Goal: Task Accomplishment & Management: Manage account settings

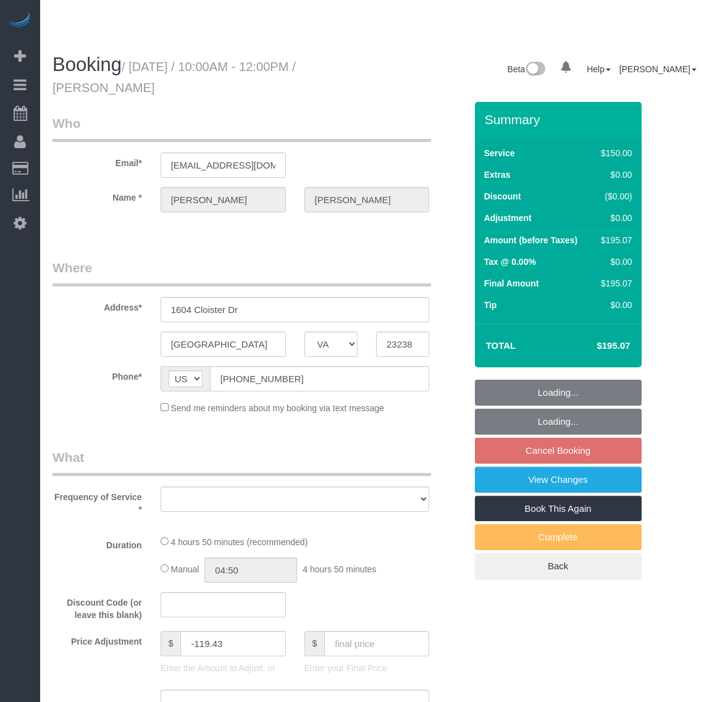
select select "VA"
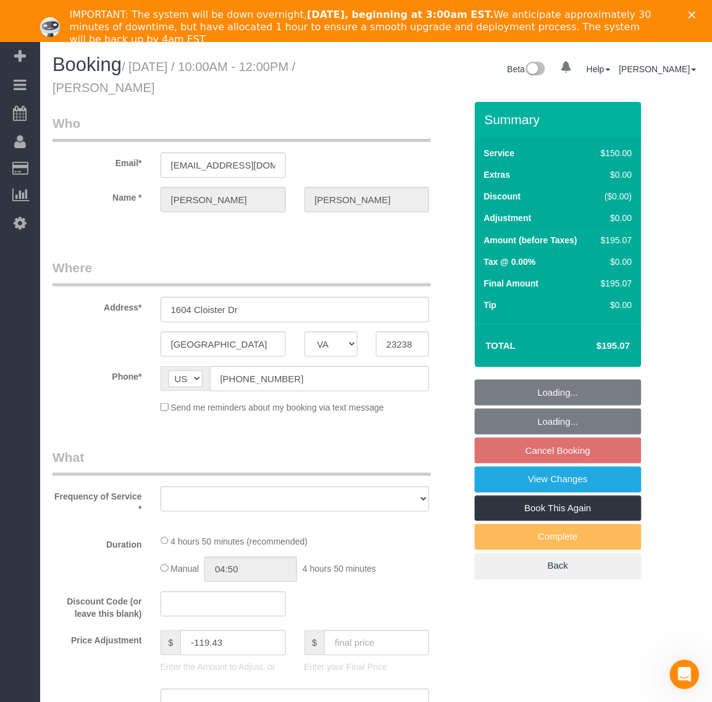
select select "object:4659"
select select "string:fspay-9f32170a-b36f-4253-84dd-320aa88c4fdd"
select select "number:4"
select select "number:42"
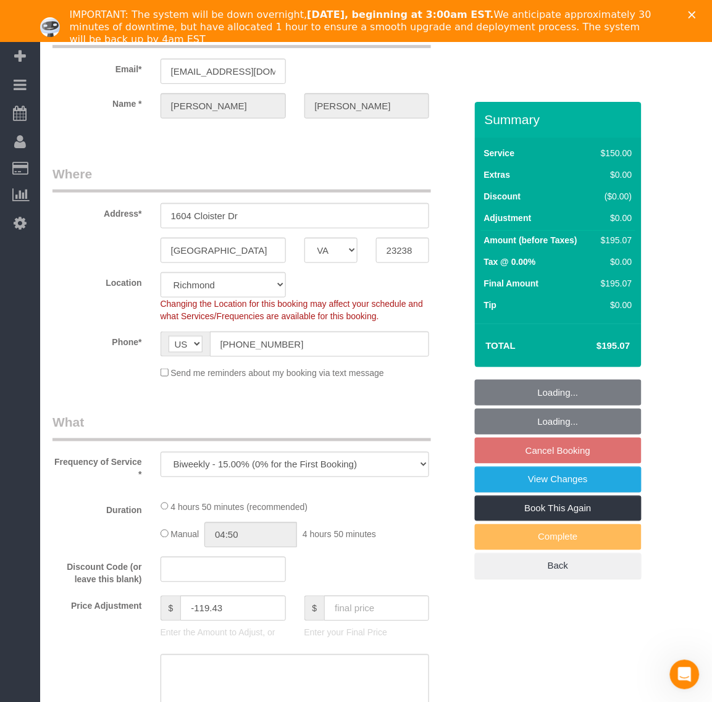
select select "spot50"
select select "object:4707"
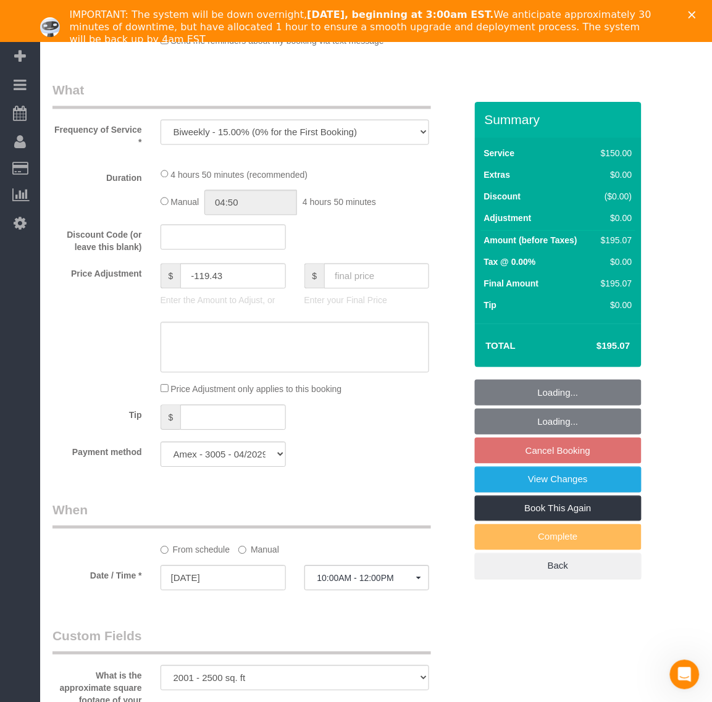
scroll to position [463, 0]
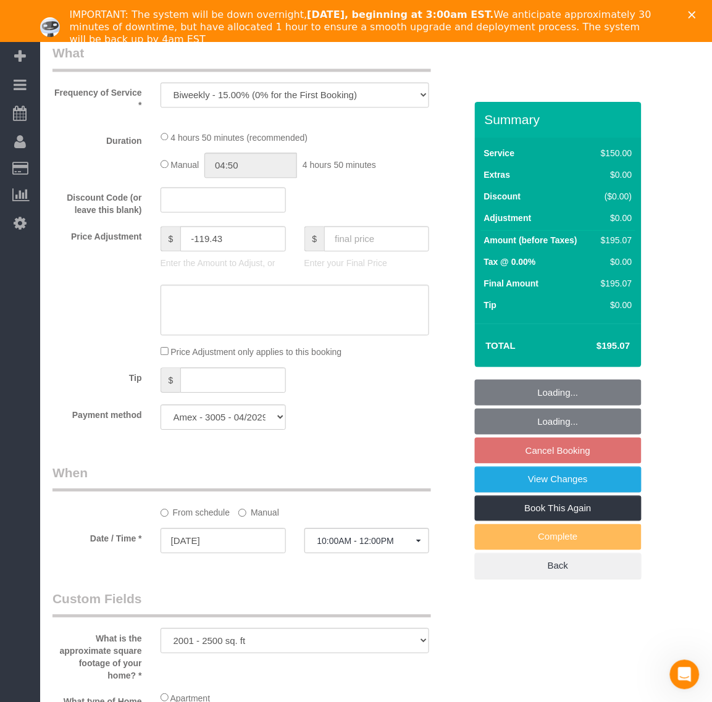
select select "2001"
select select "2"
select select "1"
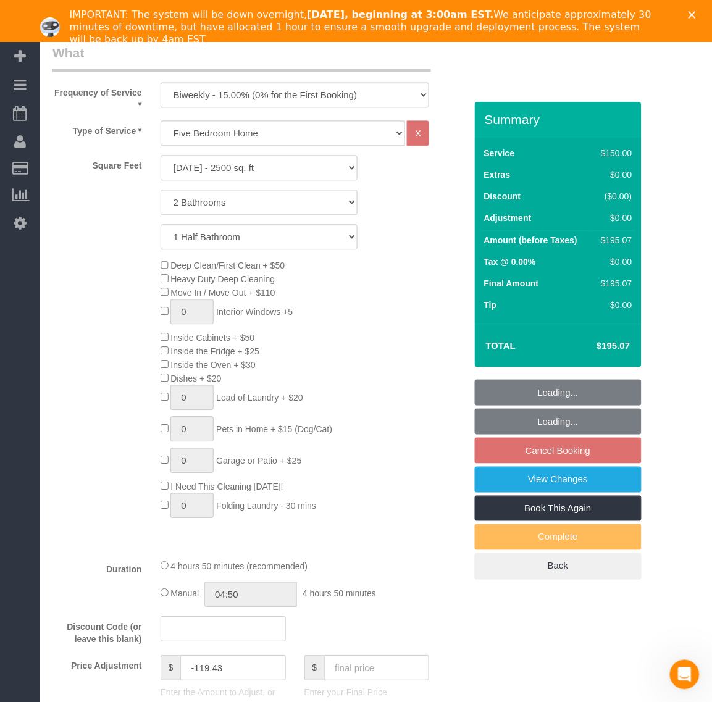
select select "2001"
select select "2"
select select "1"
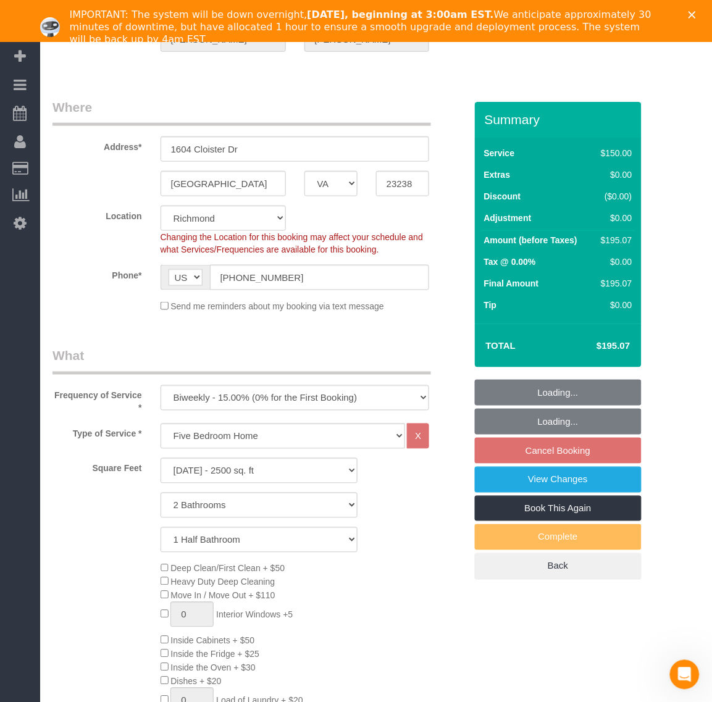
scroll to position [154, 0]
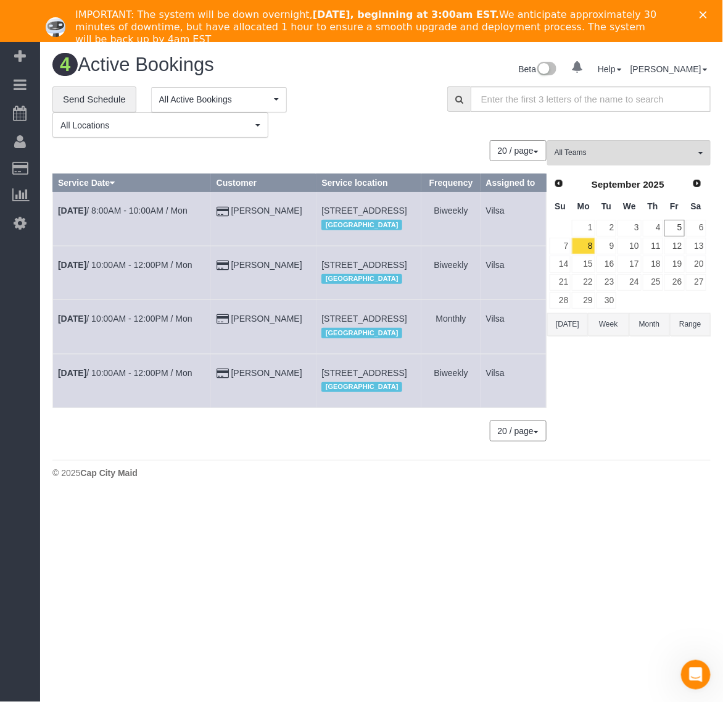
click at [229, 407] on td "[PERSON_NAME]" at bounding box center [264, 381] width 106 height 54
click at [231, 378] on link "[PERSON_NAME]" at bounding box center [266, 373] width 71 height 10
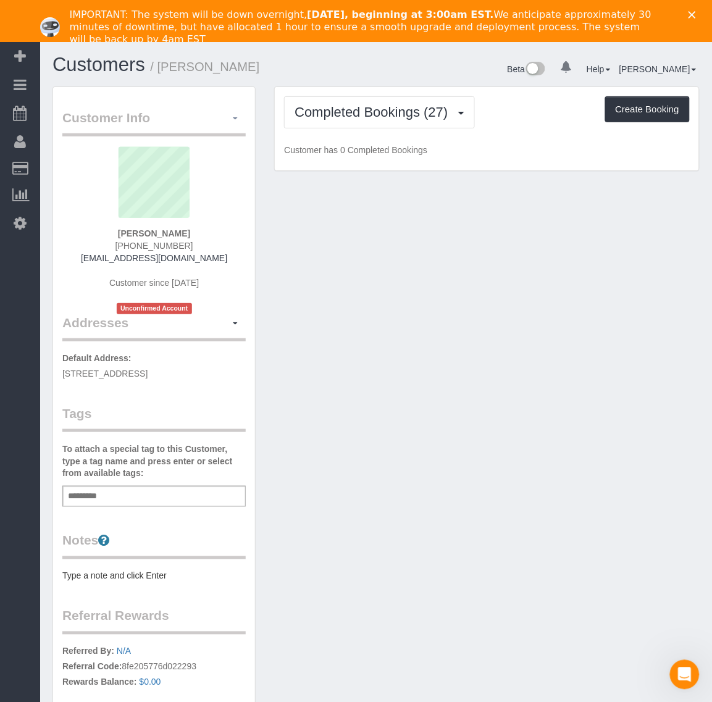
click at [226, 112] on button "button" at bounding box center [235, 118] width 21 height 19
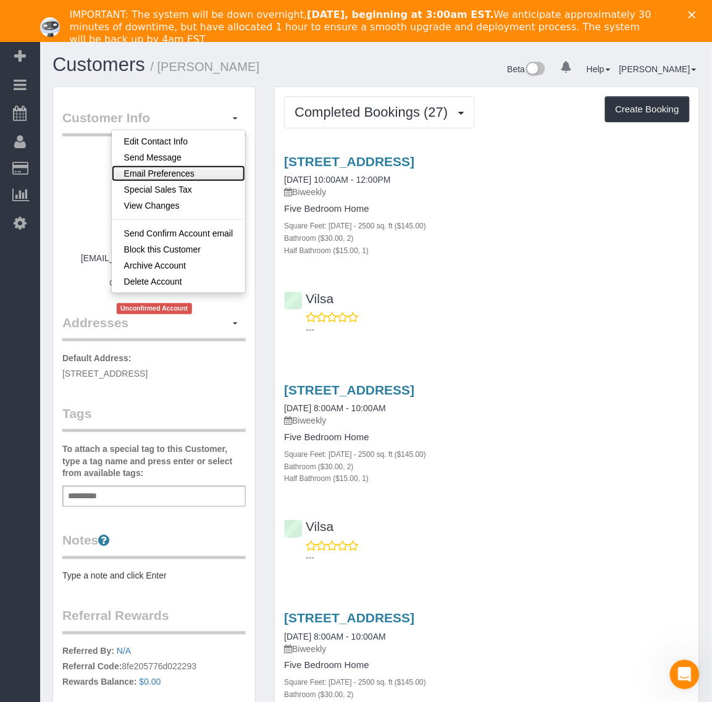
click at [185, 174] on link "Email Preferences" at bounding box center [179, 173] width 134 height 16
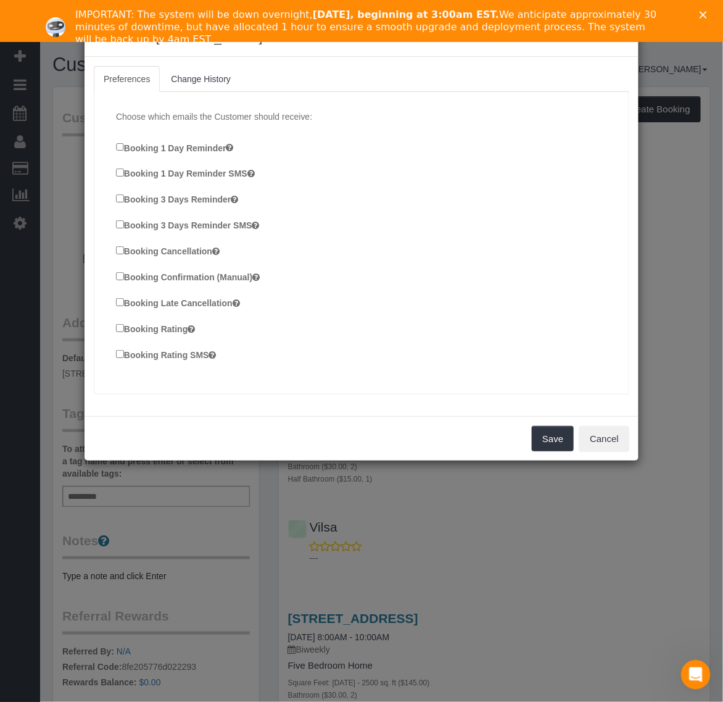
click at [115, 248] on div "Choose which emails the Customer should receive: Booking 1 Day Reminder Booking…" at bounding box center [362, 242] width 516 height 289
click at [546, 438] on button "Save" at bounding box center [553, 439] width 42 height 26
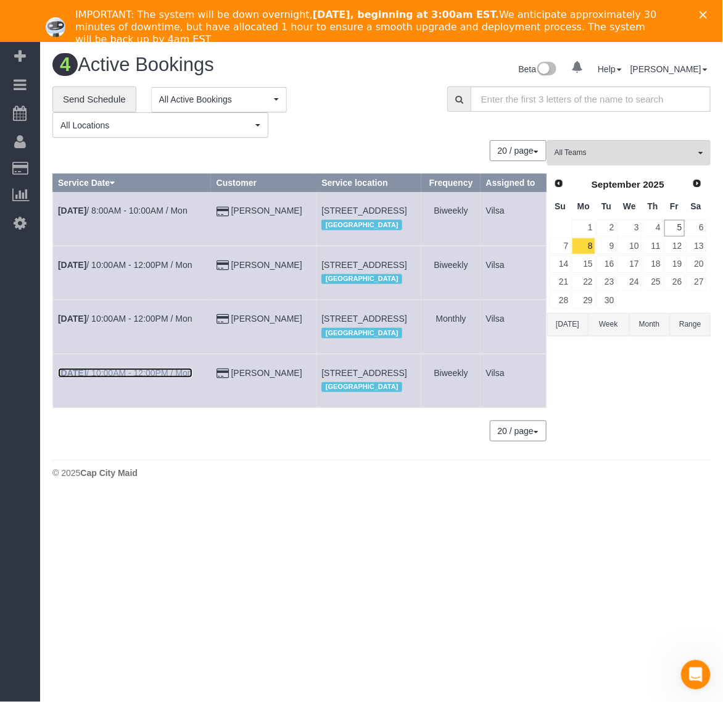
click at [69, 378] on b "[DATE]" at bounding box center [72, 373] width 28 height 10
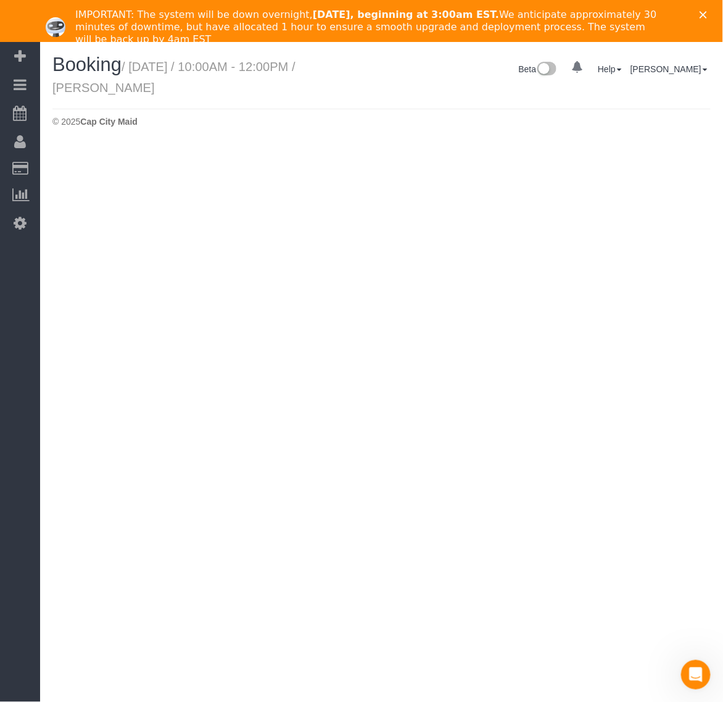
select select "VA"
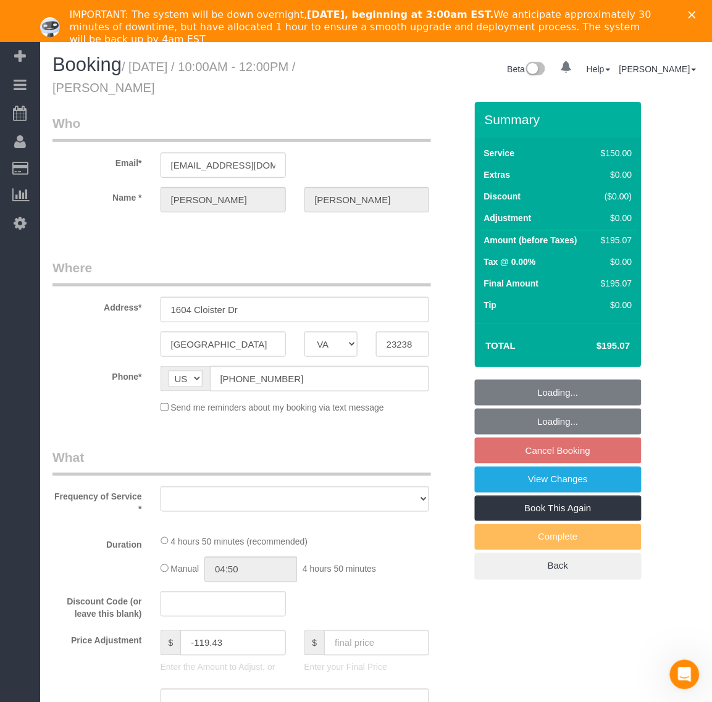
select select "string:fspay-9f32170a-b36f-4253-84dd-320aa88c4fdd"
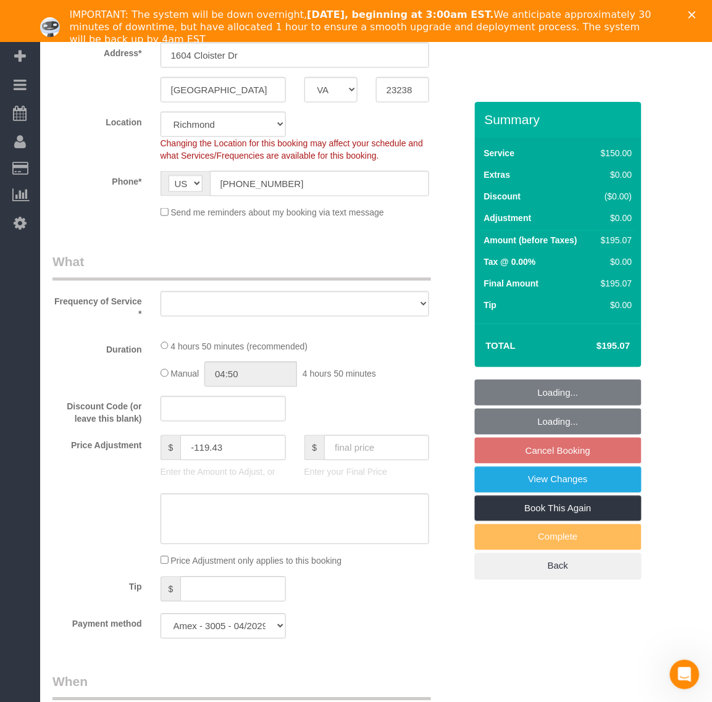
select select "object:7044"
select select "2001"
select select "2"
select select "1"
select select "spot70"
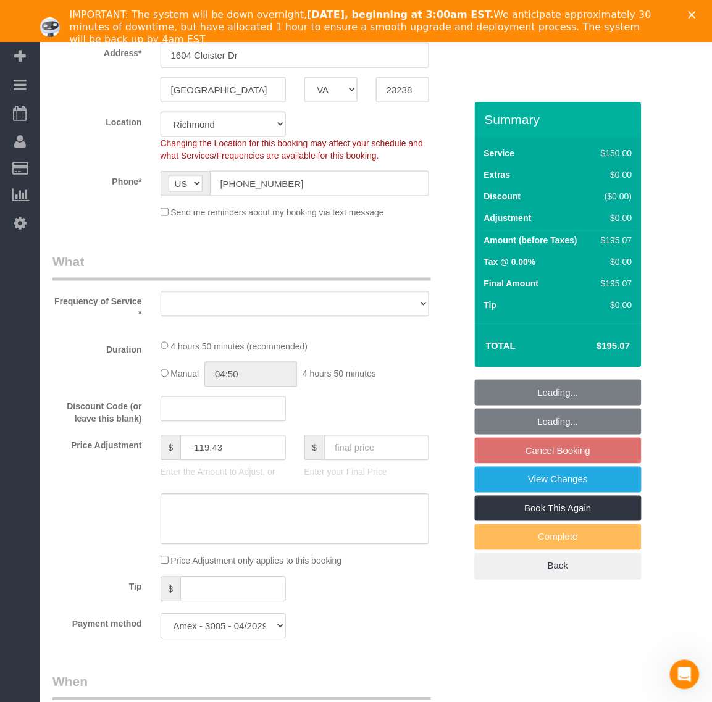
select select "number:4"
select select "number:42"
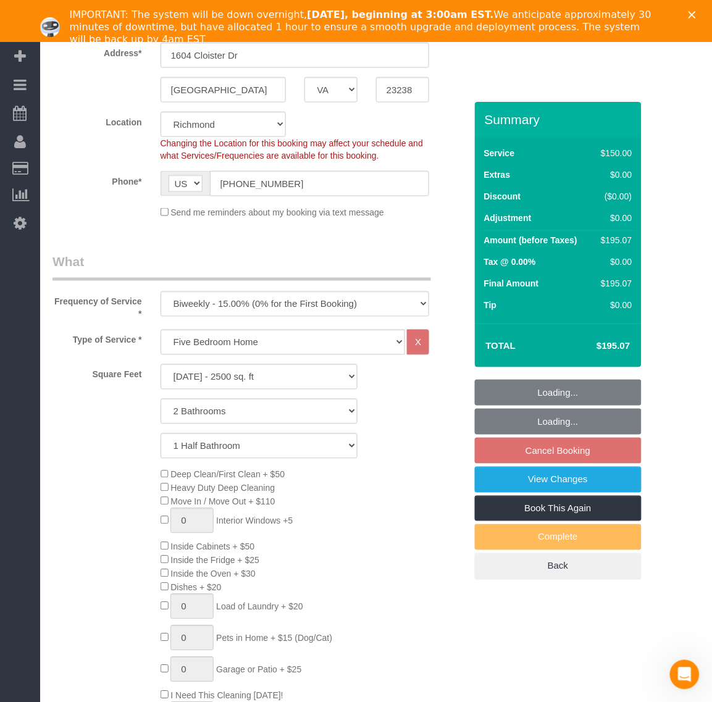
scroll to position [309, 0]
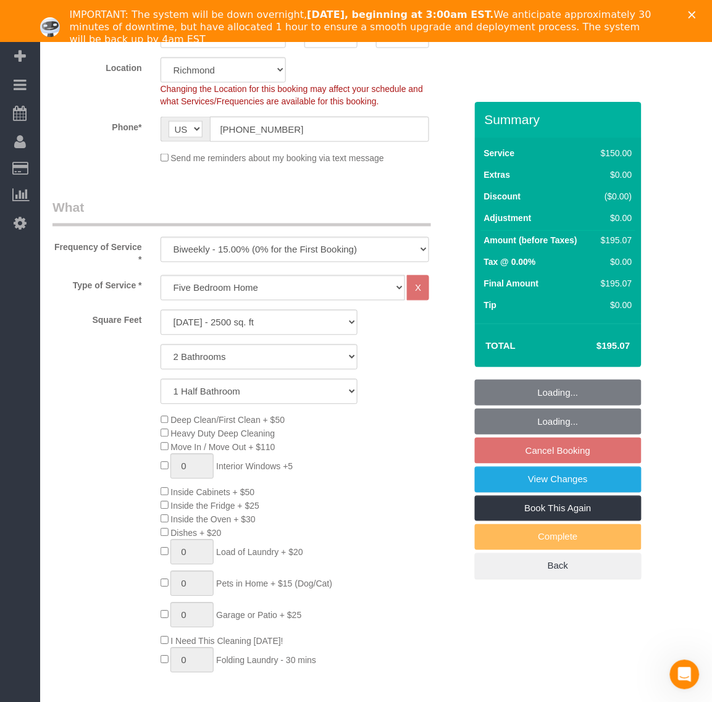
select select "2001"
select select "2"
select select "1"
select select "object:7336"
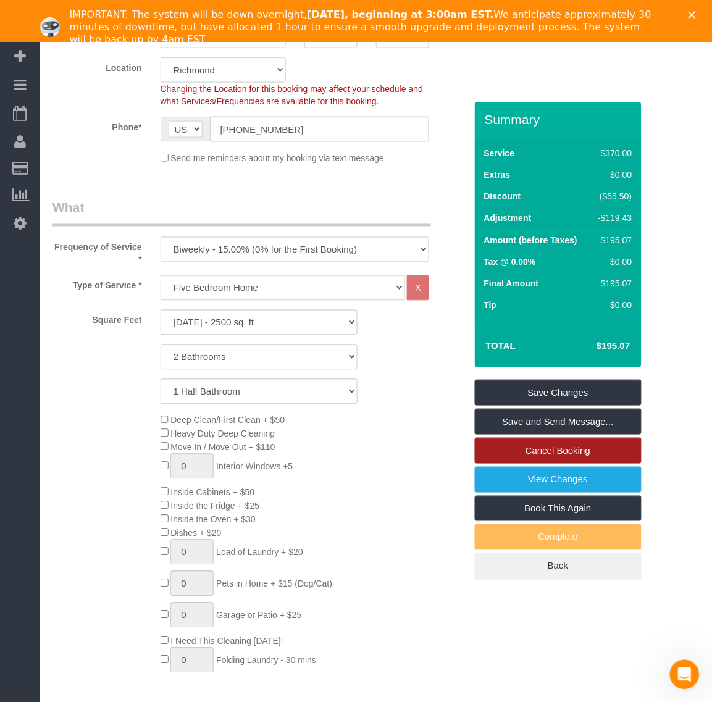
click at [576, 448] on link "Cancel Booking" at bounding box center [558, 451] width 167 height 26
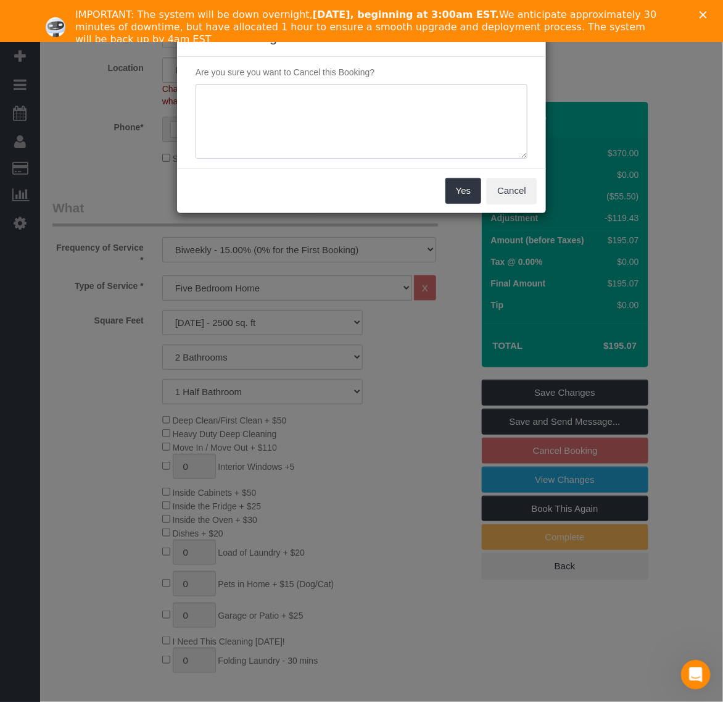
click at [367, 149] on textarea at bounding box center [362, 121] width 332 height 75
type textarea "N"
type textarea "Double booking"
click at [460, 192] on button "Yes" at bounding box center [464, 191] width 36 height 26
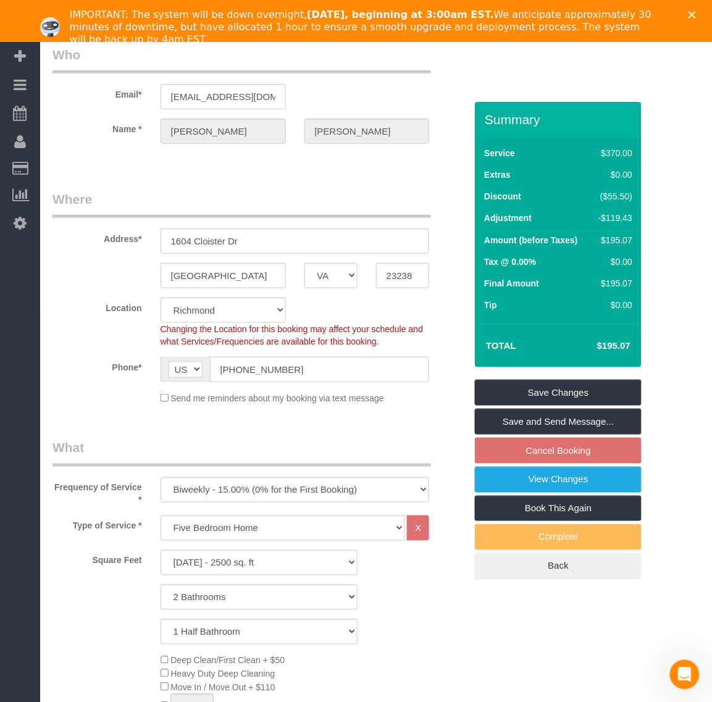
scroll to position [0, 0]
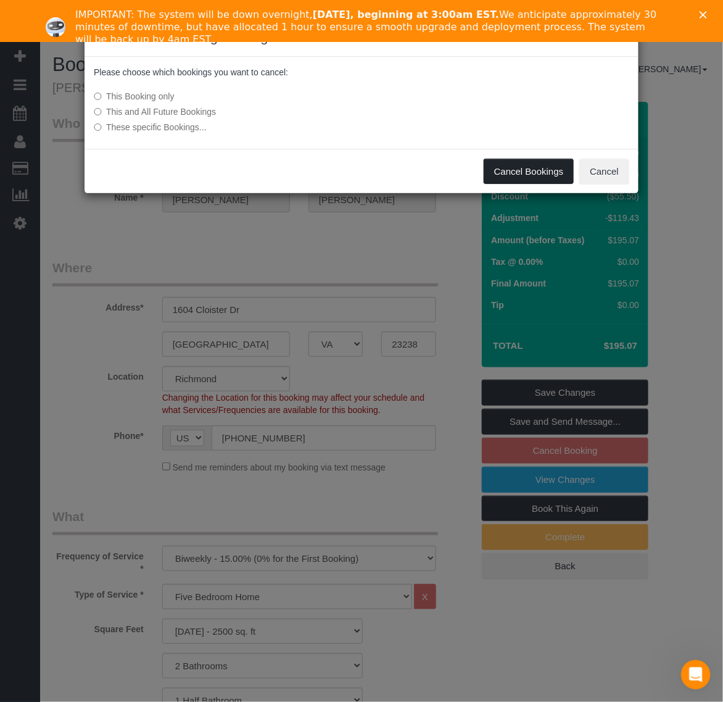
drag, startPoint x: 507, startPoint y: 170, endPoint x: 502, endPoint y: 173, distance: 6.4
click at [508, 171] on button "Cancel Bookings" at bounding box center [529, 172] width 91 height 26
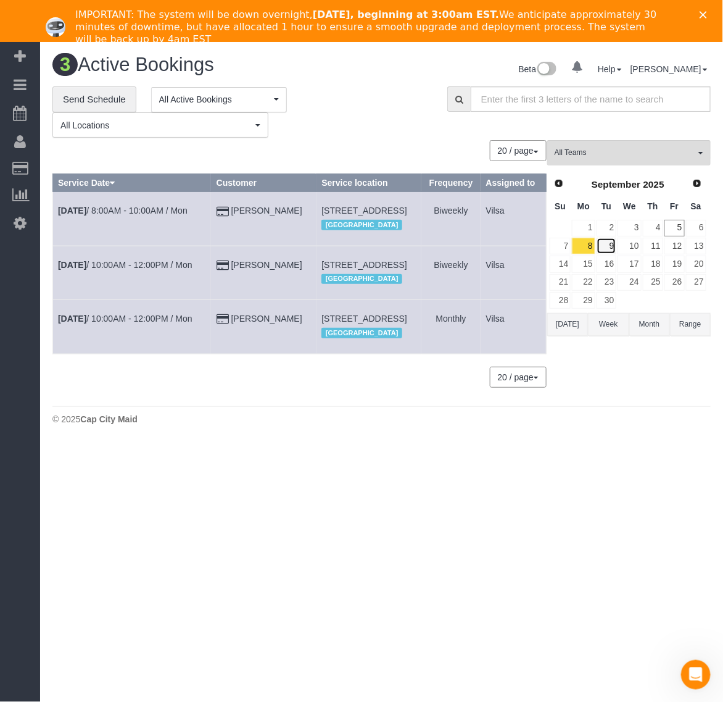
click at [609, 244] on link "9" at bounding box center [607, 246] width 20 height 17
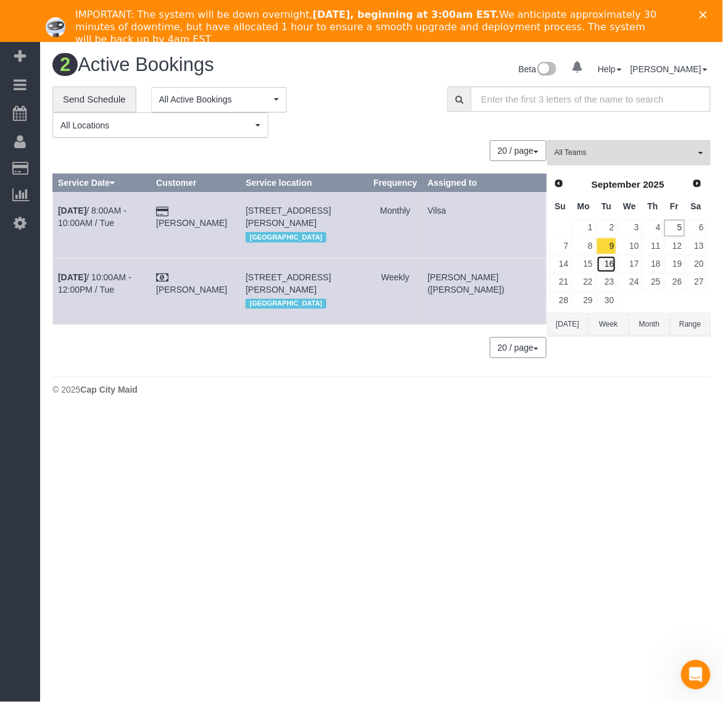
click at [608, 267] on link "16" at bounding box center [607, 263] width 20 height 17
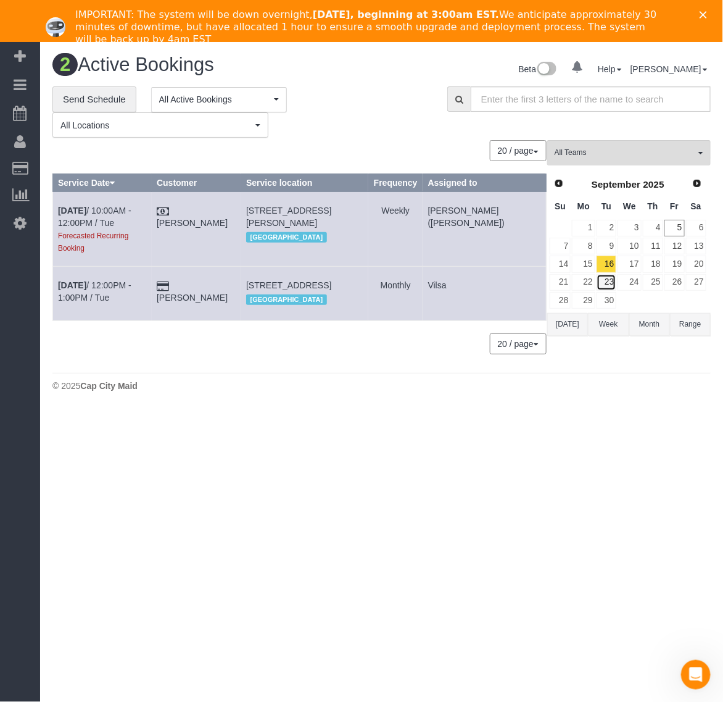
click at [608, 279] on link "23" at bounding box center [607, 282] width 20 height 17
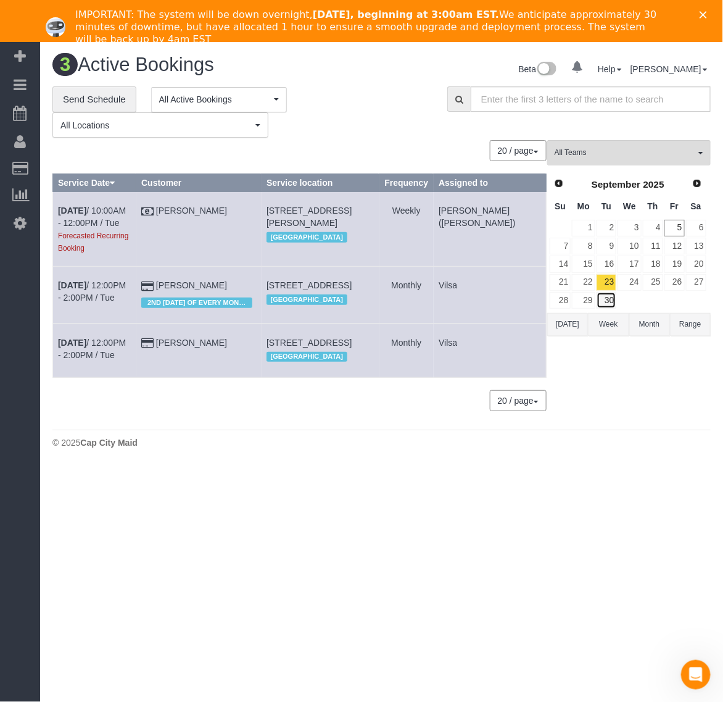
click at [609, 304] on link "30" at bounding box center [607, 300] width 20 height 17
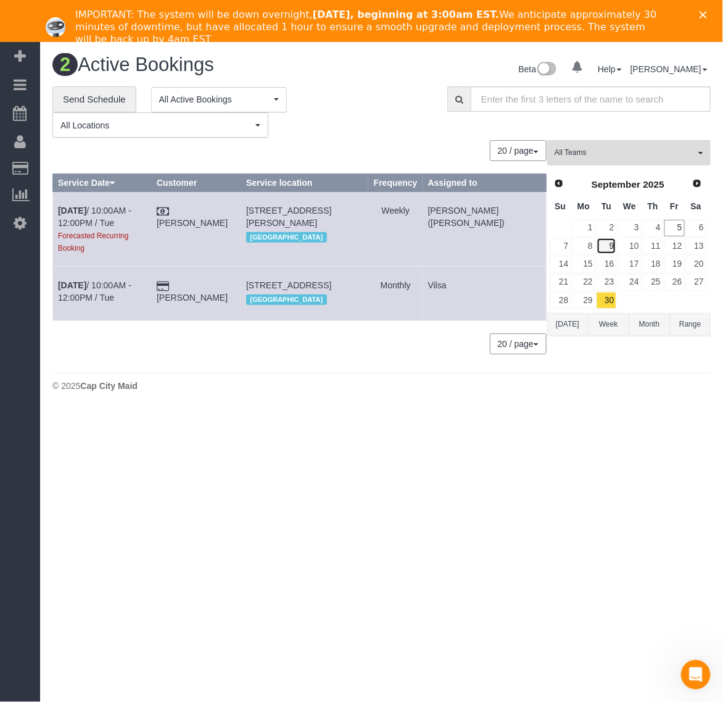
click at [614, 247] on link "9" at bounding box center [607, 246] width 20 height 17
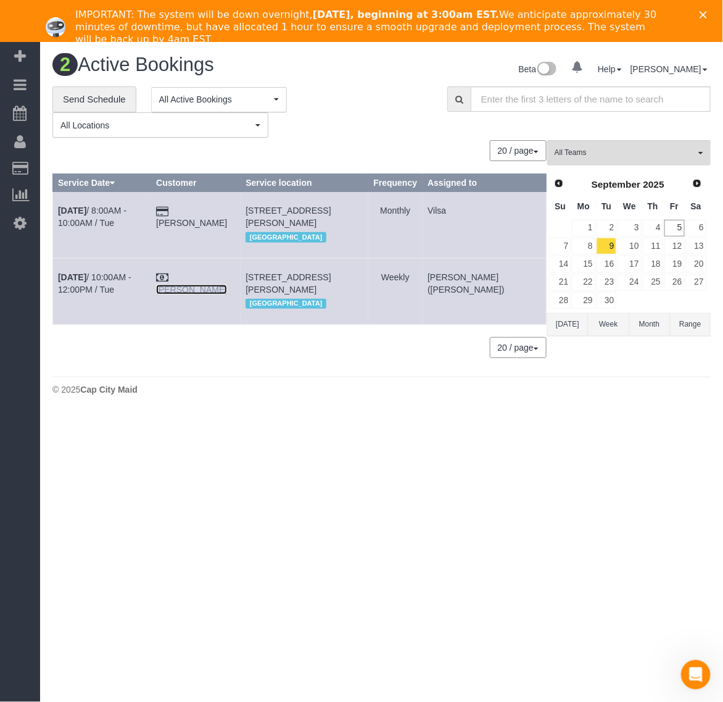
click at [227, 284] on link "[PERSON_NAME]" at bounding box center [191, 289] width 71 height 10
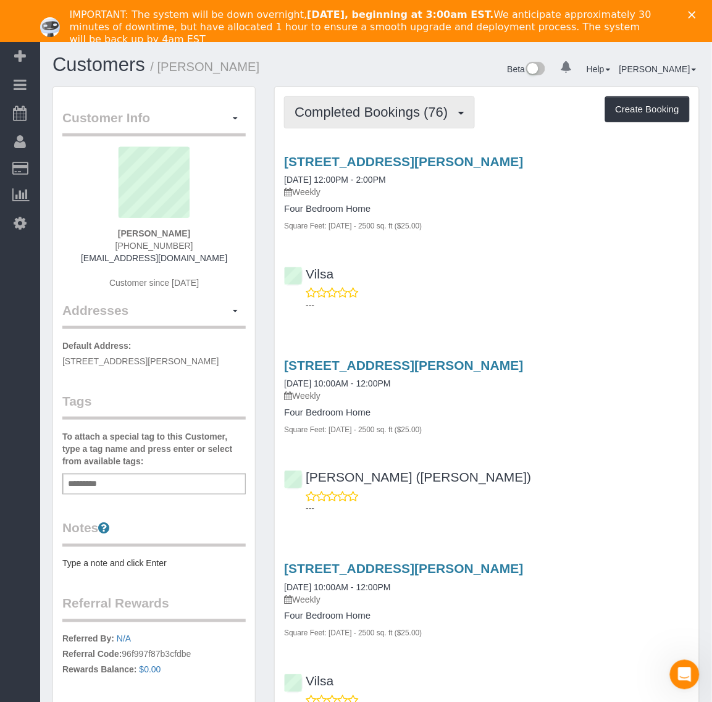
click at [399, 118] on button "Completed Bookings (76)" at bounding box center [379, 111] width 190 height 31
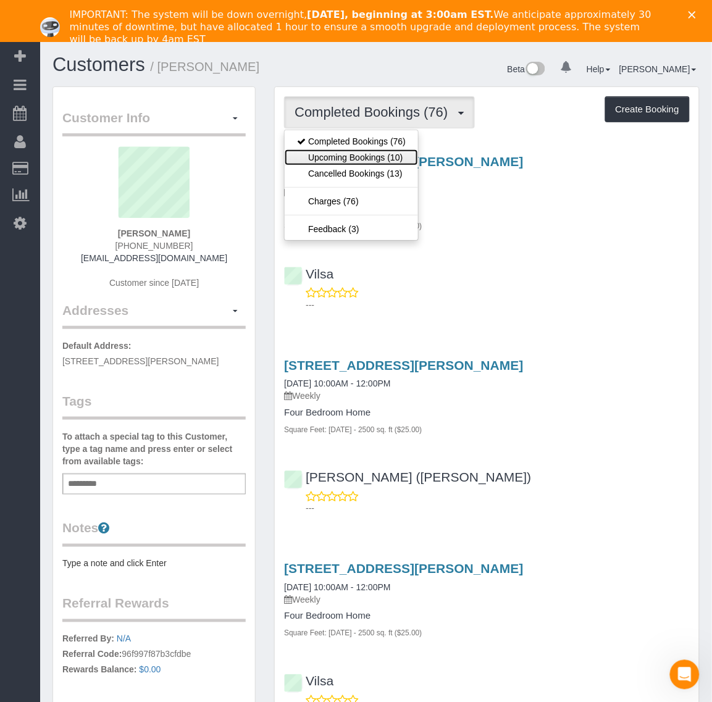
click at [397, 153] on link "Upcoming Bookings (10)" at bounding box center [350, 157] width 133 height 16
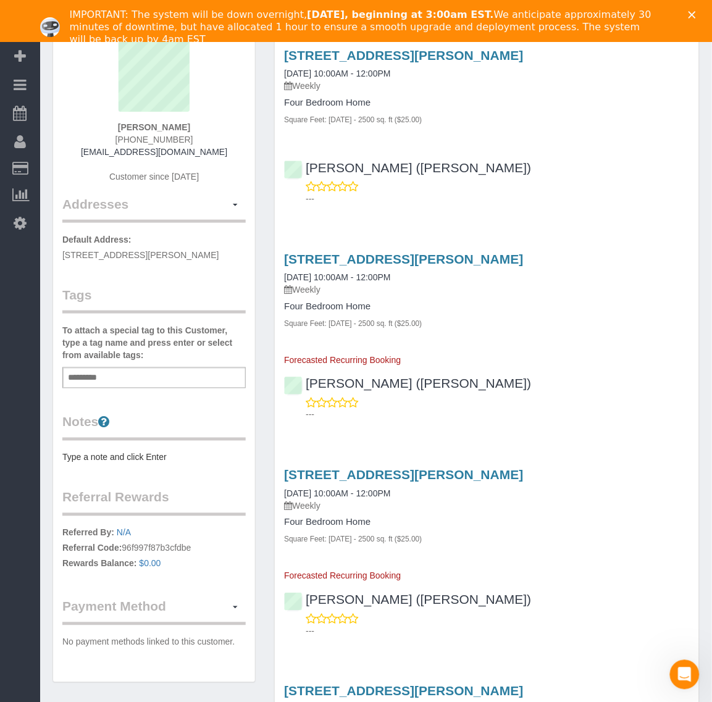
scroll to position [77, 0]
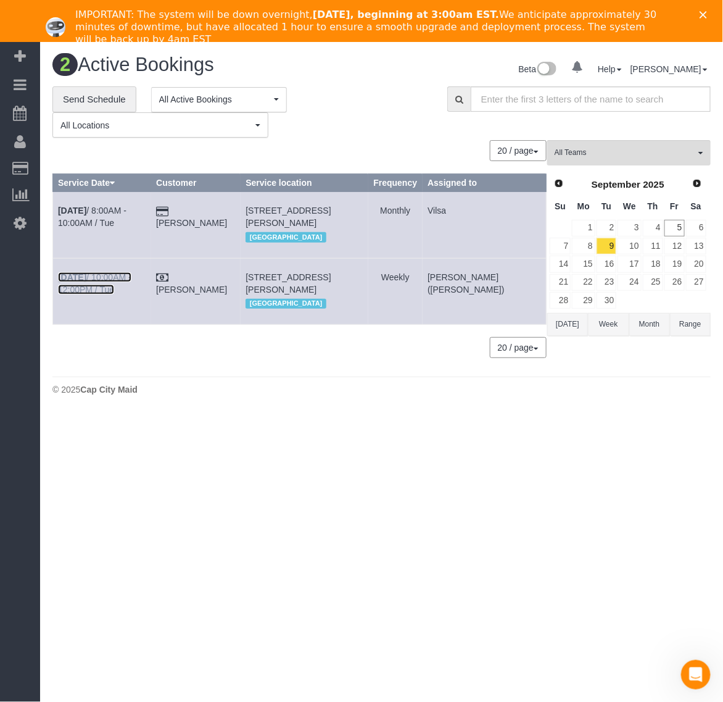
click at [63, 272] on b "[DATE]" at bounding box center [72, 277] width 28 height 10
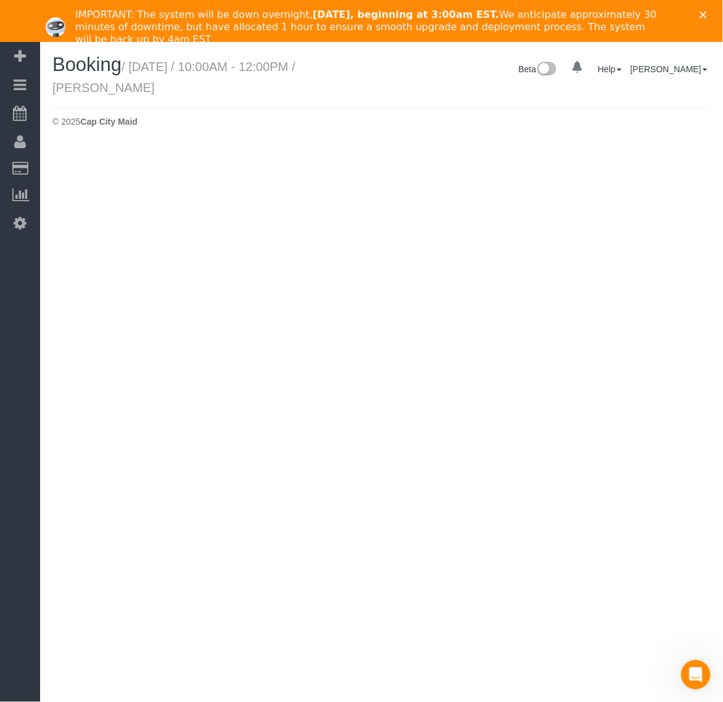
select select "VA"
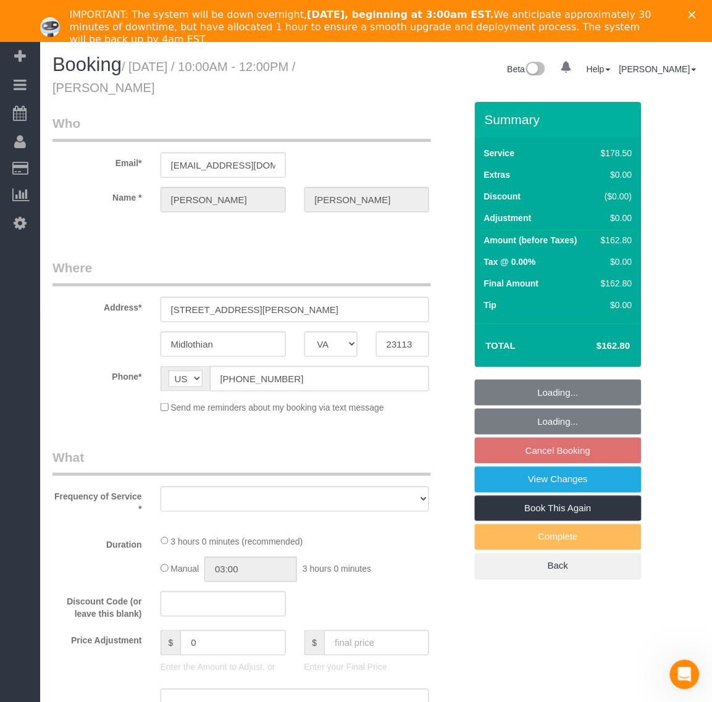
select select "object:9825"
select select "number:4"
select select "number:23"
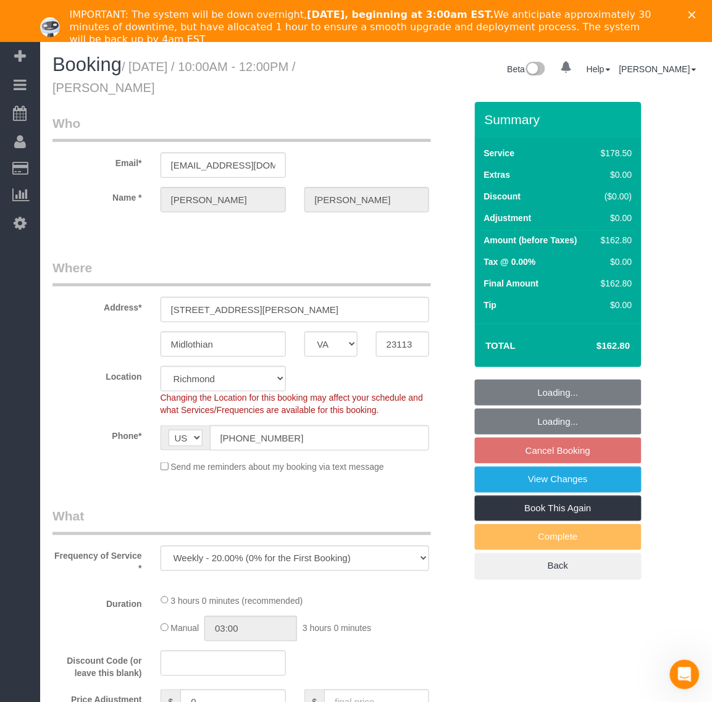
select select "2001"
select select "spot90"
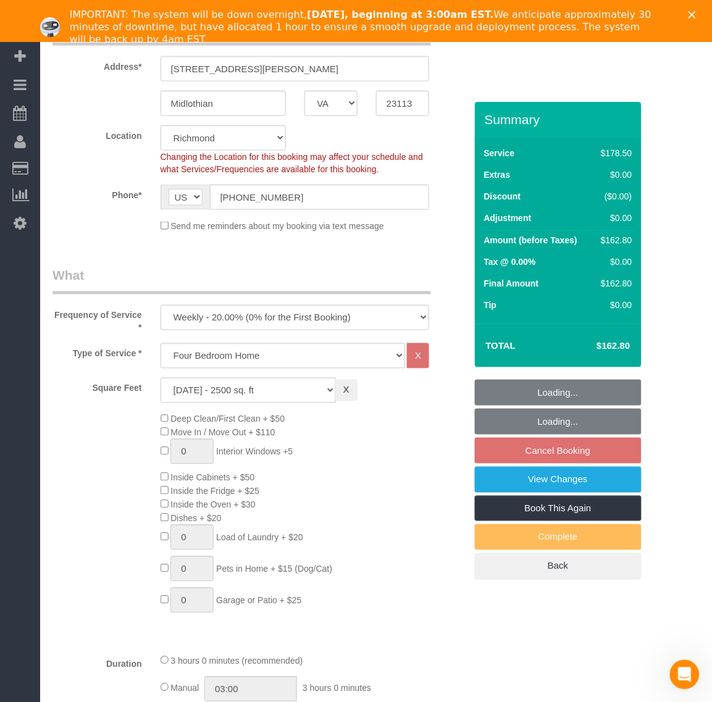
scroll to position [309, 0]
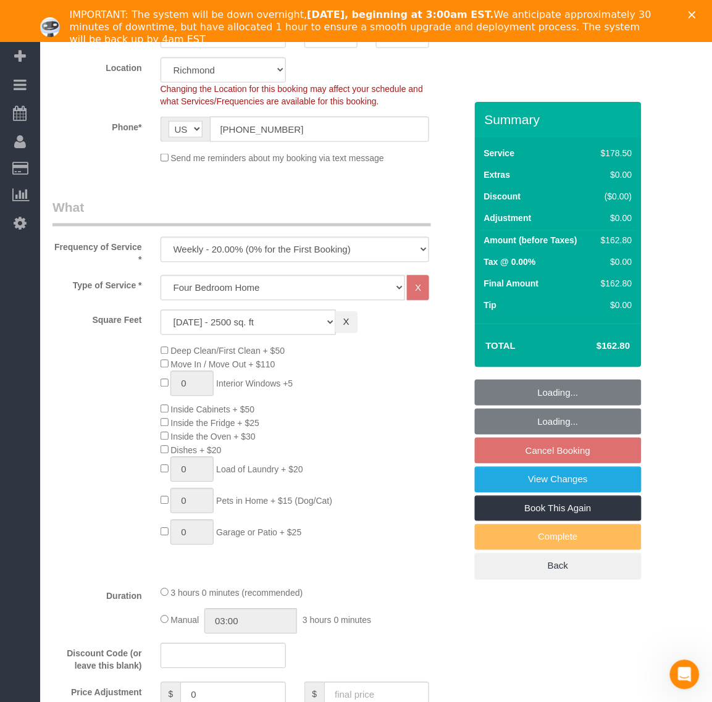
select select "object:9959"
select select "2001"
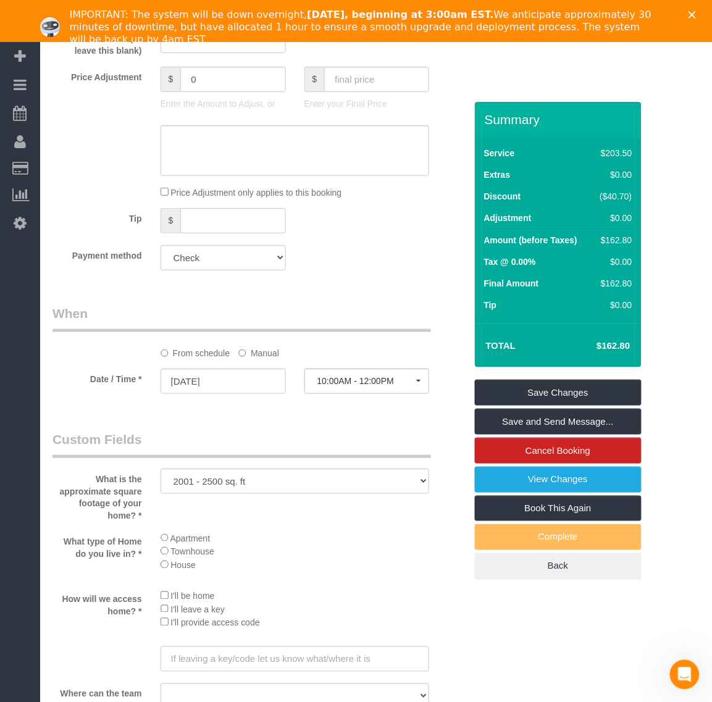
scroll to position [926, 0]
click at [217, 381] on input "[DATE]" at bounding box center [222, 379] width 125 height 25
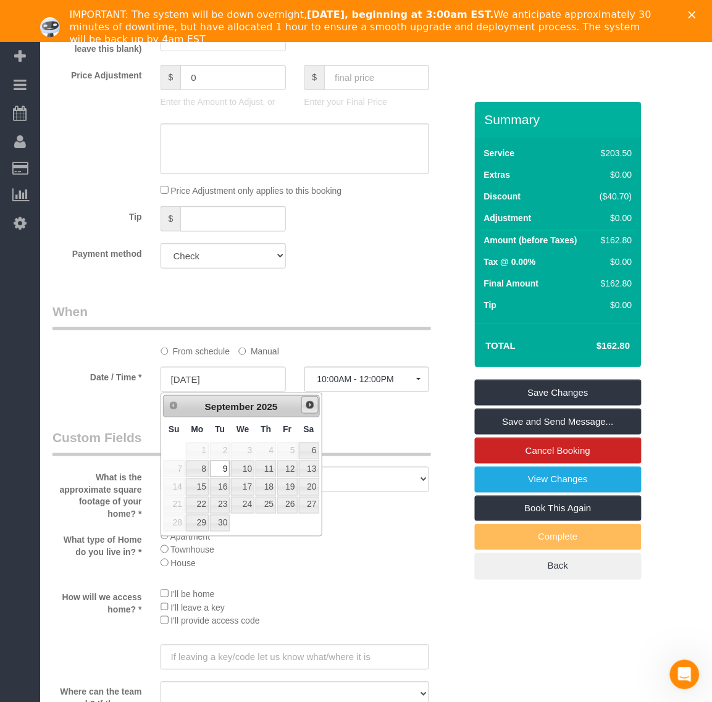
click at [310, 409] on span "Next" at bounding box center [310, 405] width 10 height 10
click at [202, 471] on link "6" at bounding box center [197, 468] width 23 height 17
type input "[DATE]"
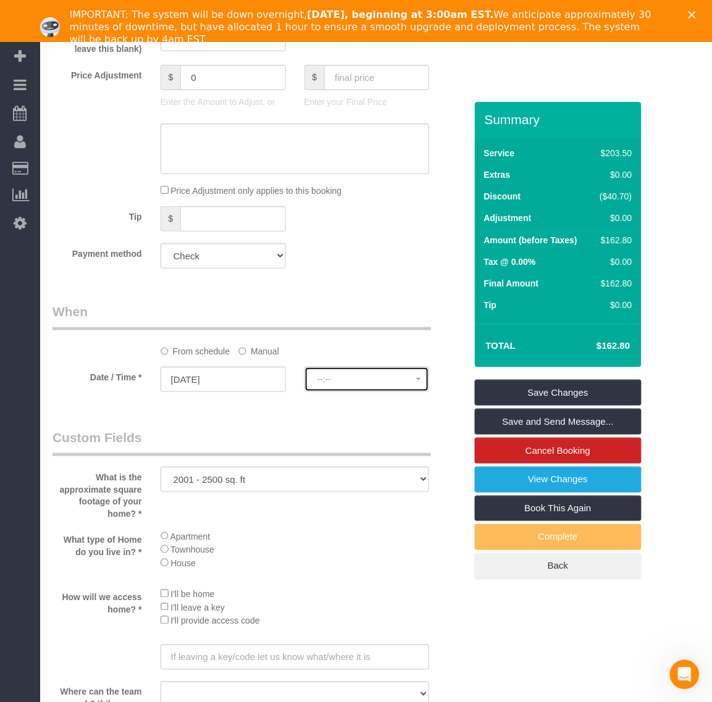
click at [366, 378] on span "--:--" at bounding box center [366, 379] width 99 height 10
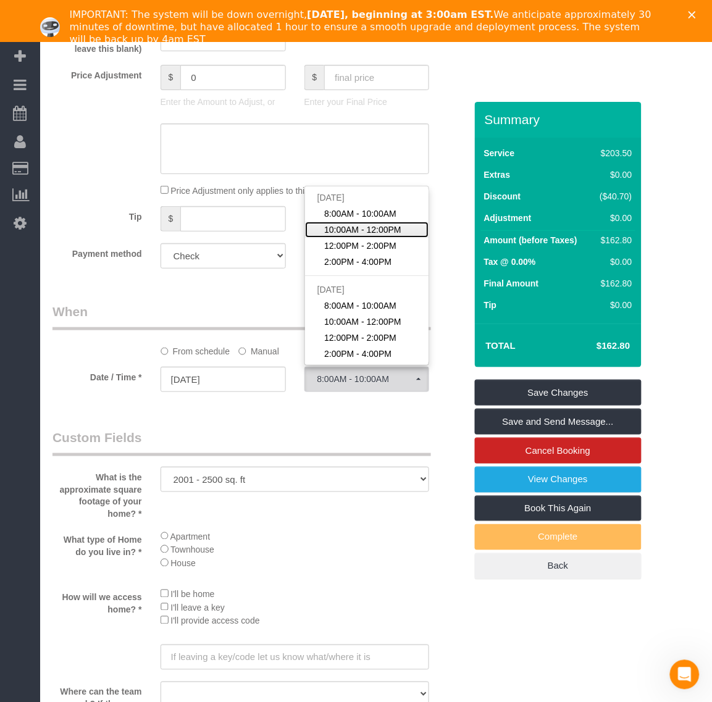
click at [386, 235] on span "10:00AM - 12:00PM" at bounding box center [362, 229] width 77 height 12
select select "spot110"
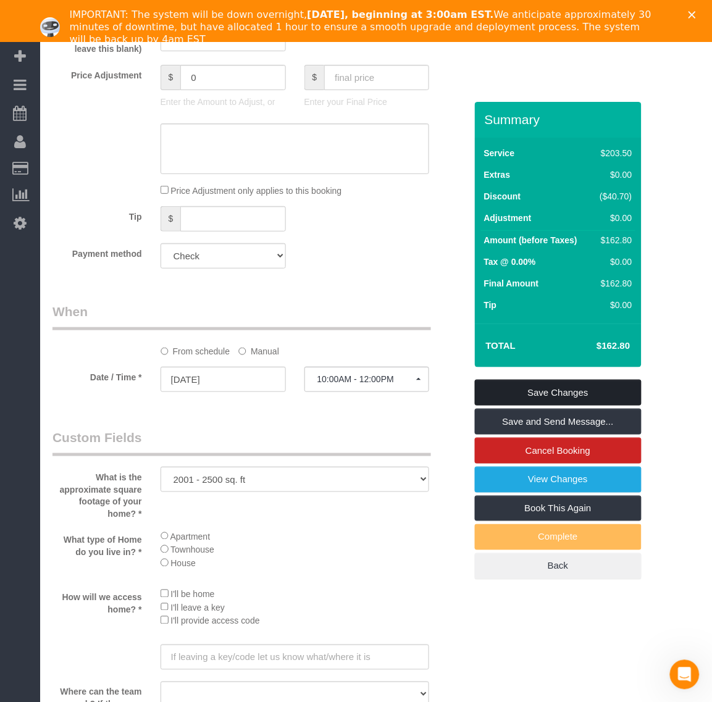
click at [546, 390] on link "Save Changes" at bounding box center [558, 393] width 167 height 26
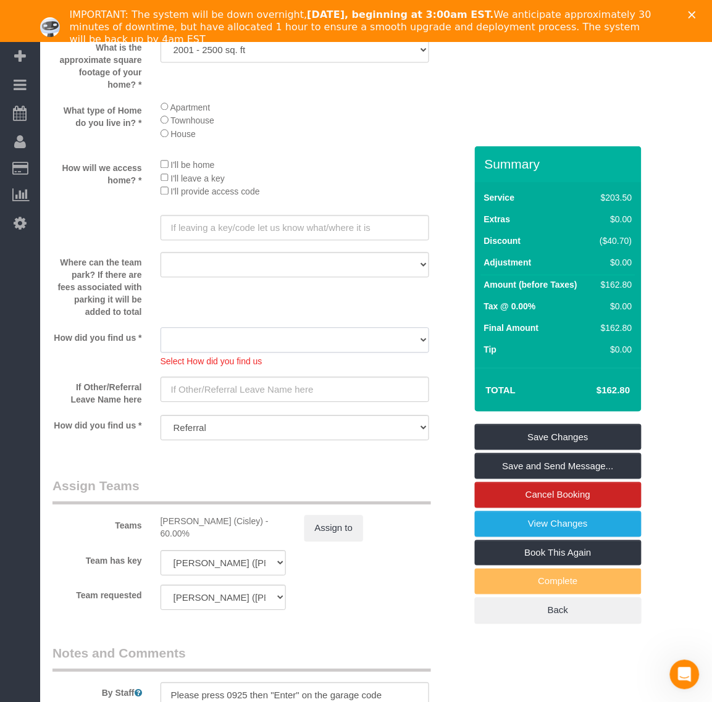
click at [366, 346] on select "Yelp Google Twitter Instagram Nextdoor Facebook Returning Customer Craigslist R…" at bounding box center [294, 340] width 269 height 25
select select "number:35"
click at [160, 329] on select "Yelp Google Twitter Instagram Nextdoor Facebook Returning Customer Craigslist R…" at bounding box center [294, 340] width 269 height 25
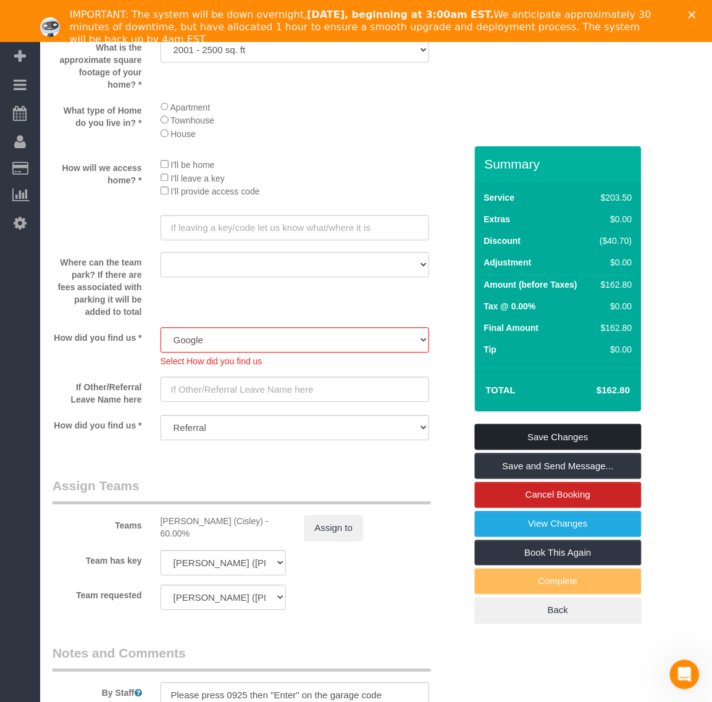
click at [560, 439] on link "Save Changes" at bounding box center [558, 437] width 167 height 26
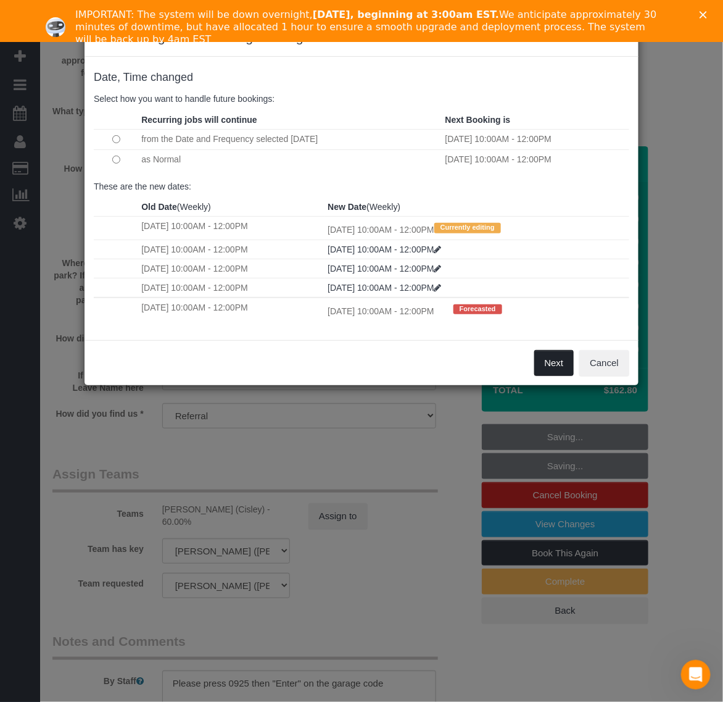
click at [549, 359] on button "Next" at bounding box center [554, 363] width 40 height 26
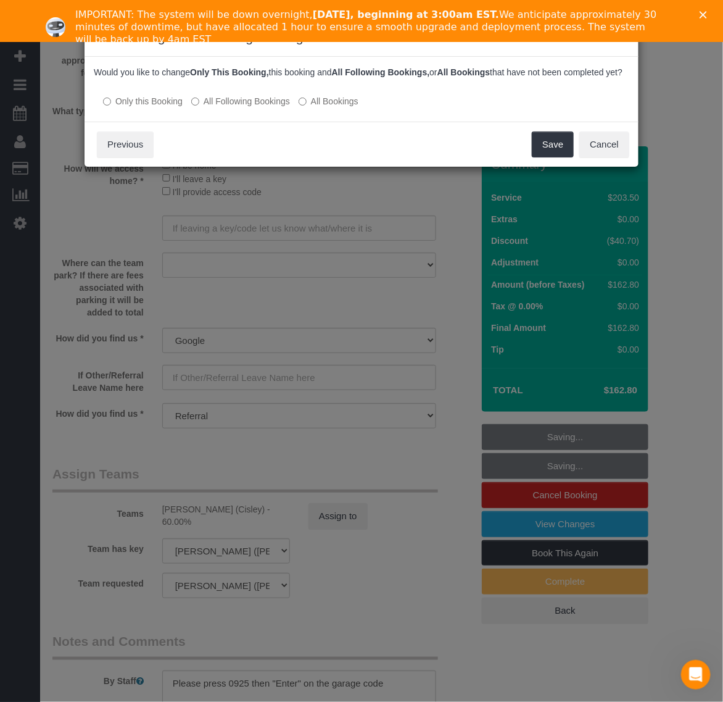
click at [309, 107] on label "All Bookings" at bounding box center [329, 101] width 60 height 12
click at [547, 151] on button "Save" at bounding box center [553, 144] width 42 height 26
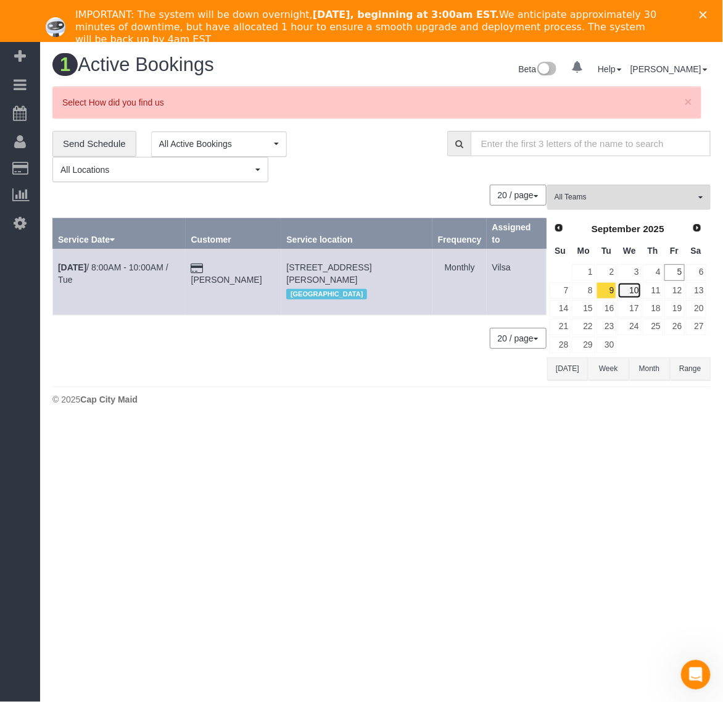
click at [628, 291] on link "10" at bounding box center [629, 290] width 23 height 17
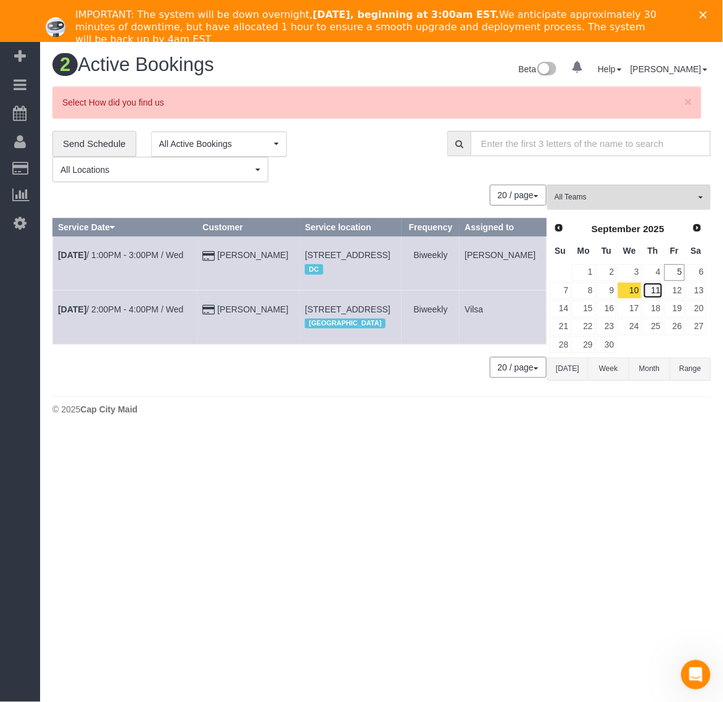
click at [650, 291] on link "11" at bounding box center [653, 290] width 20 height 17
click at [671, 291] on link "12" at bounding box center [675, 290] width 20 height 17
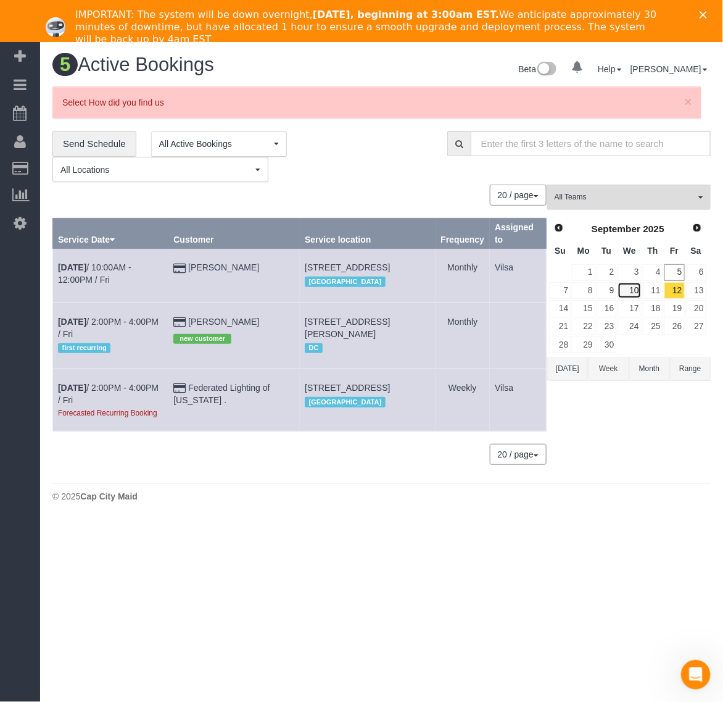
click at [623, 289] on link "10" at bounding box center [629, 290] width 23 height 17
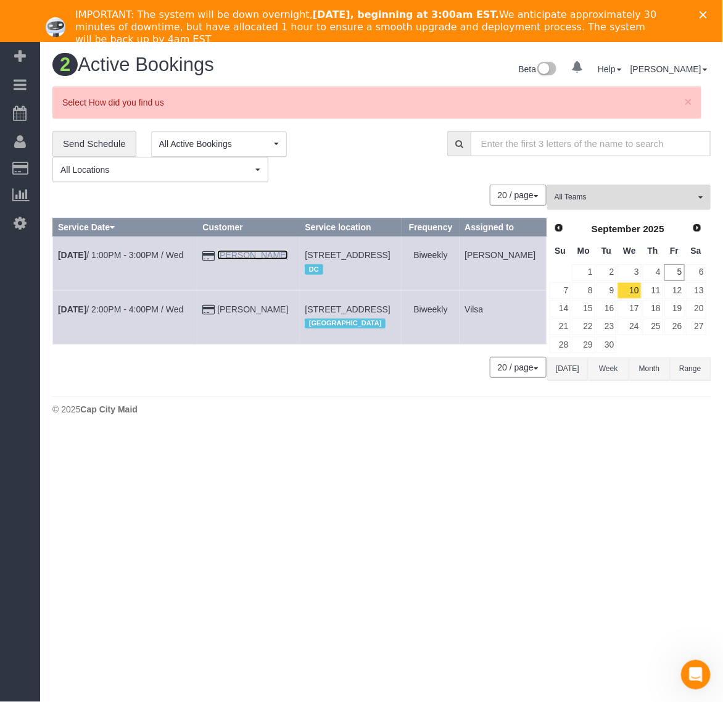
drag, startPoint x: 228, startPoint y: 269, endPoint x: 207, endPoint y: 267, distance: 21.7
click at [229, 260] on link "[PERSON_NAME]" at bounding box center [252, 255] width 71 height 10
click at [589, 300] on link "15" at bounding box center [583, 308] width 23 height 17
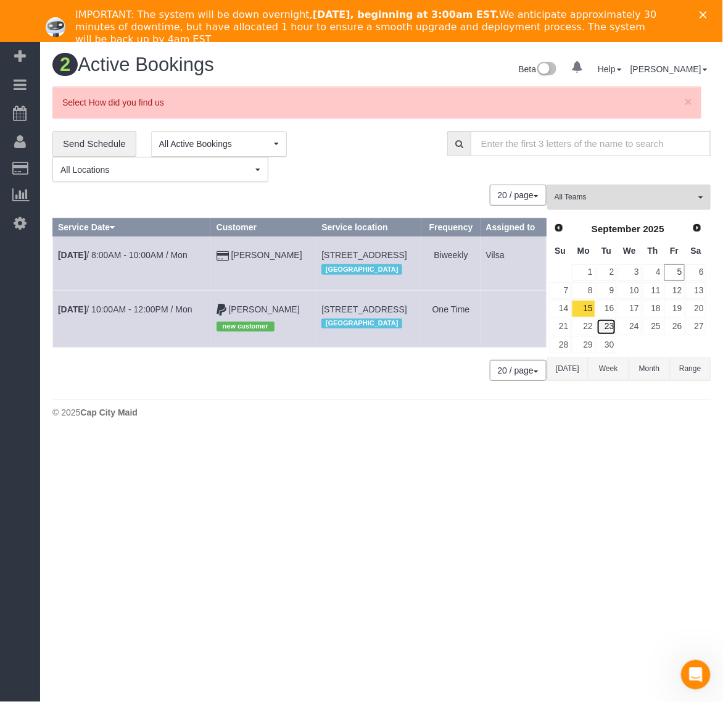
click at [608, 318] on link "23" at bounding box center [607, 326] width 20 height 17
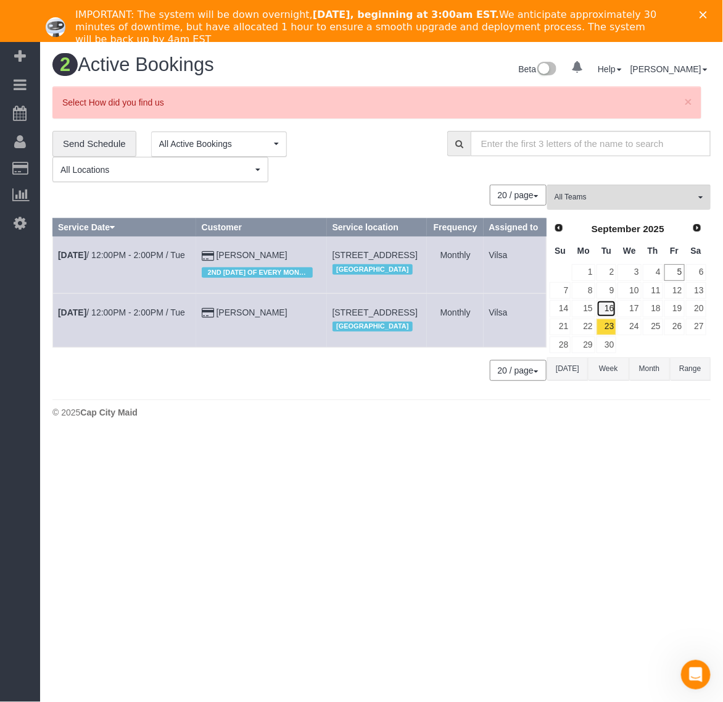
click at [610, 309] on link "16" at bounding box center [607, 308] width 20 height 17
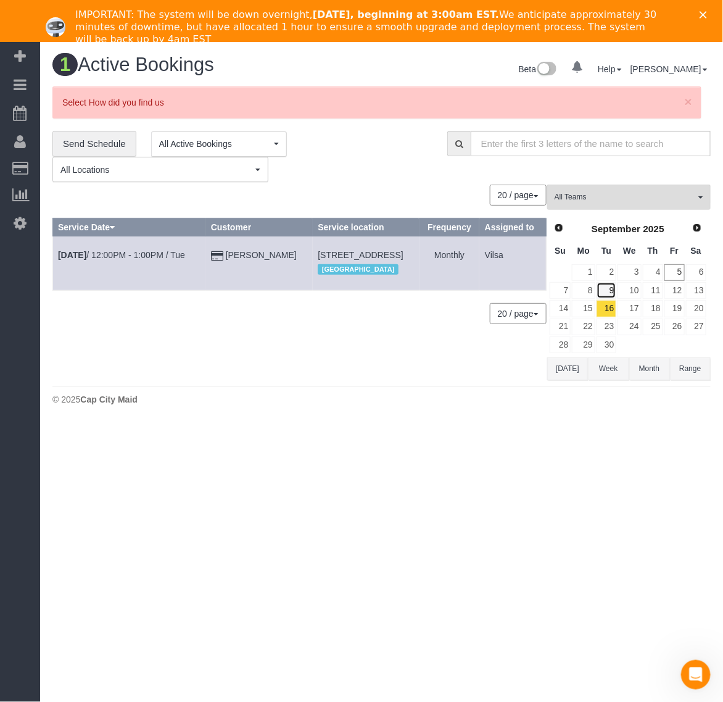
click at [610, 291] on link "9" at bounding box center [607, 290] width 20 height 17
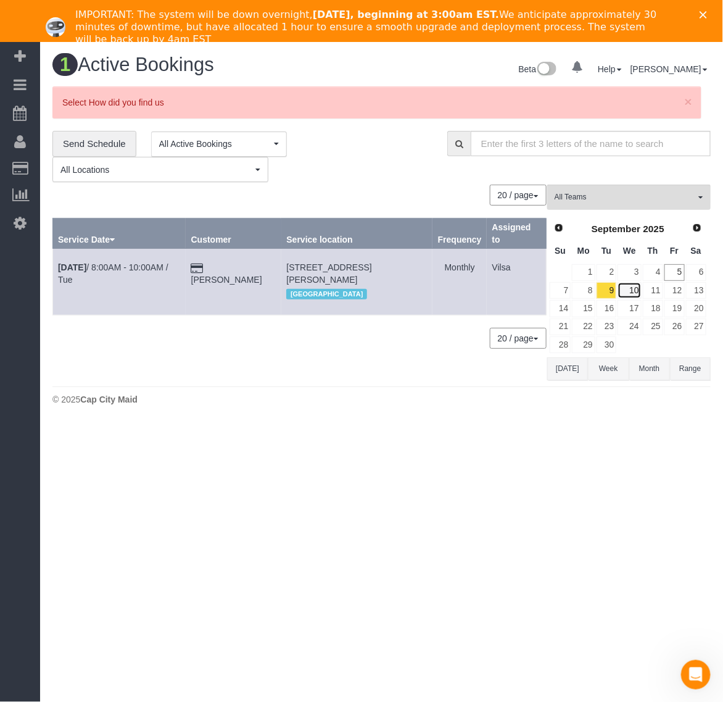
click at [627, 290] on link "10" at bounding box center [629, 290] width 23 height 17
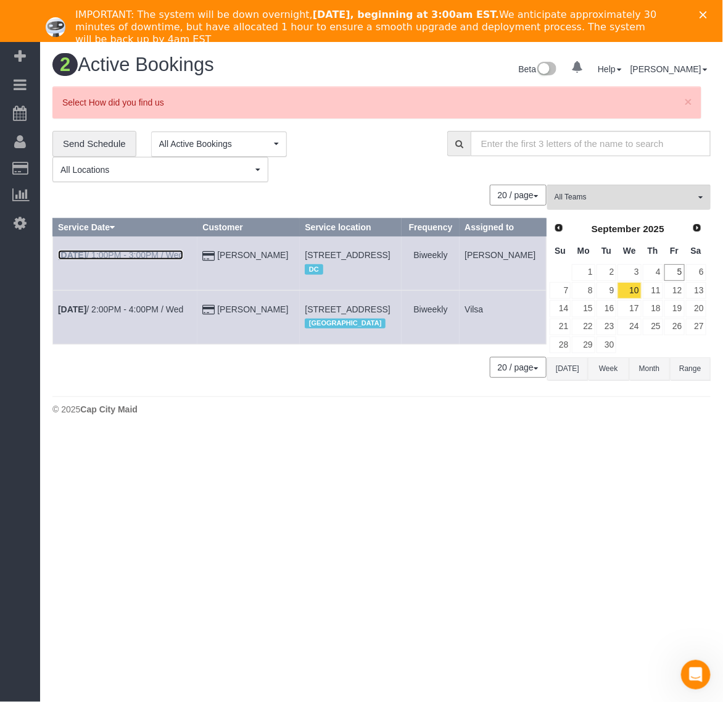
click at [75, 260] on b "[DATE]" at bounding box center [72, 255] width 28 height 10
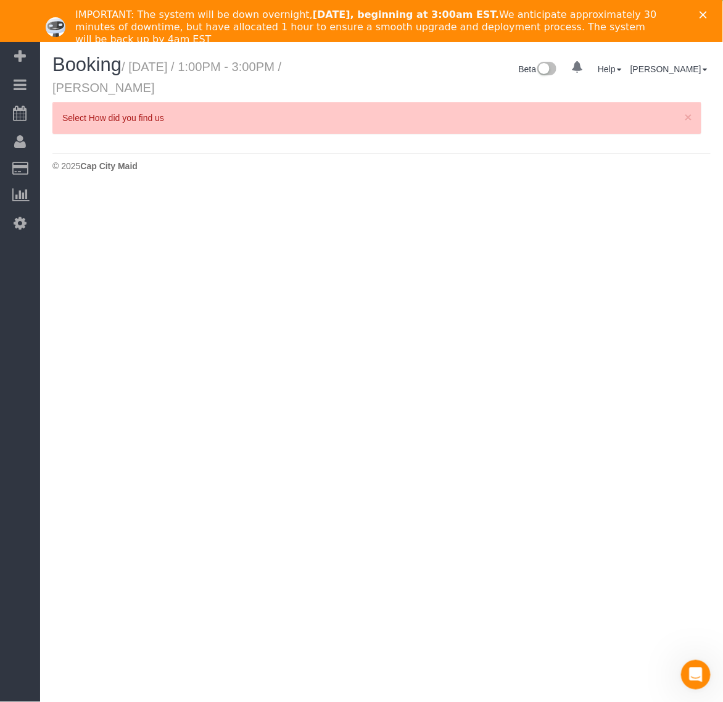
select select "VA"
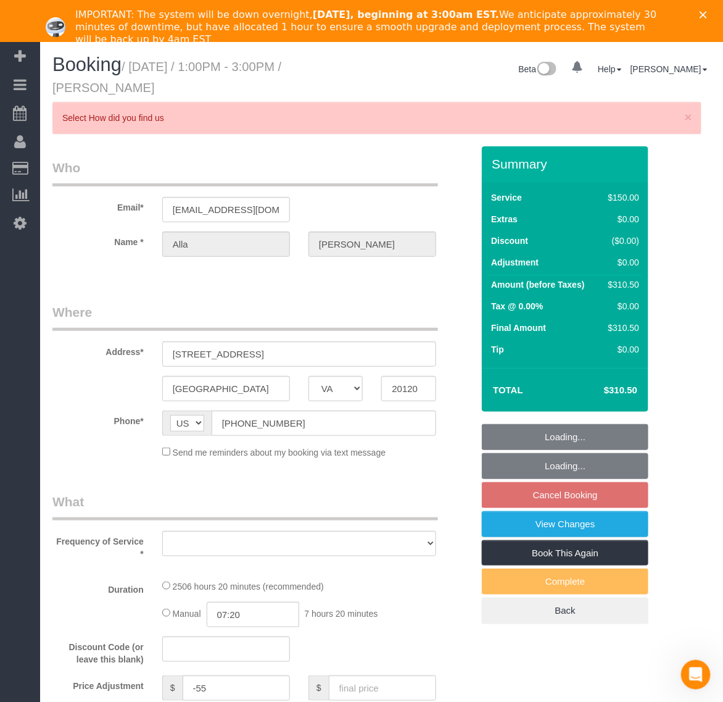
select select "string:fspay-199232cb-4e9d-4b0b-a1d1-a0eb648f9444"
select select "number:5"
select select "number:26"
select select "number:35"
select select "number:17"
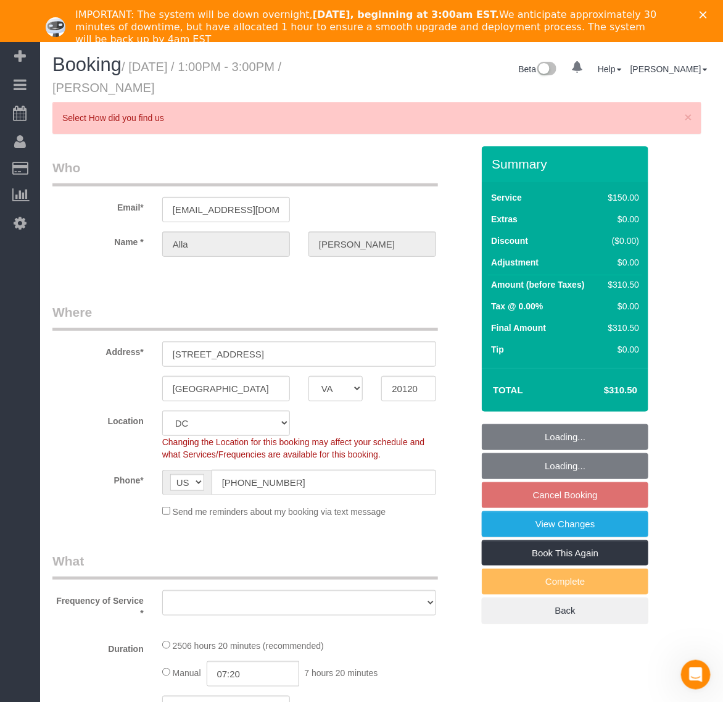
select select "object:12093"
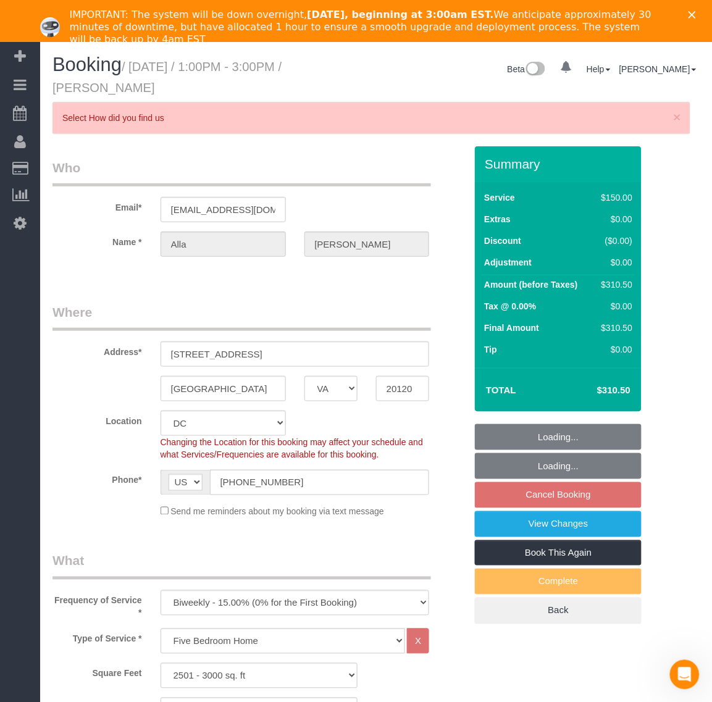
select select "2501"
select select "3"
select select "1"
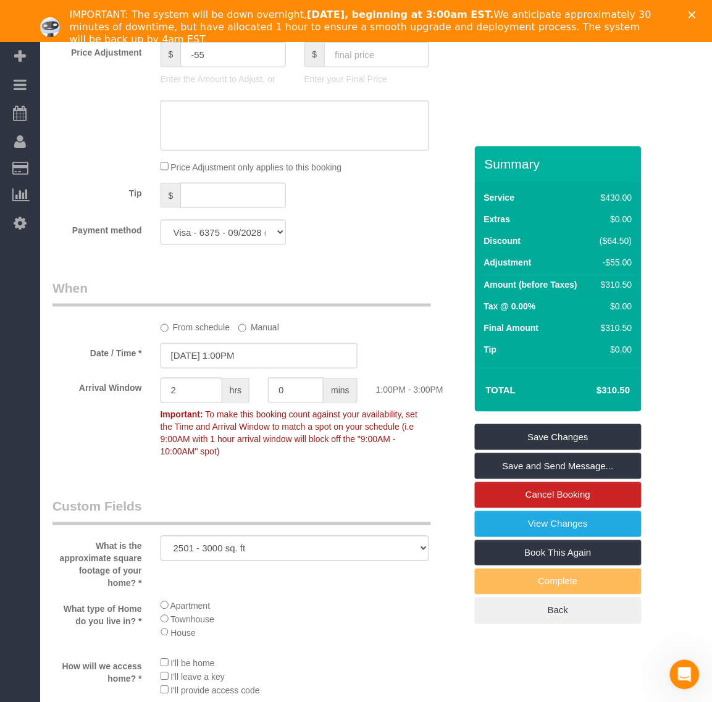
scroll to position [1157, 0]
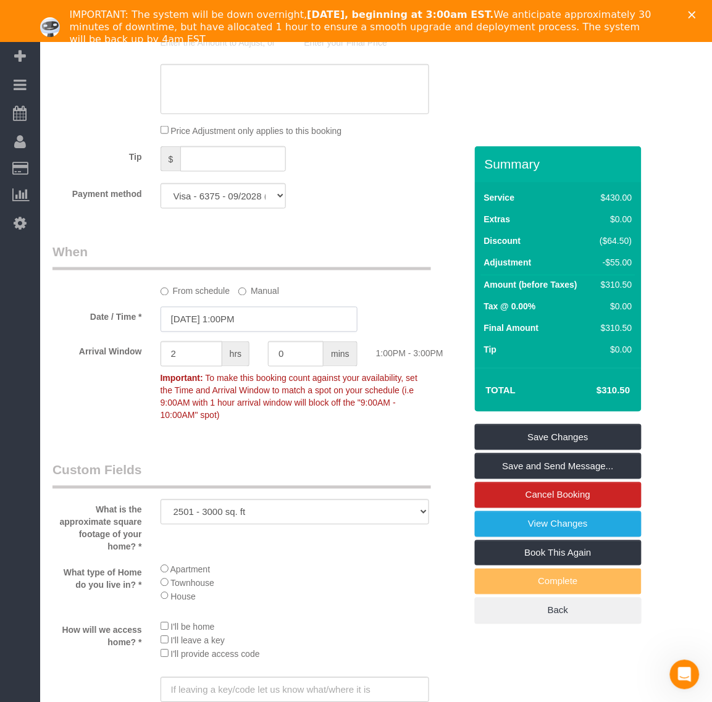
click at [197, 321] on input "[DATE] 1:00PM" at bounding box center [258, 319] width 197 height 25
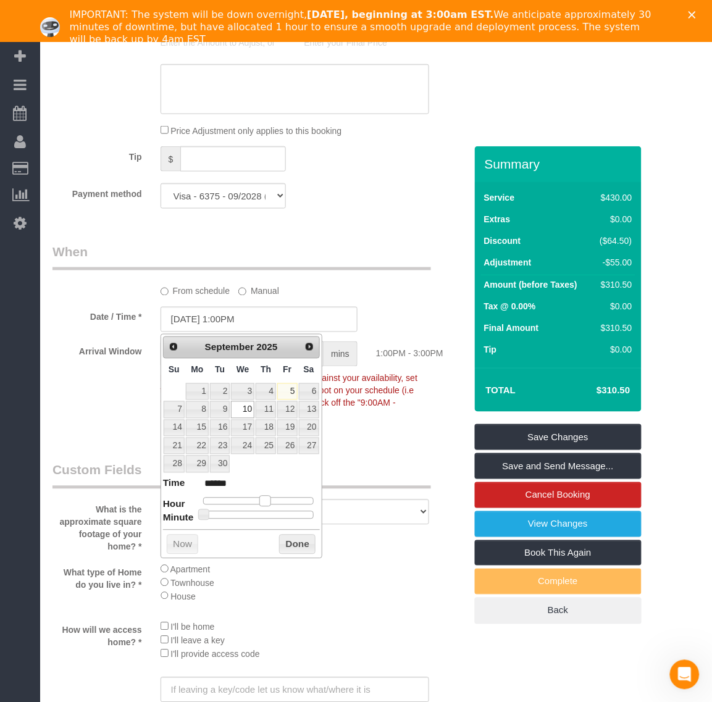
type input "[DATE] 12:00PM"
type input "*******"
type input "[DATE] 11:00AM"
type input "*******"
type input "[DATE] 10:00AM"
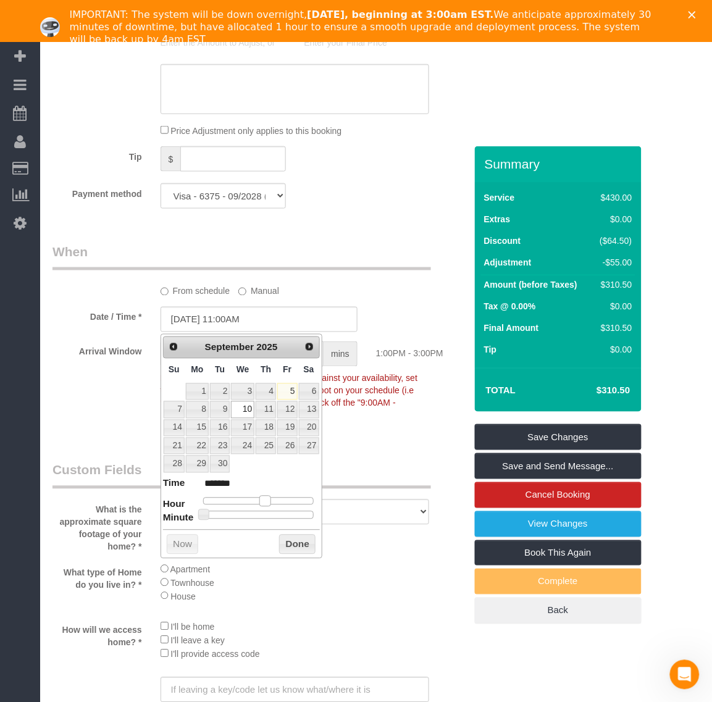
type input "*******"
type input "[DATE] 9:00AM"
type input "******"
type input "[DATE] 8:00AM"
type input "******"
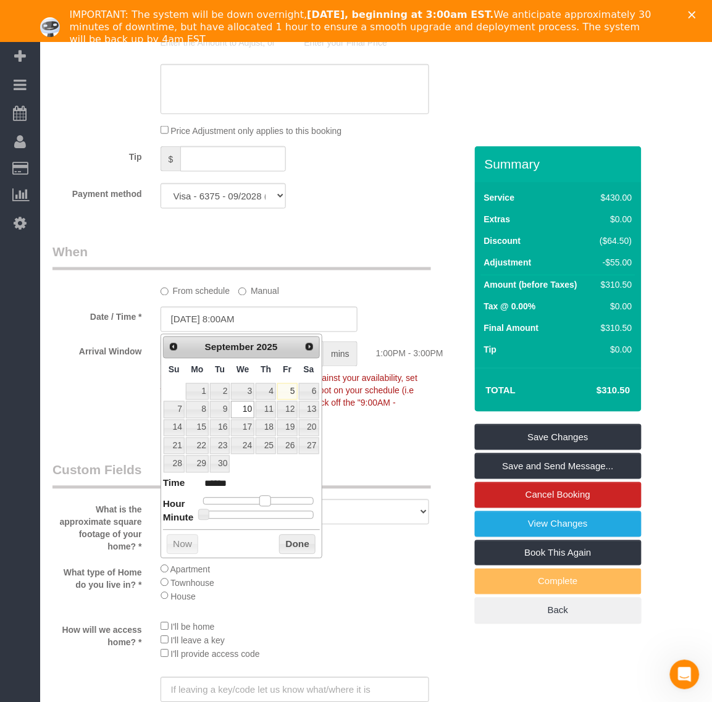
type input "[DATE] 7:00AM"
type input "******"
type input "[DATE] 6:00AM"
type input "******"
type input "[DATE] 7:00AM"
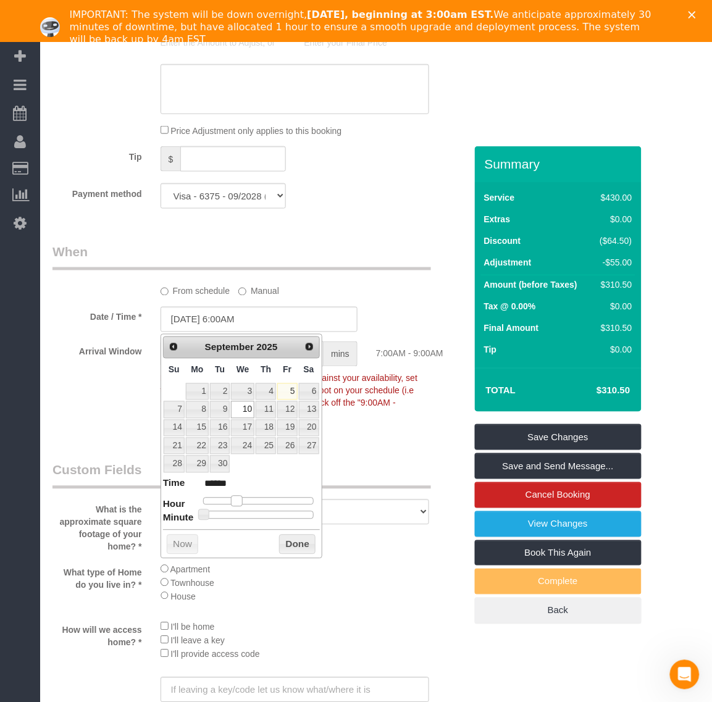
type input "******"
type input "[DATE] 8:00AM"
type input "******"
type input "[DATE] 9:00AM"
type input "******"
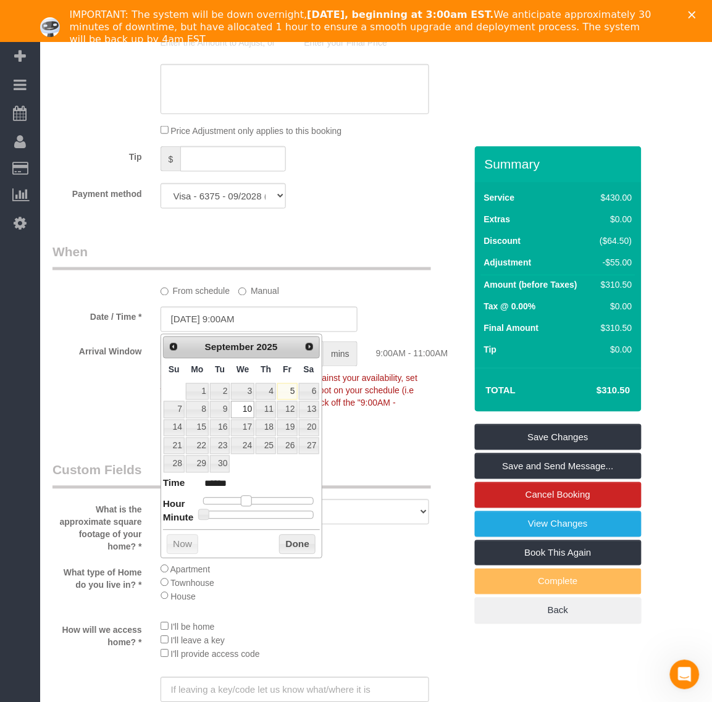
type input "[DATE] 10:00AM"
type input "*******"
drag, startPoint x: 264, startPoint y: 501, endPoint x: 248, endPoint y: 502, distance: 15.4
click at [248, 502] on span at bounding box center [250, 501] width 11 height 11
click at [302, 550] on button "Done" at bounding box center [297, 544] width 36 height 20
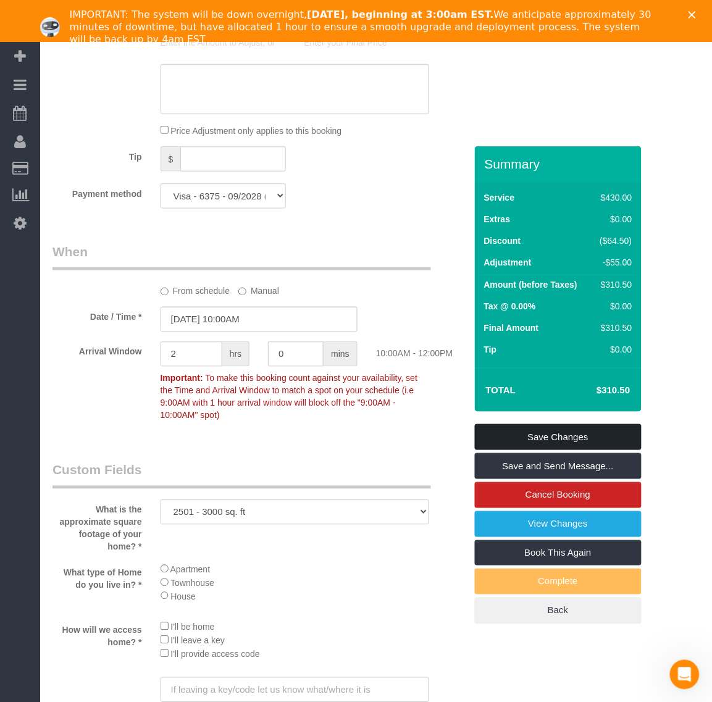
click at [567, 436] on link "Save Changes" at bounding box center [558, 437] width 167 height 26
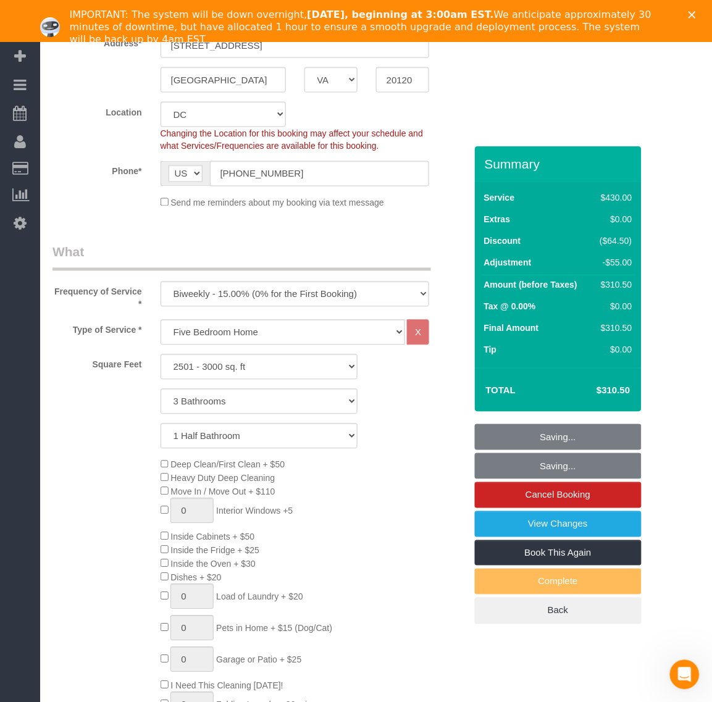
scroll to position [0, 0]
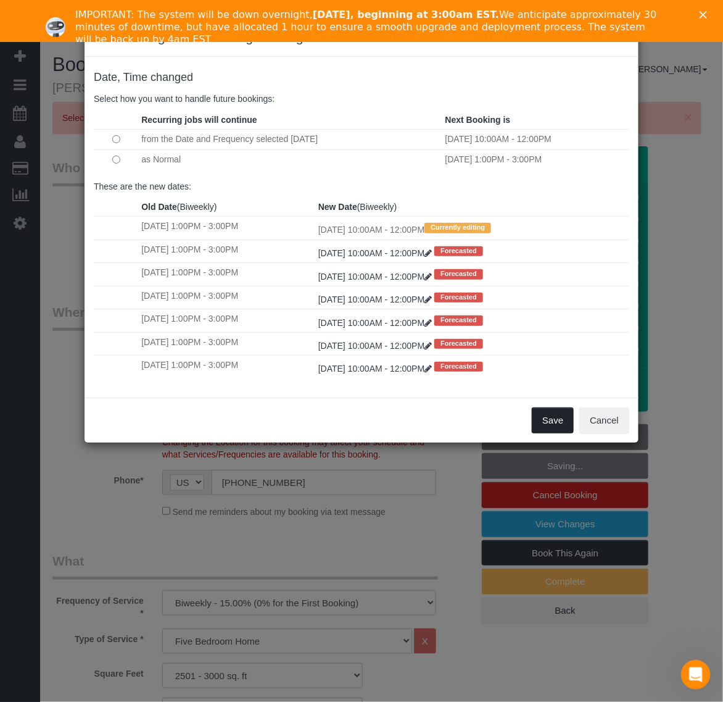
click at [555, 423] on button "Save" at bounding box center [553, 420] width 42 height 26
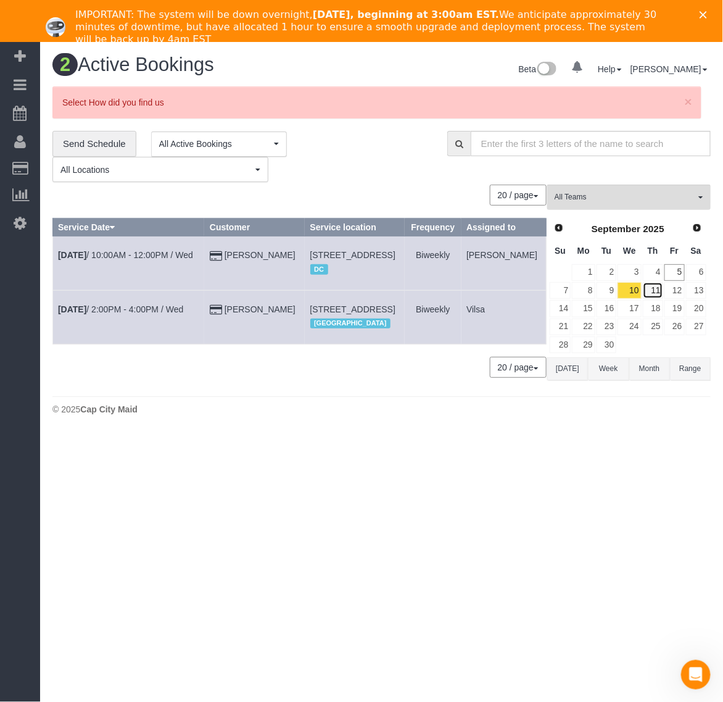
click at [657, 291] on link "11" at bounding box center [653, 290] width 20 height 17
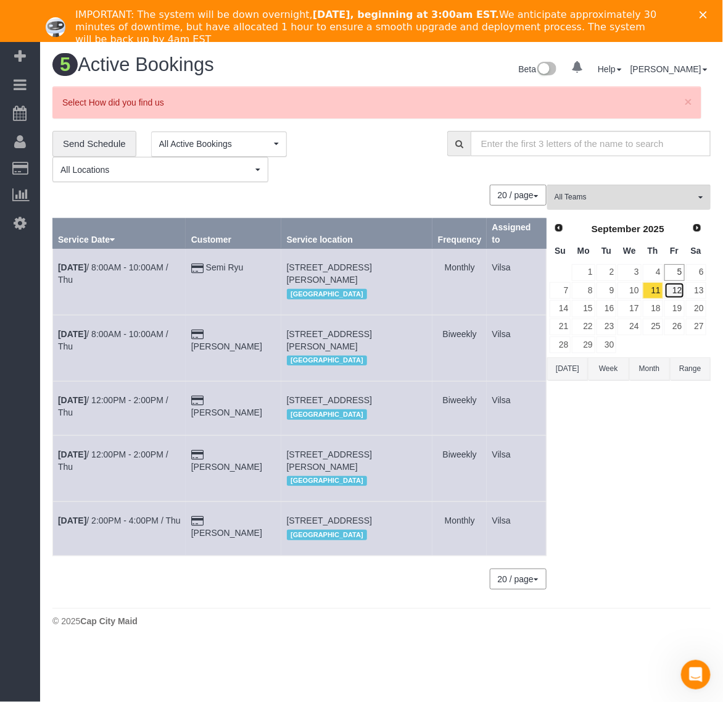
click at [678, 290] on link "12" at bounding box center [675, 290] width 20 height 17
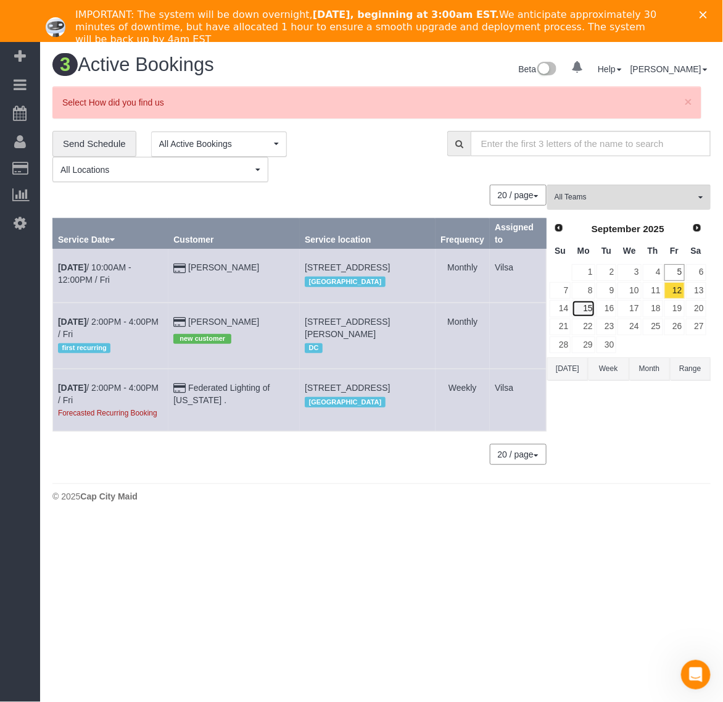
click at [589, 304] on link "15" at bounding box center [583, 308] width 23 height 17
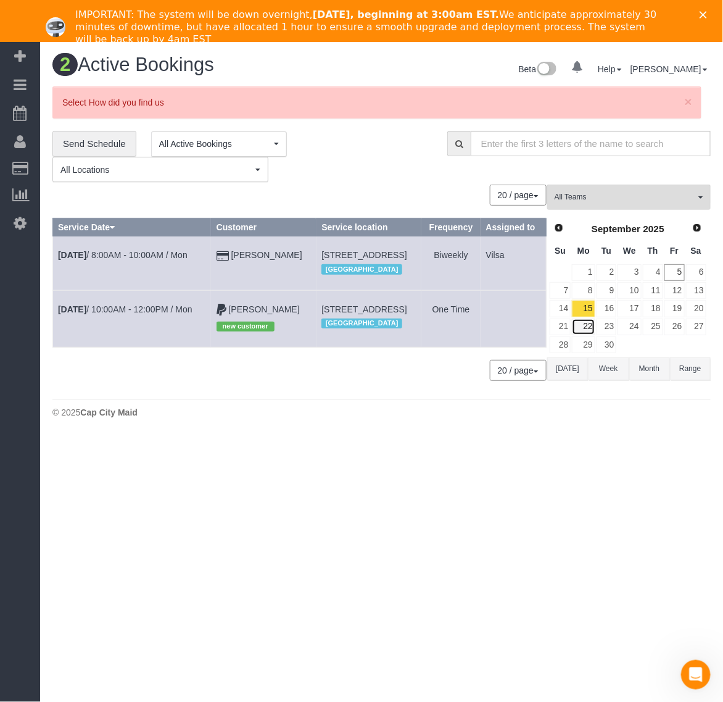
click at [590, 330] on link "22" at bounding box center [583, 326] width 23 height 17
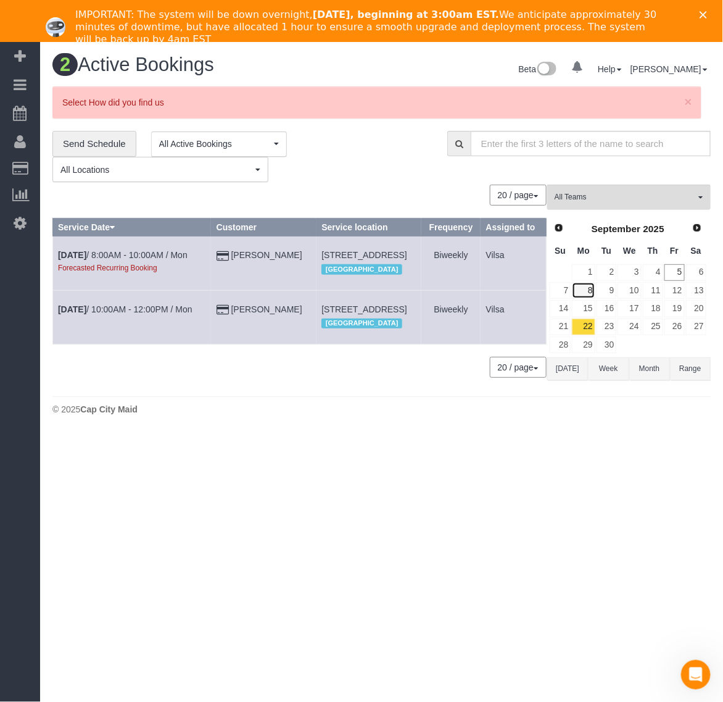
click at [591, 293] on link "8" at bounding box center [583, 290] width 23 height 17
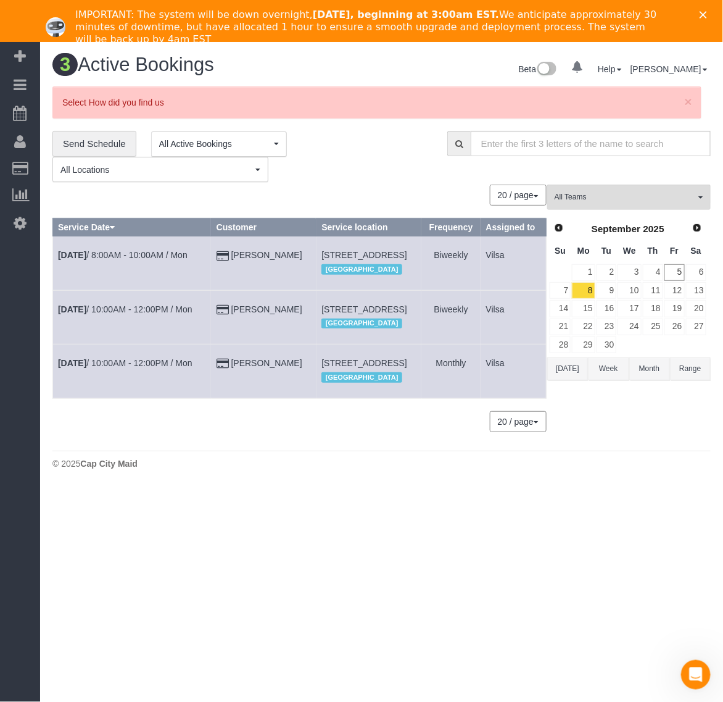
drag, startPoint x: 294, startPoint y: 392, endPoint x: 388, endPoint y: 417, distance: 97.0
click at [388, 398] on td "[STREET_ADDRESS] [GEOGRAPHIC_DATA]" at bounding box center [369, 371] width 105 height 54
click at [387, 398] on td "[STREET_ADDRESS] [GEOGRAPHIC_DATA]" at bounding box center [369, 371] width 105 height 54
drag, startPoint x: 387, startPoint y: 413, endPoint x: 294, endPoint y: 401, distance: 93.4
click at [317, 398] on td "[STREET_ADDRESS] [GEOGRAPHIC_DATA]" at bounding box center [369, 371] width 105 height 54
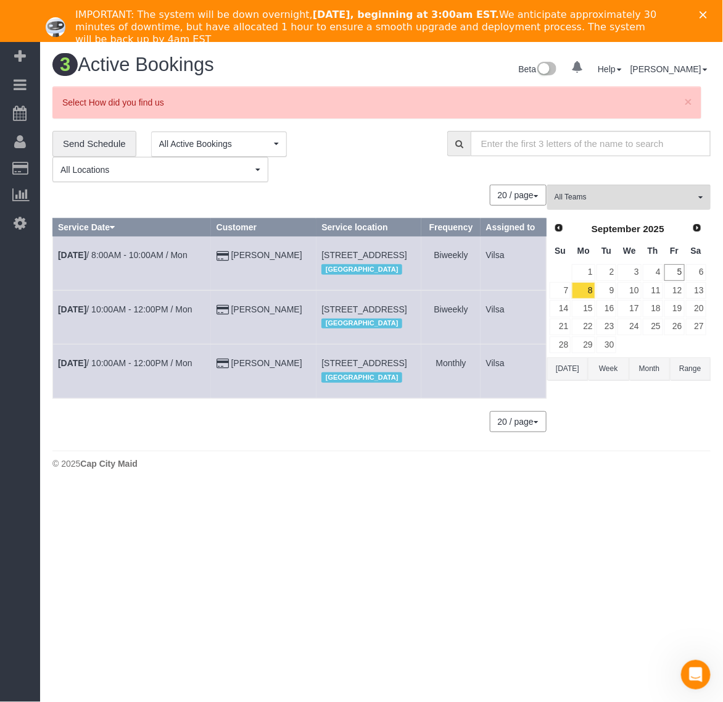
copy span "[STREET_ADDRESS]"
click at [381, 488] on div "3 Active Bookings Beta 0 Your Notifications You have 0 alerts Help Help Docs Ta…" at bounding box center [381, 265] width 683 height 446
drag, startPoint x: 288, startPoint y: 260, endPoint x: 355, endPoint y: 280, distance: 69.3
click at [355, 280] on td "[STREET_ADDRESS] [GEOGRAPHIC_DATA]" at bounding box center [369, 263] width 105 height 54
copy span "[STREET_ADDRESS]"
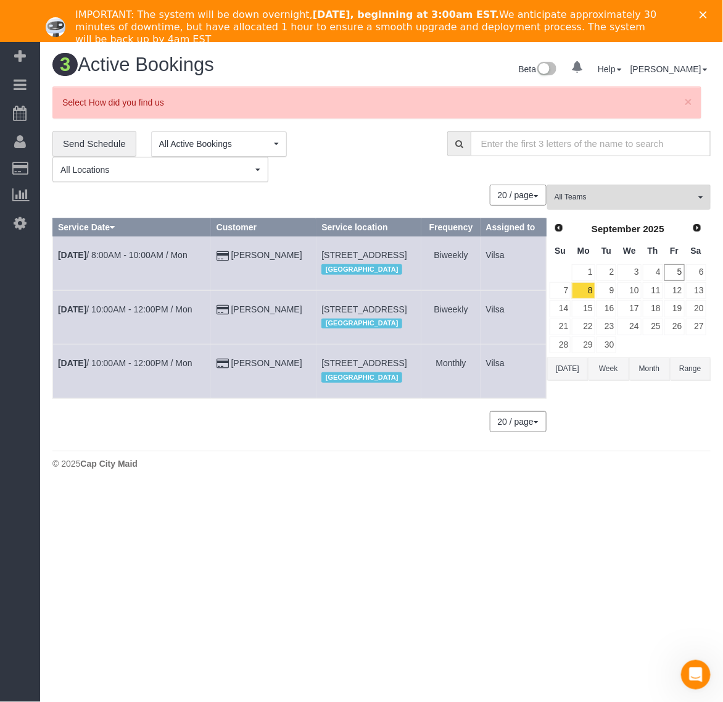
drag, startPoint x: 288, startPoint y: 394, endPoint x: 396, endPoint y: 417, distance: 110.4
click at [396, 398] on td "[STREET_ADDRESS] [GEOGRAPHIC_DATA]" at bounding box center [369, 371] width 105 height 54
copy span "[STREET_ADDRESS]"
drag, startPoint x: 294, startPoint y: 328, endPoint x: 338, endPoint y: 346, distance: 47.6
click at [338, 344] on td "[STREET_ADDRESS] [GEOGRAPHIC_DATA]" at bounding box center [369, 317] width 105 height 54
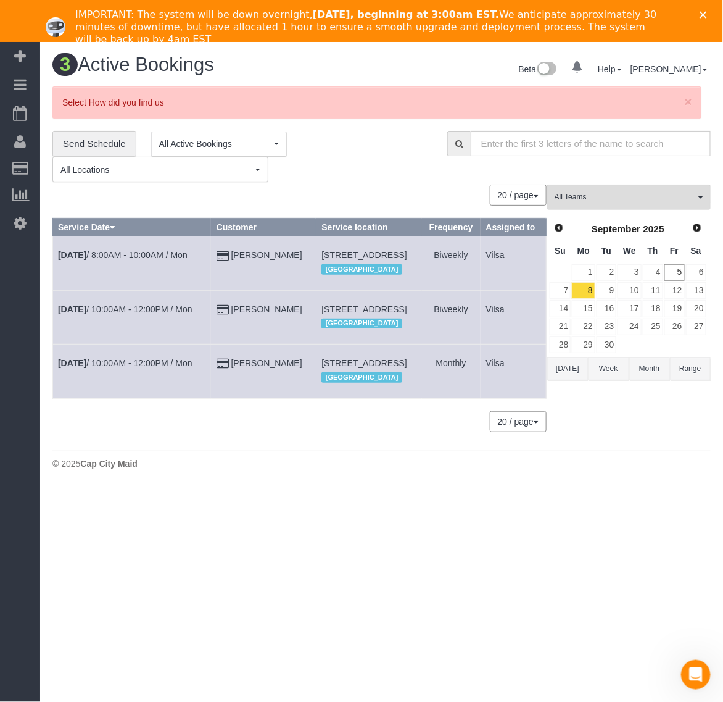
drag, startPoint x: 287, startPoint y: 330, endPoint x: 325, endPoint y: 343, distance: 39.8
click at [325, 343] on td "[STREET_ADDRESS] [GEOGRAPHIC_DATA]" at bounding box center [369, 317] width 105 height 54
copy span "[STREET_ADDRESS]"
click at [614, 444] on div "All Teams Remove Team Filters [PERSON_NAME] ([PERSON_NAME]) Arielle (Spotless) …" at bounding box center [629, 314] width 164 height 259
click at [600, 294] on link "9" at bounding box center [607, 290] width 20 height 17
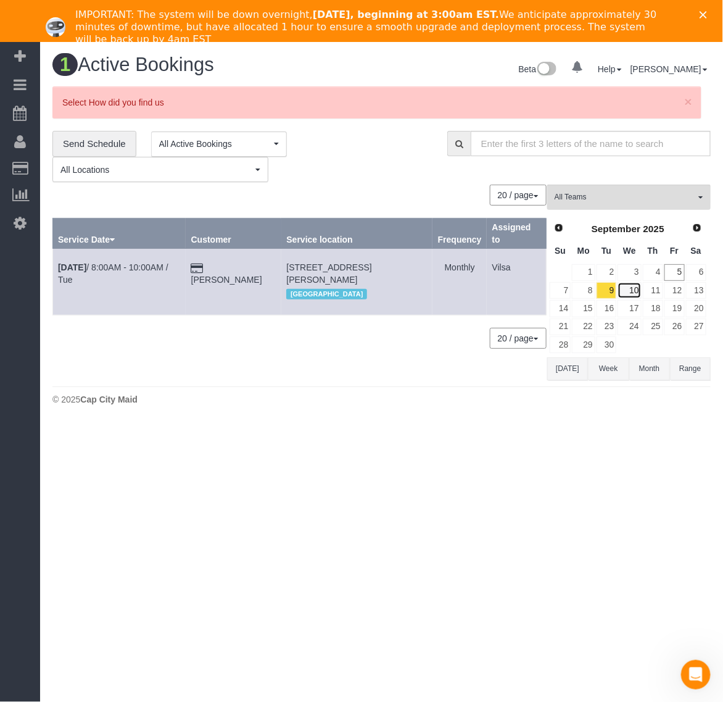
click at [636, 286] on link "10" at bounding box center [629, 290] width 23 height 17
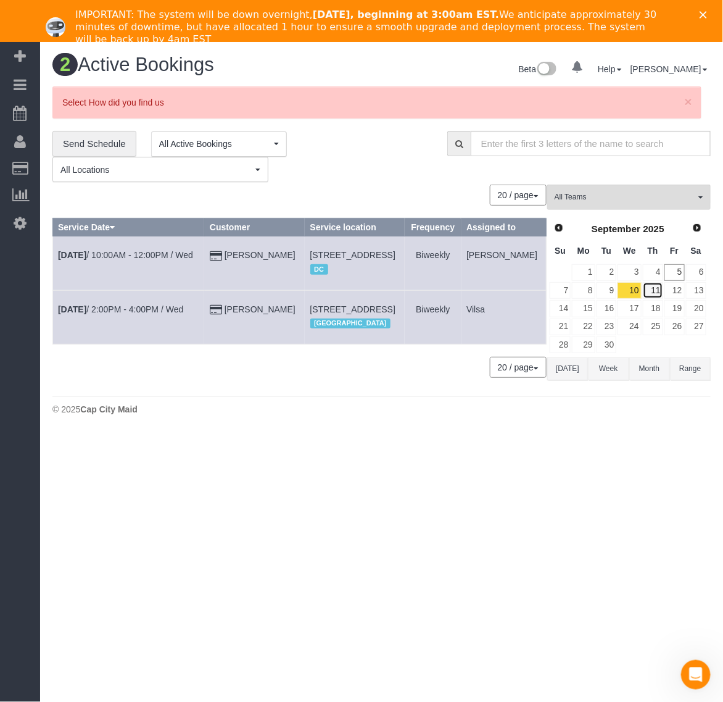
click at [659, 290] on link "11" at bounding box center [653, 290] width 20 height 17
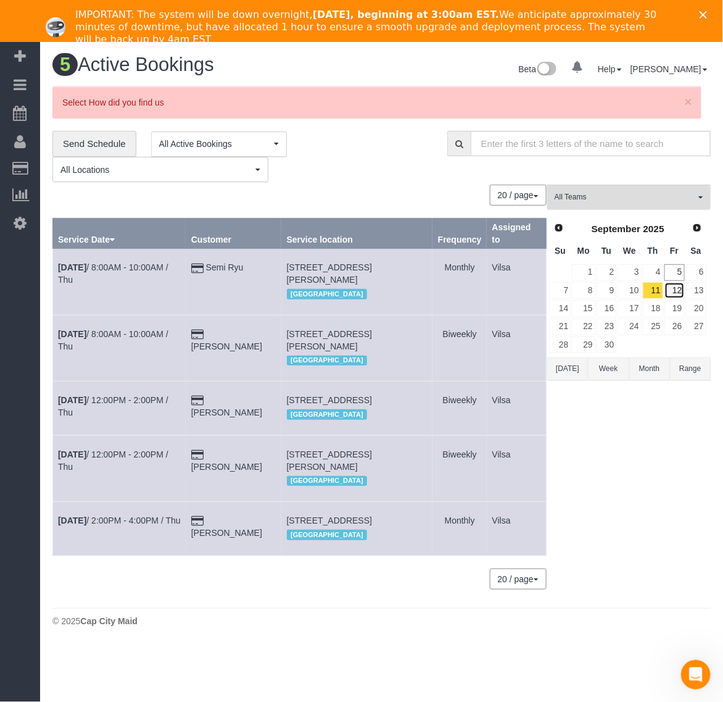
click at [678, 295] on link "12" at bounding box center [675, 290] width 20 height 17
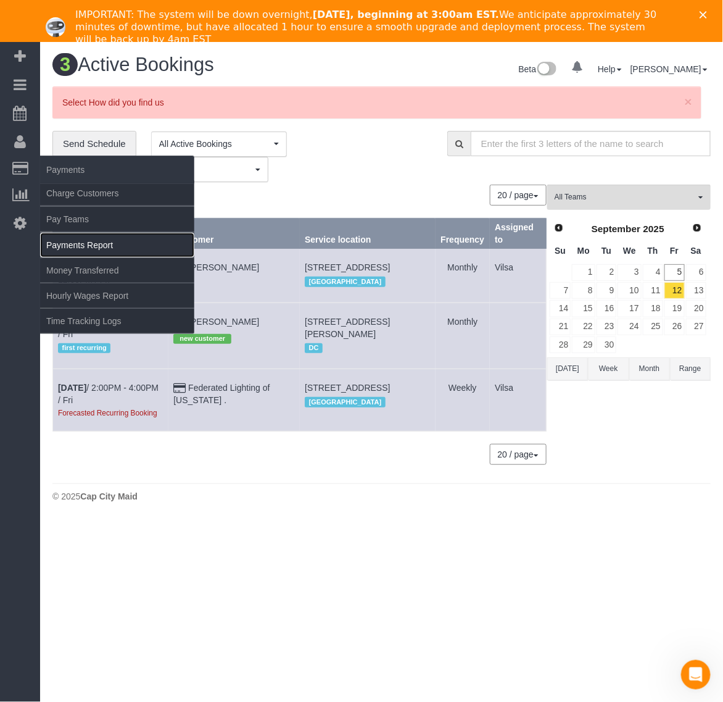
click at [108, 244] on link "Payments Report" at bounding box center [117, 245] width 154 height 25
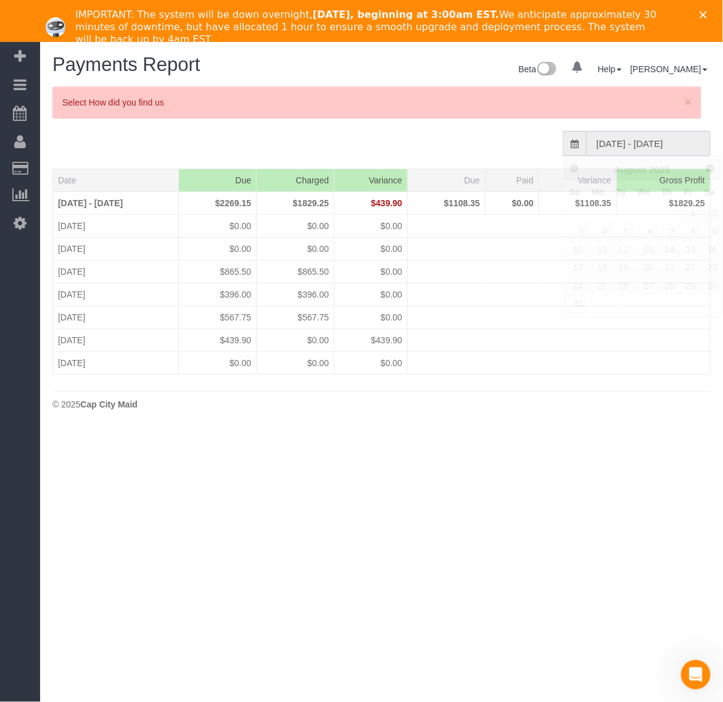
click at [610, 144] on input "[DATE] - [DATE]" at bounding box center [648, 143] width 125 height 25
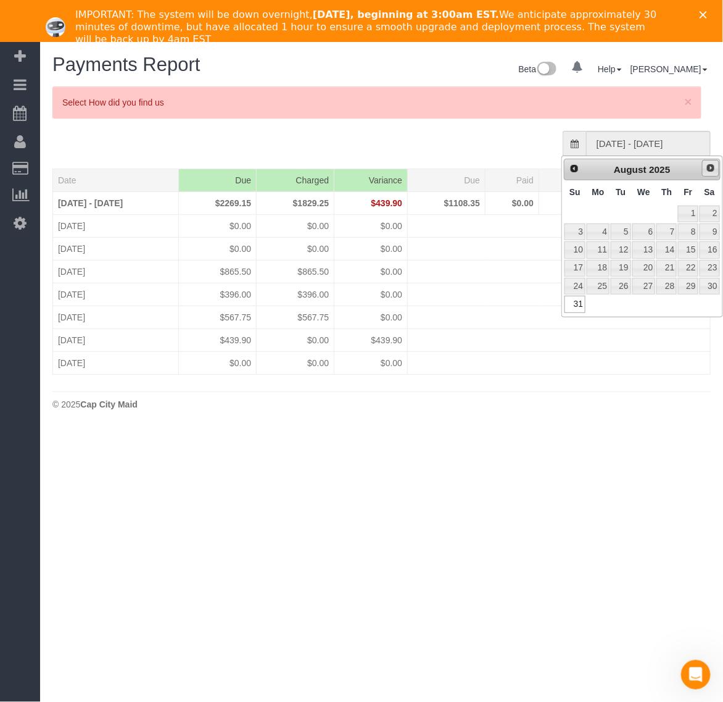
click at [702, 164] on link "Next" at bounding box center [710, 168] width 17 height 17
click at [600, 230] on link "8" at bounding box center [598, 231] width 23 height 17
type input "[DATE] - [DATE]"
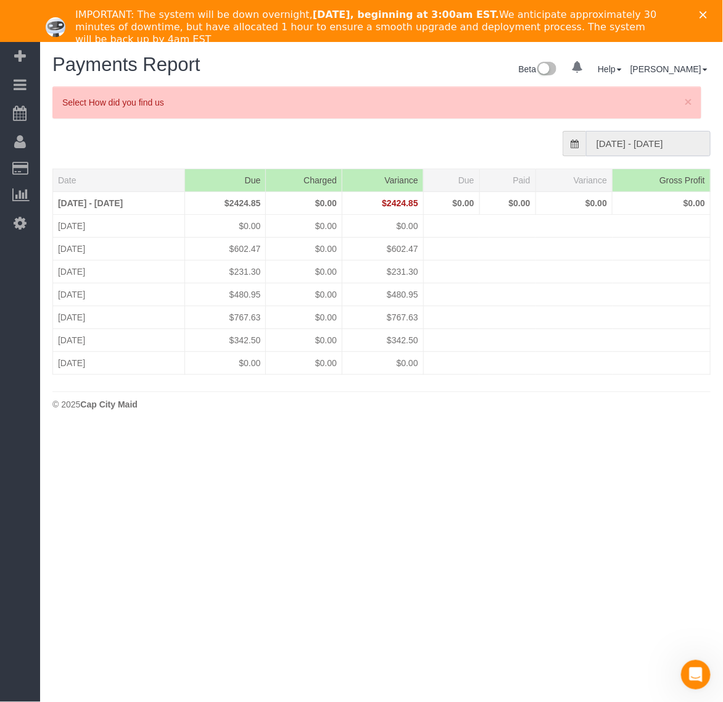
click at [634, 136] on input "[DATE] - [DATE]" at bounding box center [648, 143] width 125 height 25
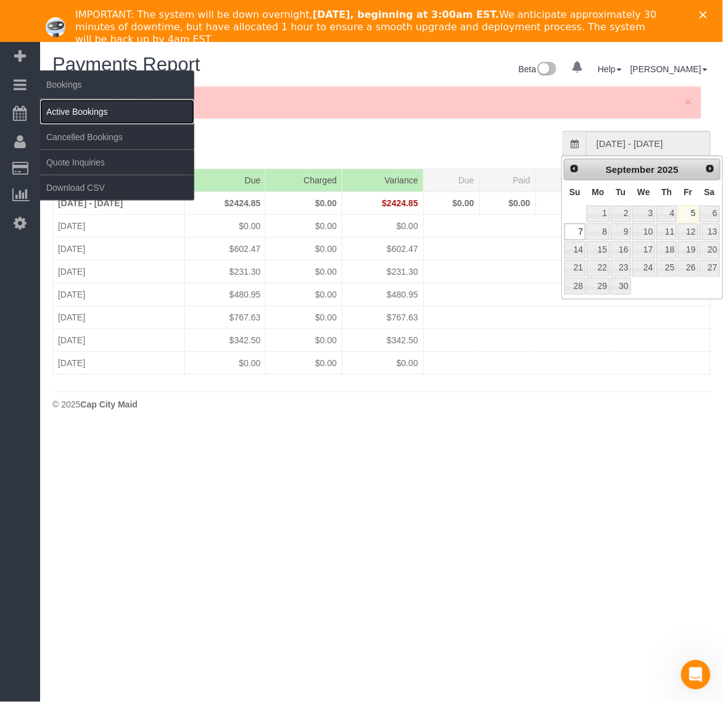
drag, startPoint x: 82, startPoint y: 111, endPoint x: 120, endPoint y: 106, distance: 38.6
click at [84, 111] on link "Active Bookings" at bounding box center [117, 111] width 154 height 25
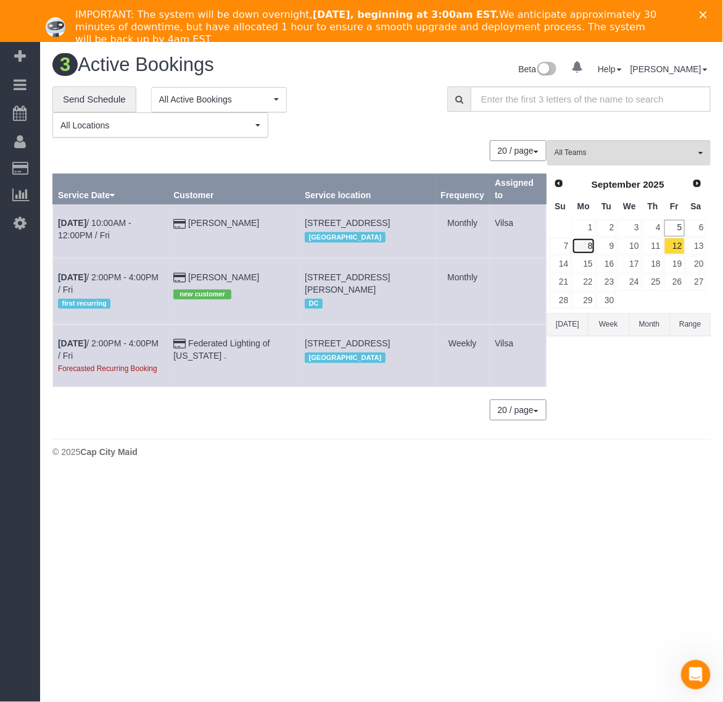
click at [588, 246] on link "8" at bounding box center [583, 246] width 23 height 17
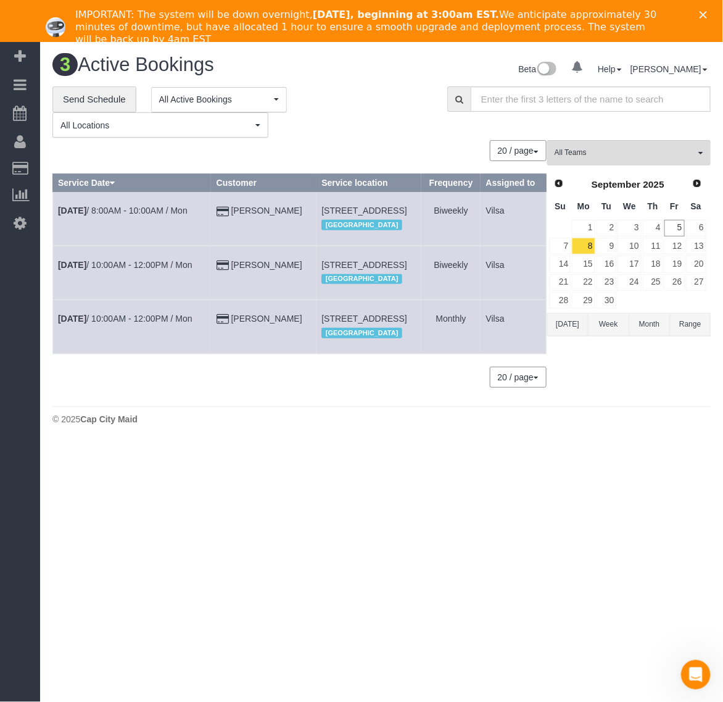
click at [85, 216] on td "[DATE] 8:00AM - 10:00AM / Mon" at bounding box center [132, 219] width 159 height 54
click at [74, 215] on b "[DATE]" at bounding box center [72, 211] width 28 height 10
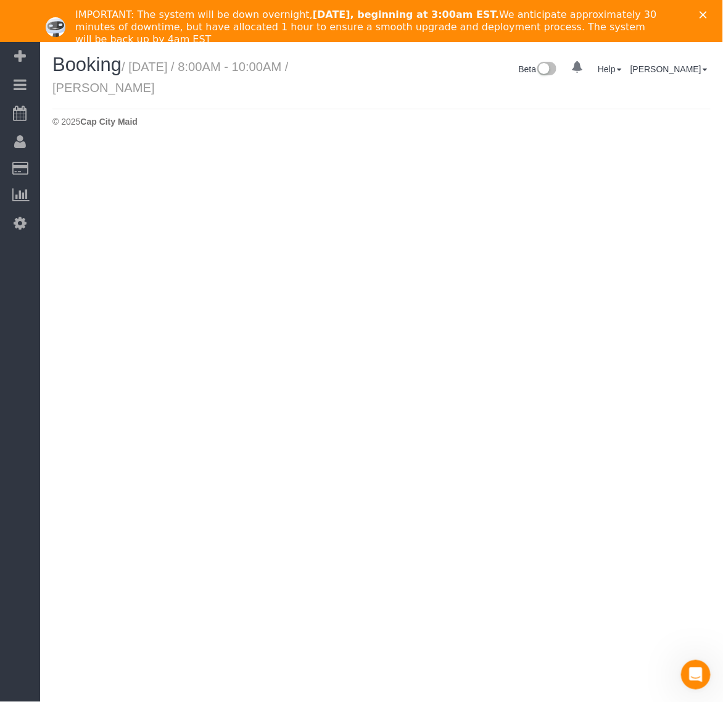
select select "VA"
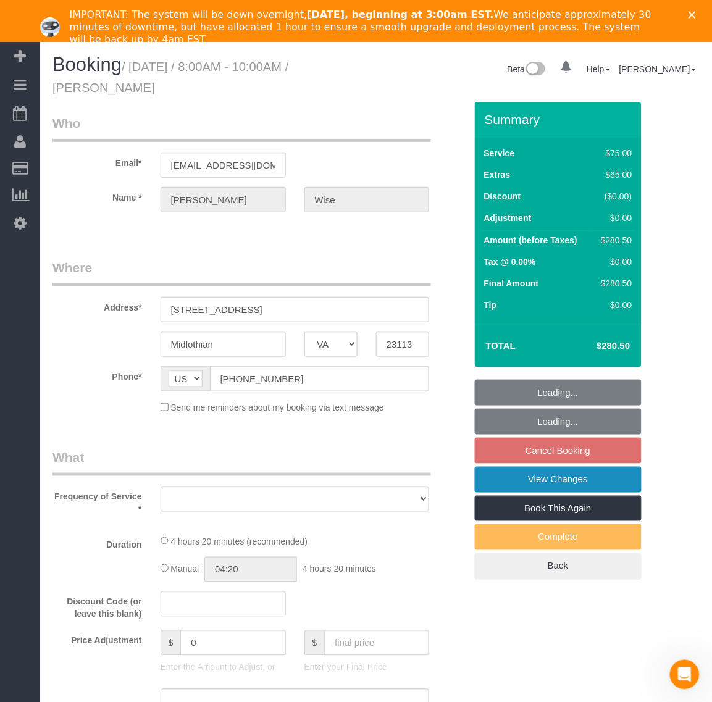
select select "string:fspay-e7f21f24-1b91-49af-97e9-0fda8fdcd60e"
select select "number:4"
select select "number:24"
select select "number:23"
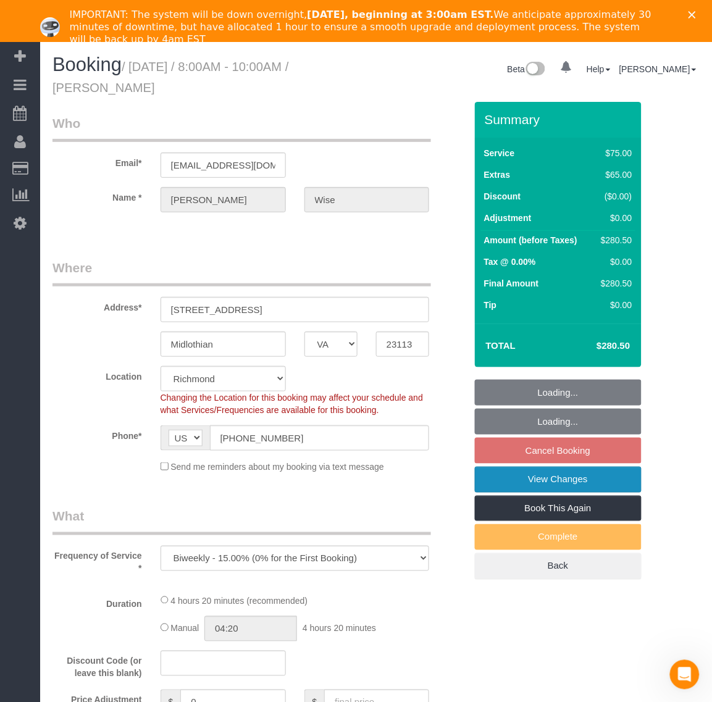
select select "object:13694"
select select "2001"
select select "1"
select select "spot143"
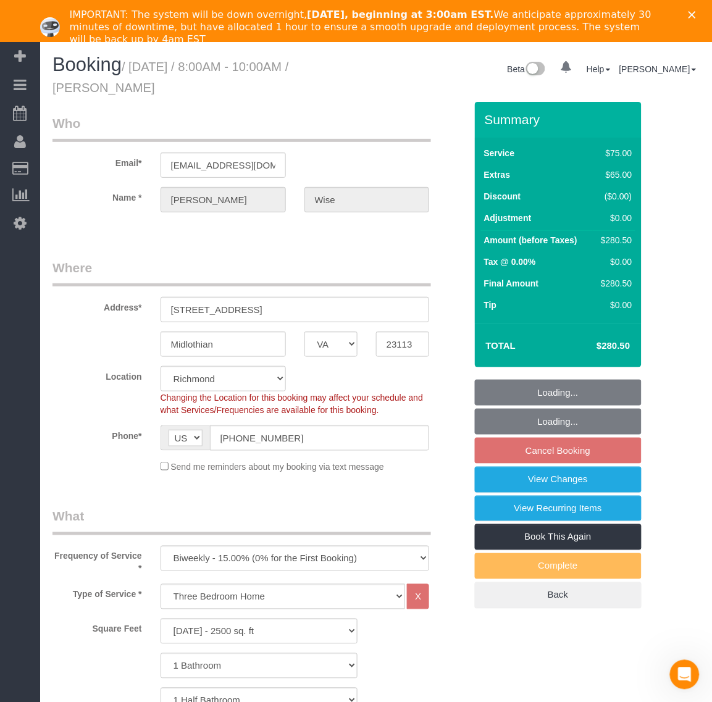
select select "object:13901"
select select "2001"
select select "1"
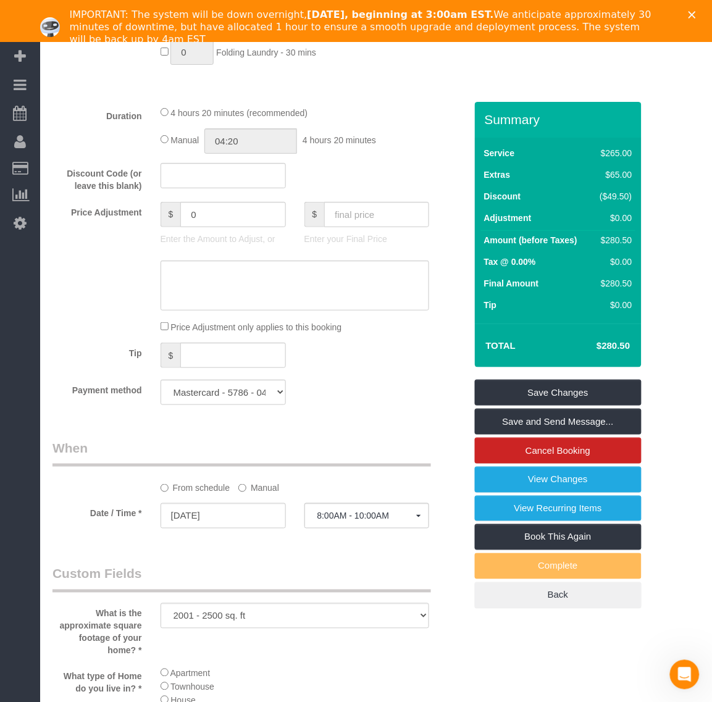
scroll to position [1003, 0]
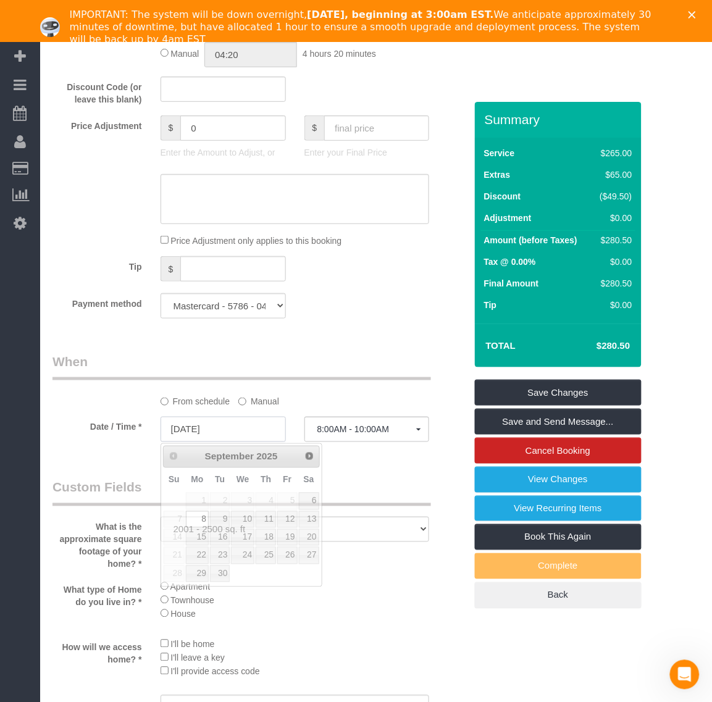
click at [207, 423] on input "[DATE]" at bounding box center [222, 429] width 125 height 25
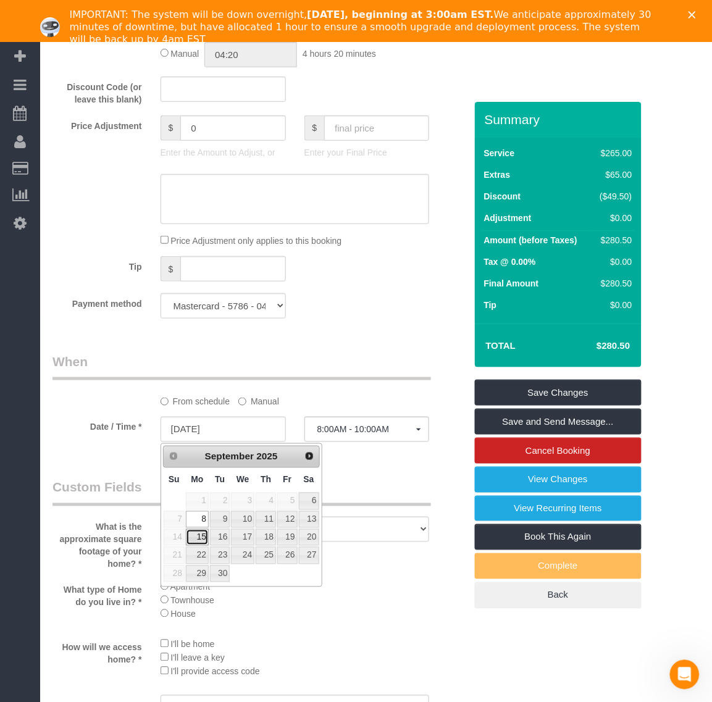
click at [193, 543] on link "15" at bounding box center [197, 537] width 23 height 17
type input "[DATE]"
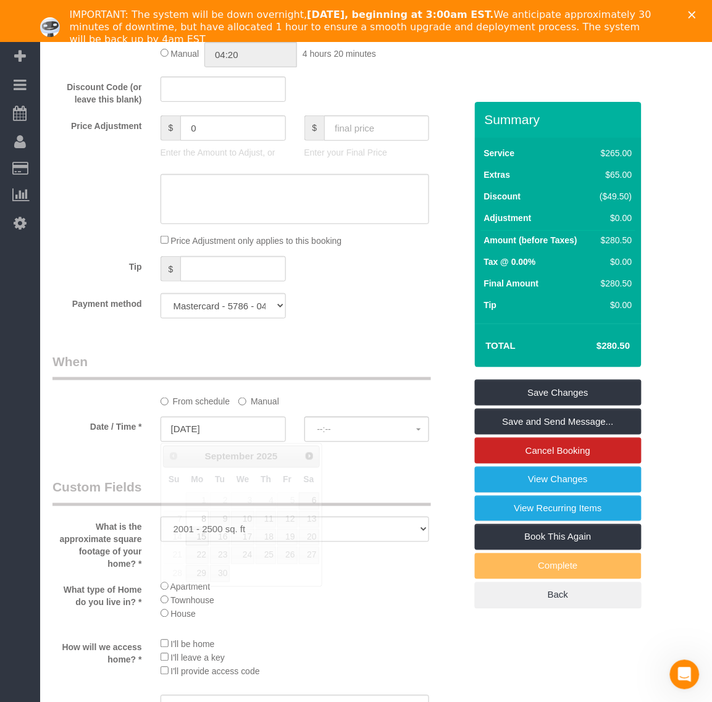
select select "spot163"
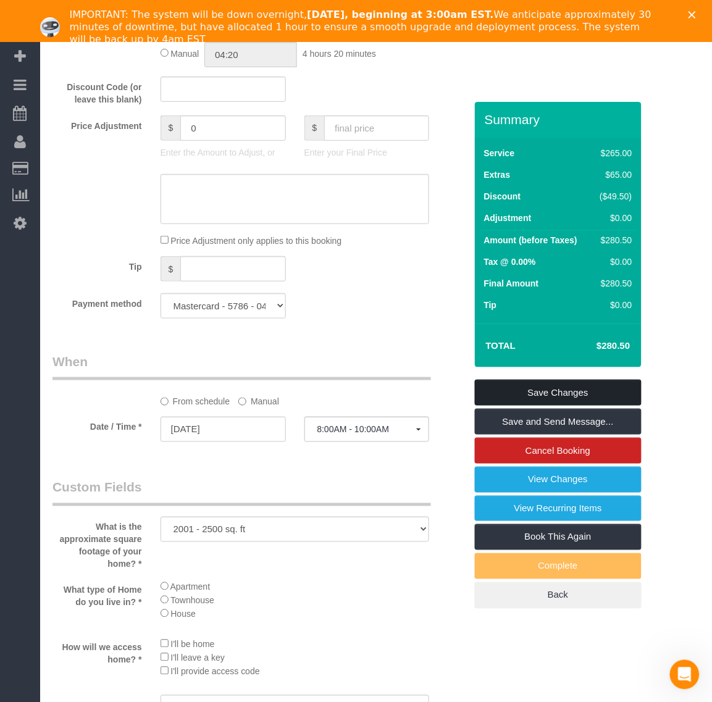
click at [586, 386] on link "Save Changes" at bounding box center [558, 393] width 167 height 26
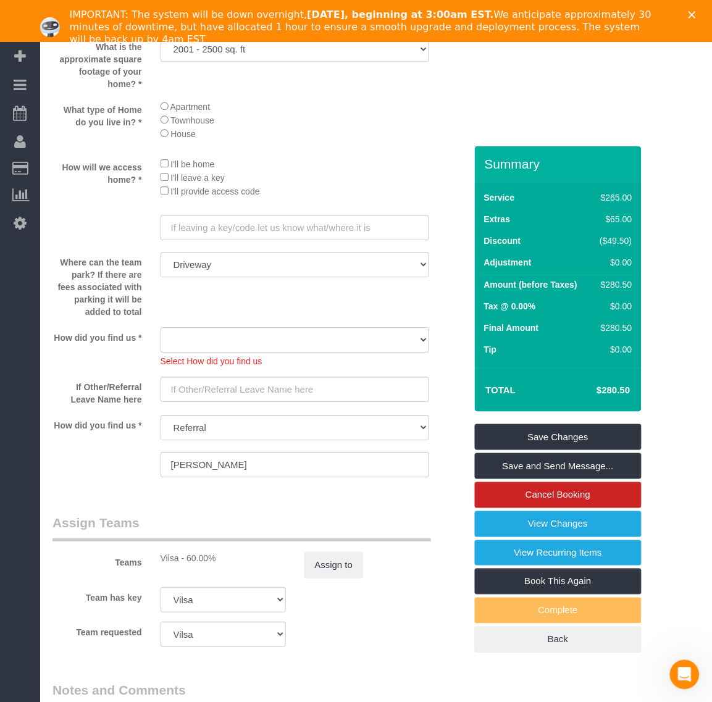
click at [355, 334] on select "Yelp Google Twitter Instagram Nextdoor Facebook Returning Customer Craigslist R…" at bounding box center [294, 339] width 269 height 25
select select "number:41"
click at [160, 328] on select "Yelp Google Twitter Instagram Nextdoor Facebook Returning Customer Craigslist R…" at bounding box center [294, 339] width 269 height 25
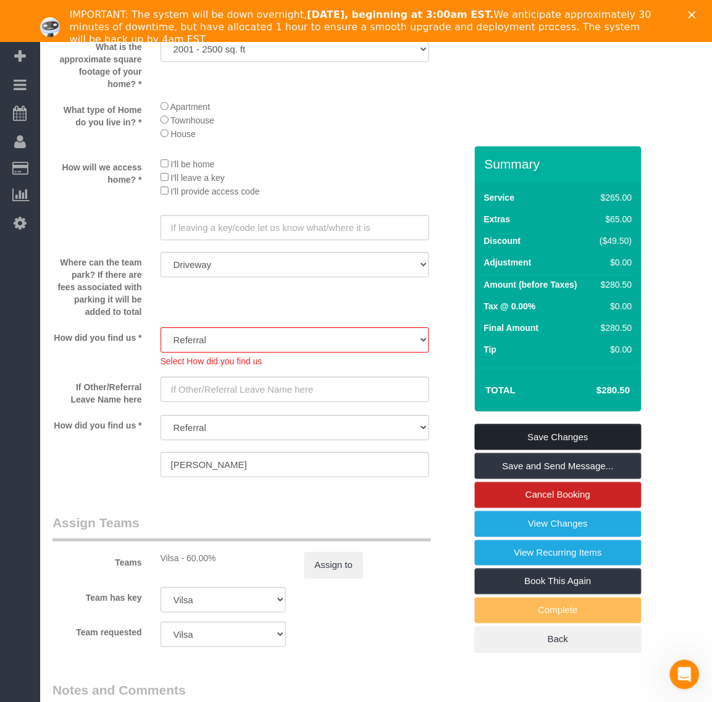
click at [594, 436] on link "Save Changes" at bounding box center [558, 437] width 167 height 26
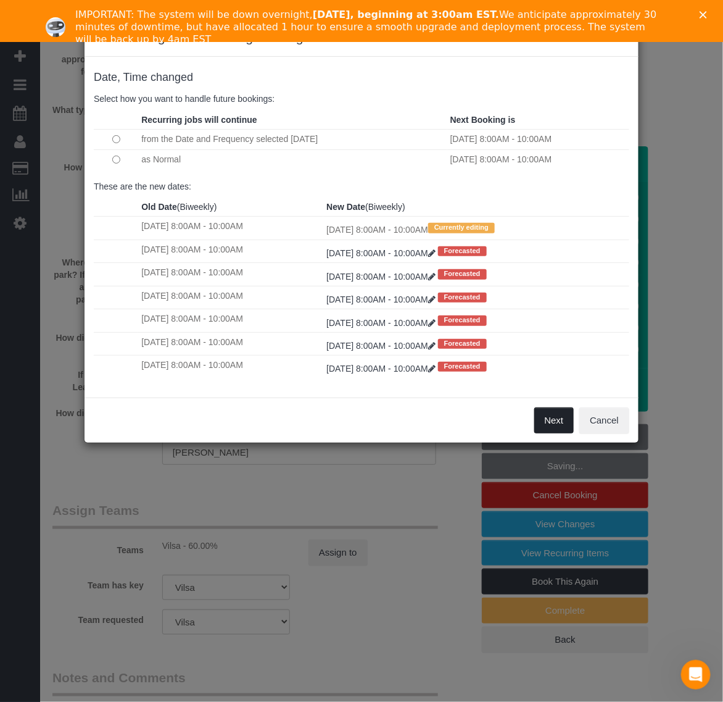
click at [549, 421] on button "Next" at bounding box center [554, 420] width 40 height 26
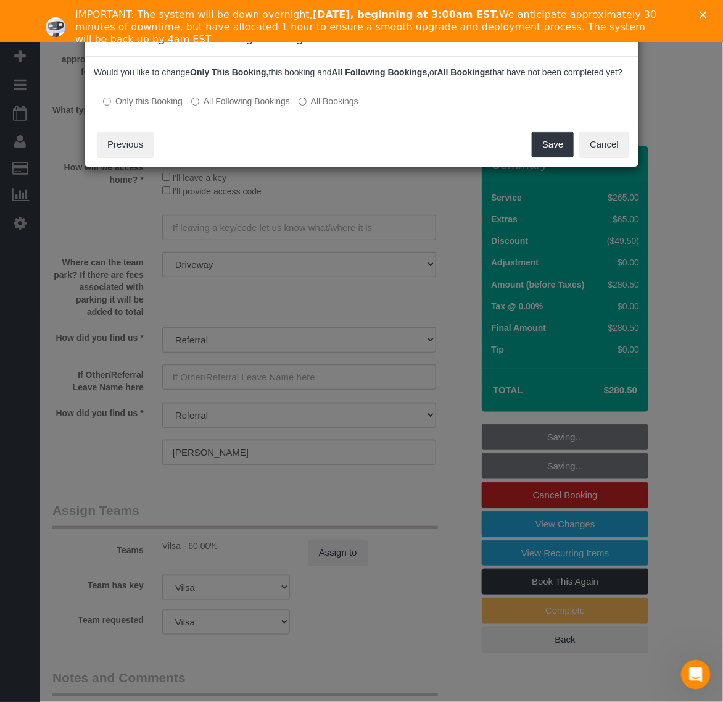
click at [323, 107] on label "All Bookings" at bounding box center [329, 101] width 60 height 12
click at [556, 157] on button "Save" at bounding box center [553, 144] width 42 height 26
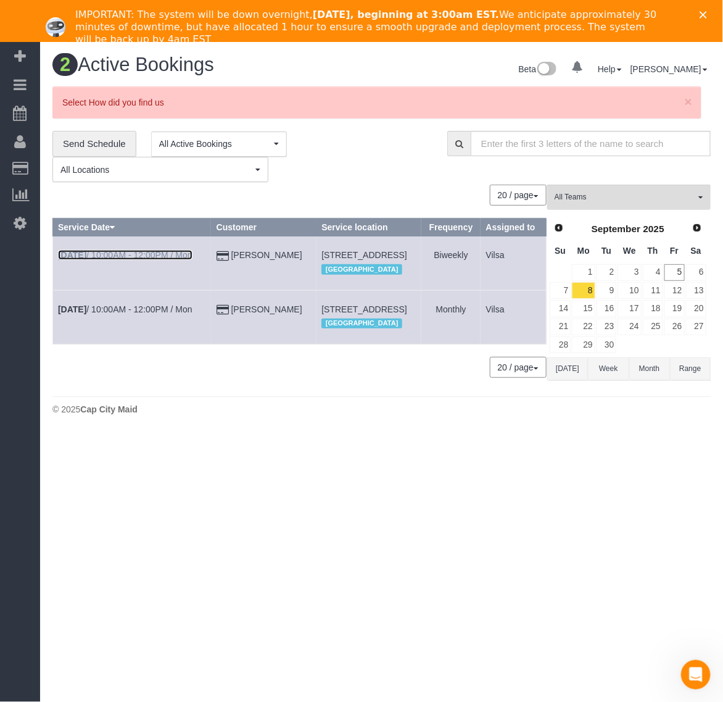
click at [80, 260] on b "[DATE]" at bounding box center [72, 255] width 28 height 10
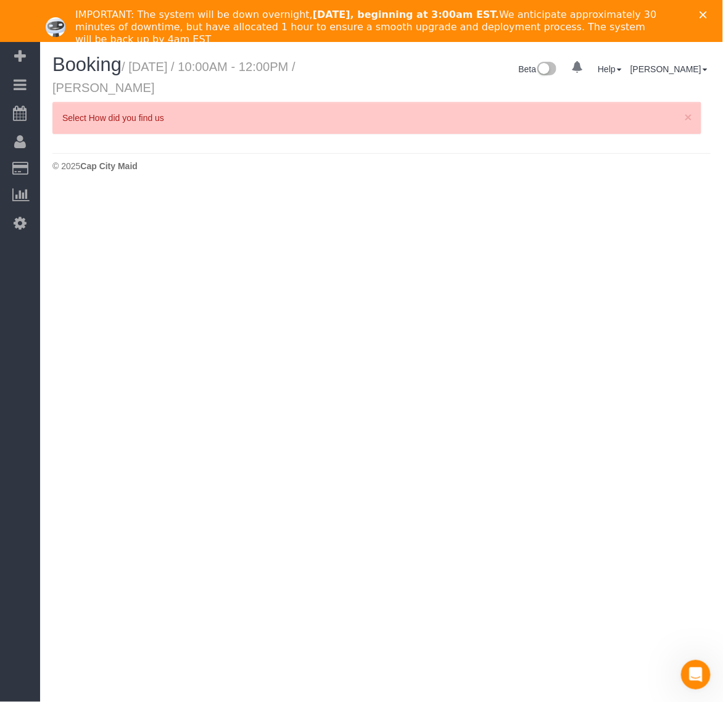
select select "VA"
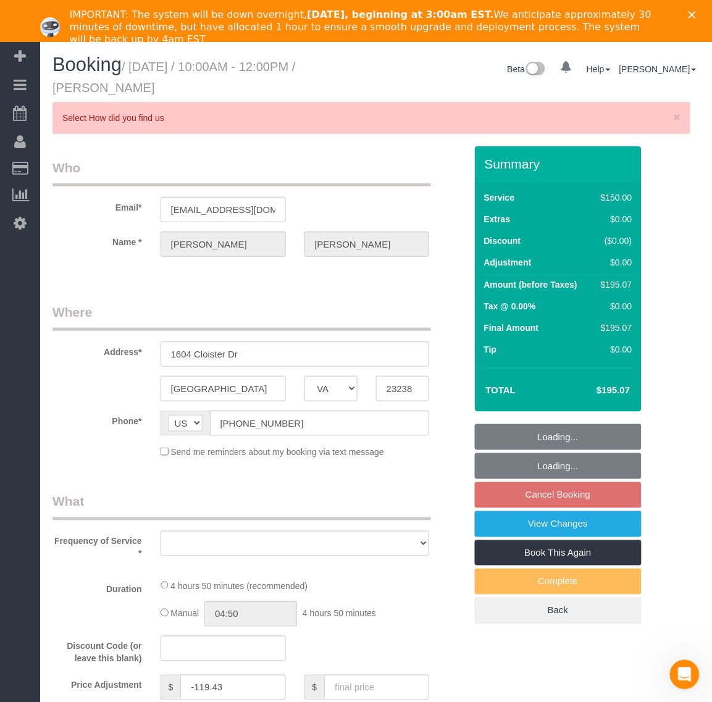
select select "number:4"
select select "number:42"
select select "number:23"
select select "string:fspay-9f32170a-b36f-4253-84dd-320aa88c4fdd"
select select "object:14817"
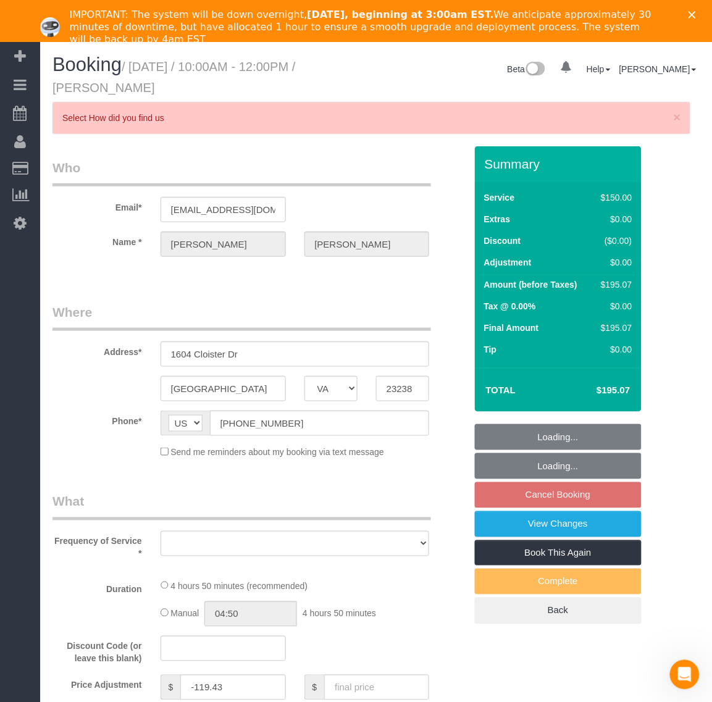
select select "spot184"
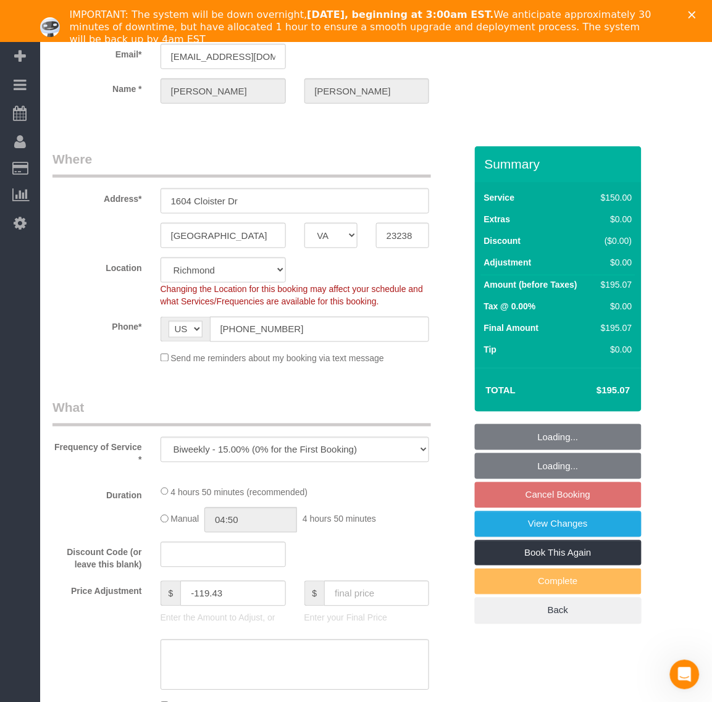
select select "object:15020"
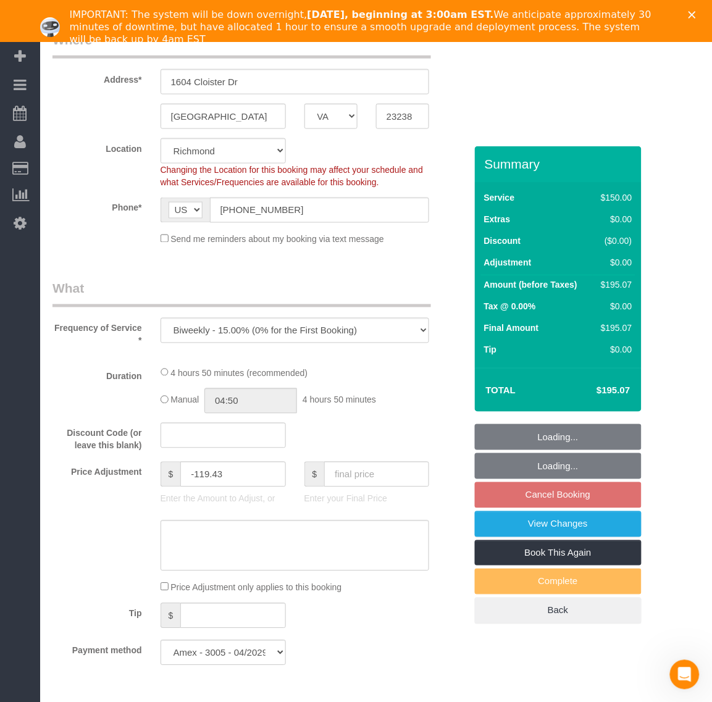
select select "2001"
select select "2"
select select "1"
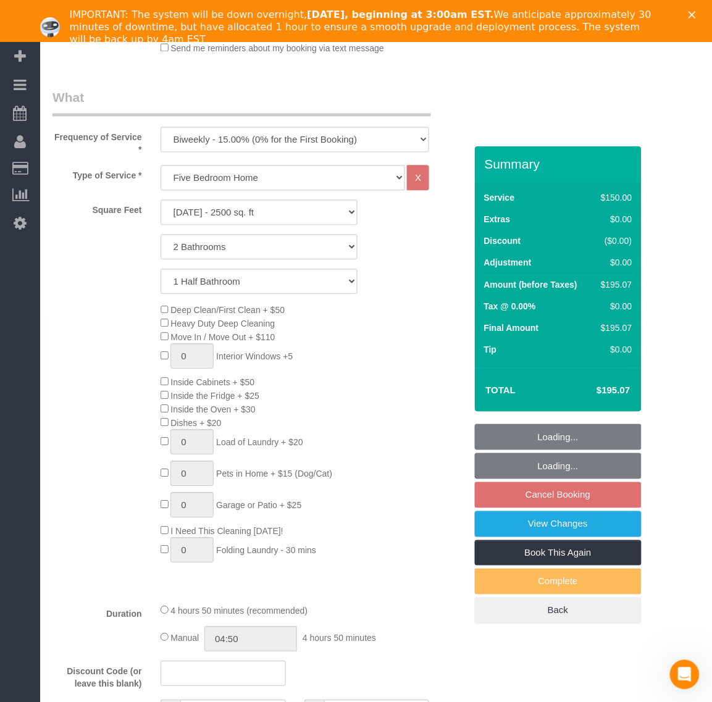
select select "2001"
select select "2"
select select "1"
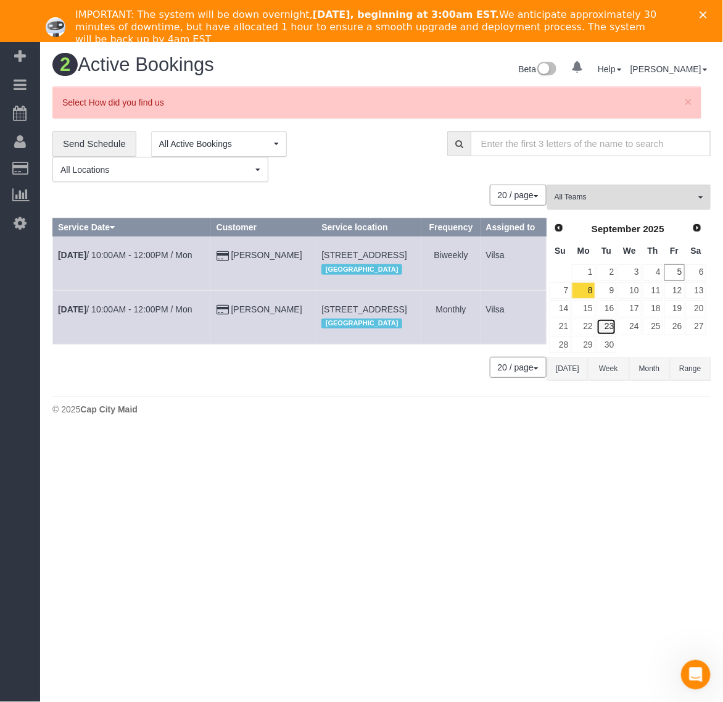
click at [607, 327] on link "23" at bounding box center [607, 326] width 20 height 17
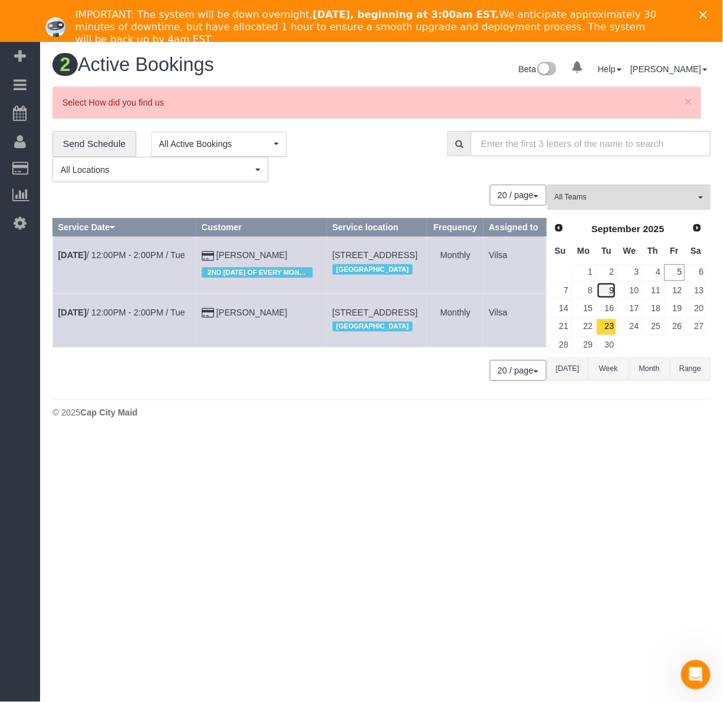
click at [612, 287] on link "9" at bounding box center [607, 290] width 20 height 17
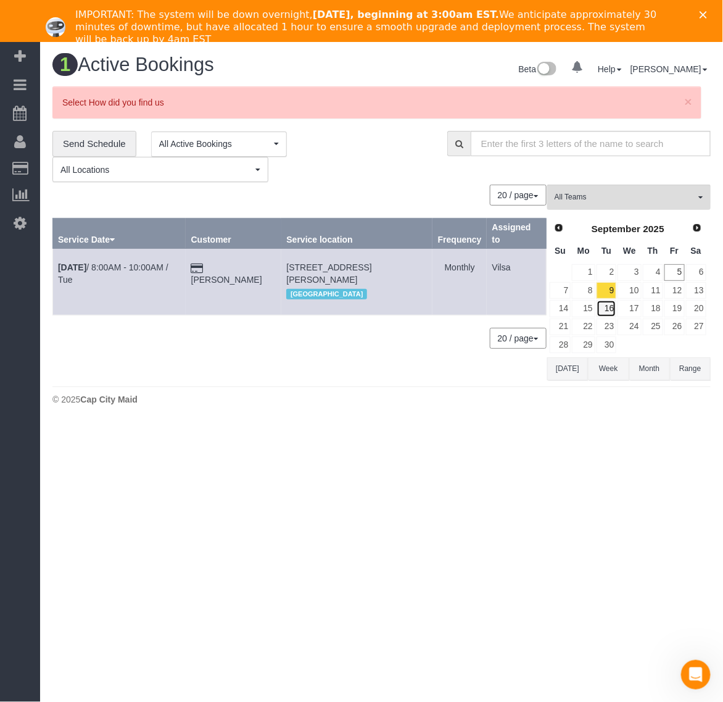
click at [608, 304] on link "16" at bounding box center [607, 308] width 20 height 17
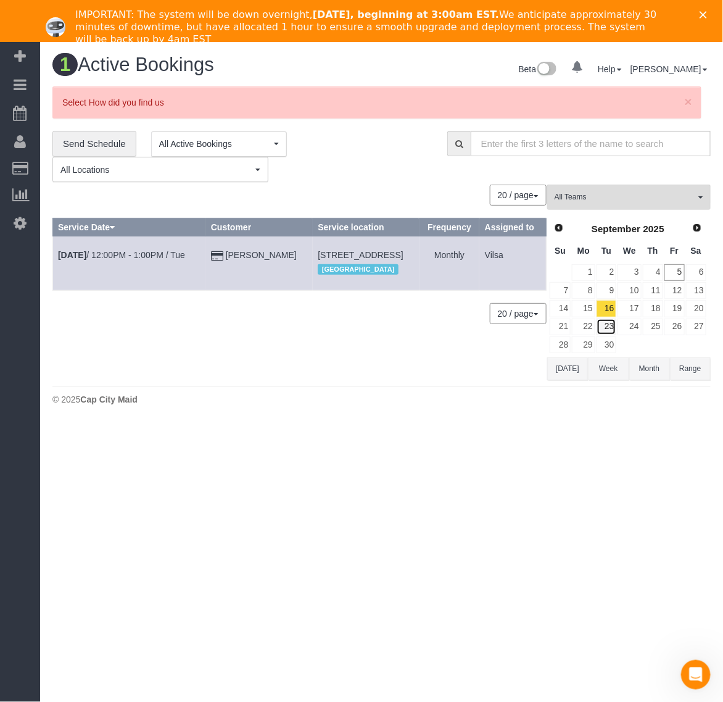
click at [612, 325] on link "23" at bounding box center [607, 326] width 20 height 17
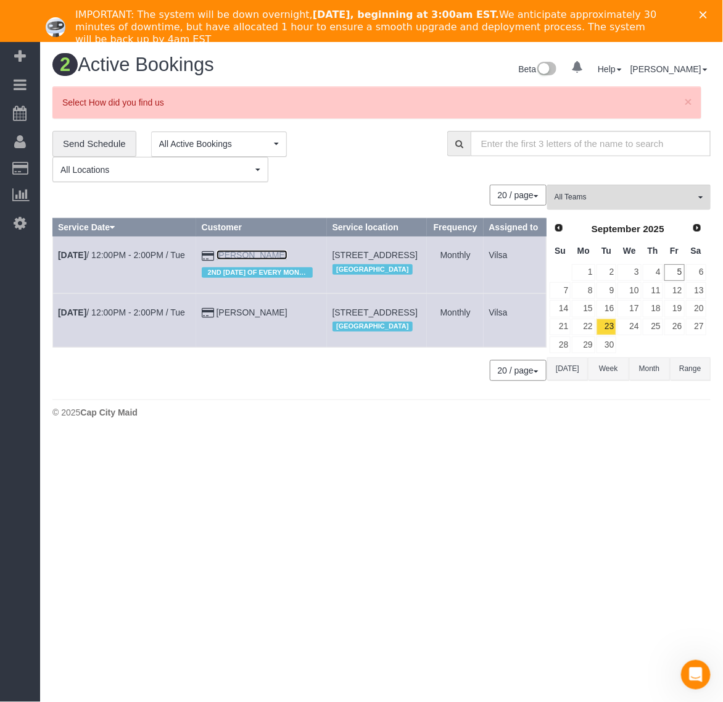
click at [230, 260] on link "[PERSON_NAME]" at bounding box center [252, 255] width 71 height 10
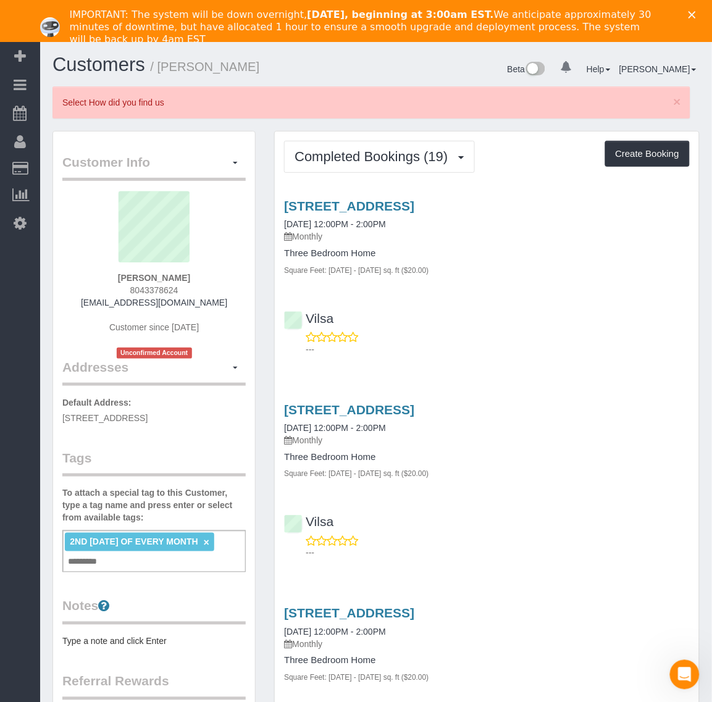
click at [214, 535] on li "2ND [DATE] OF EVERY MONTH ×" at bounding box center [139, 542] width 149 height 19
click at [209, 542] on ng-include "2ND [DATE] OF EVERY MONTH ×" at bounding box center [139, 542] width 139 height 10
click at [209, 546] on link "×" at bounding box center [207, 543] width 6 height 10
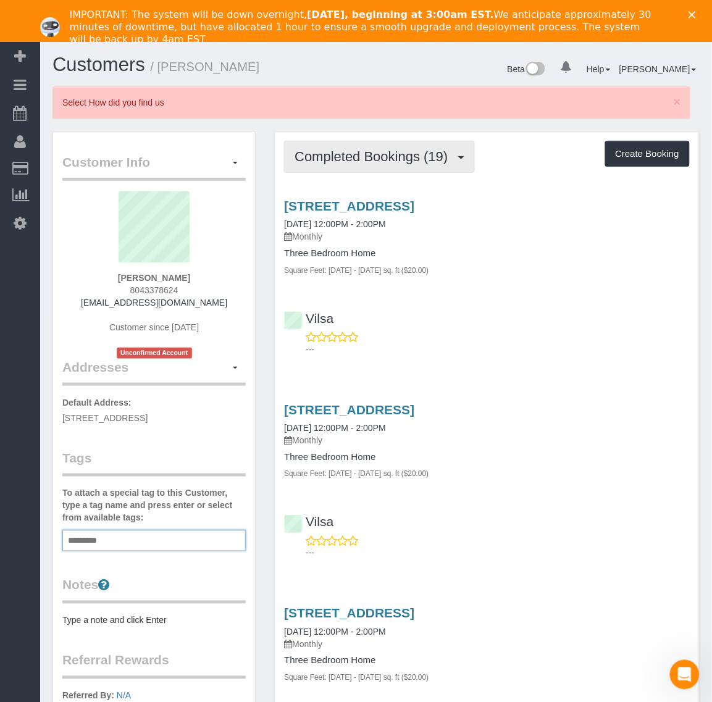
click at [410, 168] on button "Completed Bookings (19)" at bounding box center [379, 156] width 190 height 31
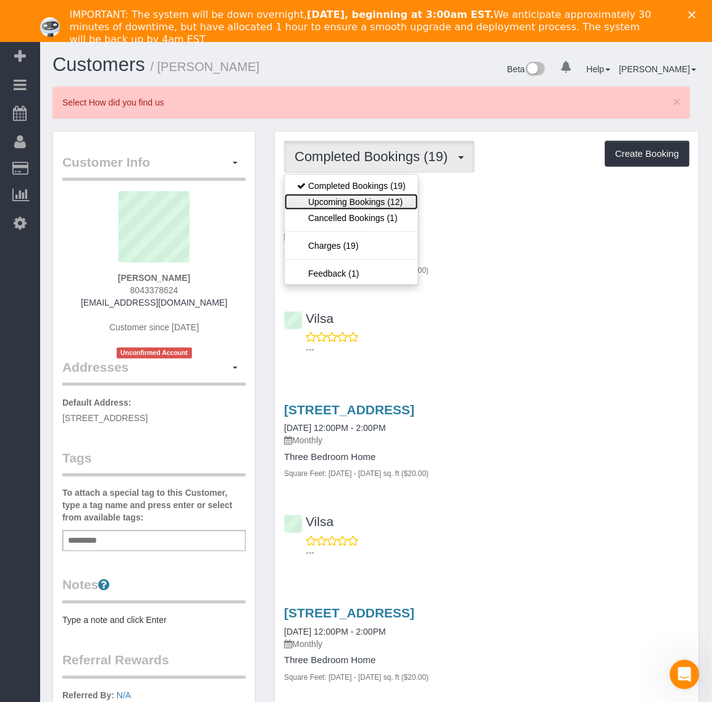
click at [392, 199] on link "Upcoming Bookings (12)" at bounding box center [350, 202] width 133 height 16
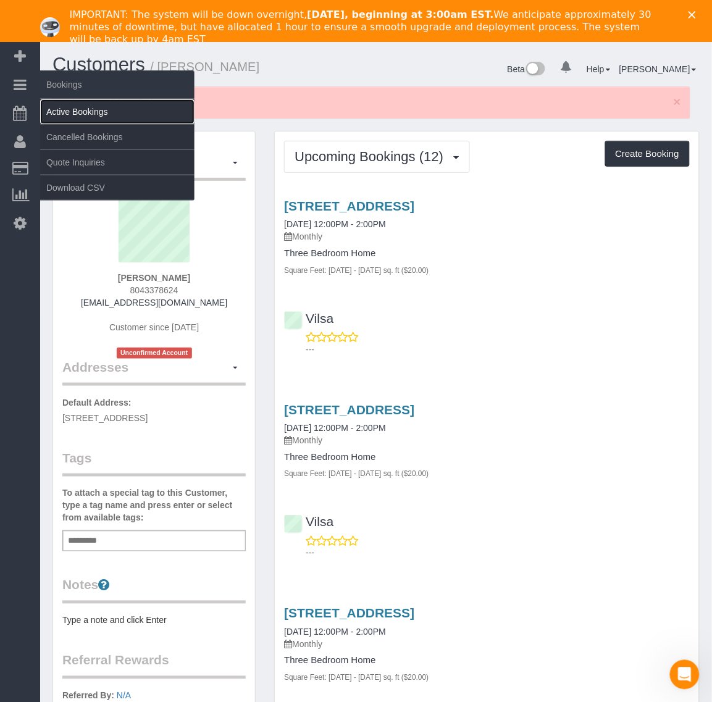
click at [62, 103] on link "Active Bookings" at bounding box center [117, 111] width 154 height 25
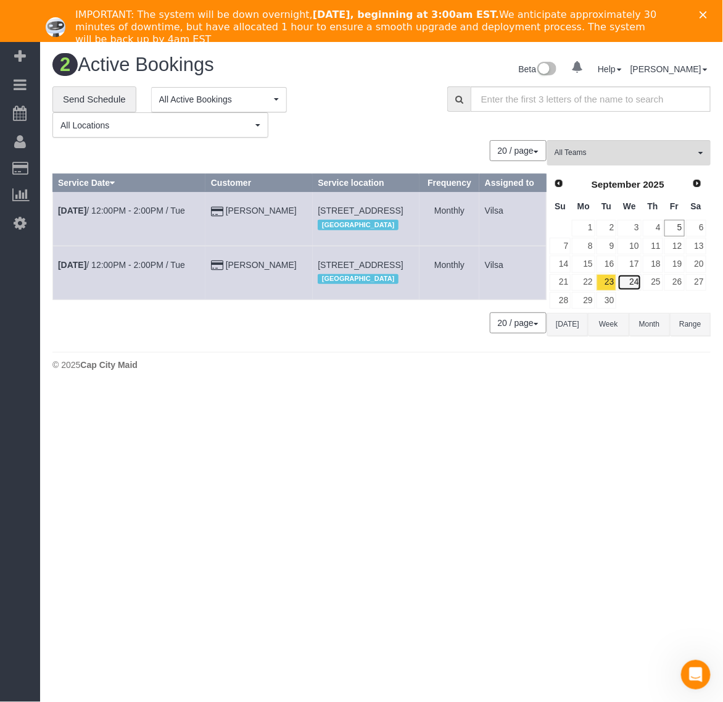
click at [630, 284] on link "24" at bounding box center [629, 282] width 23 height 17
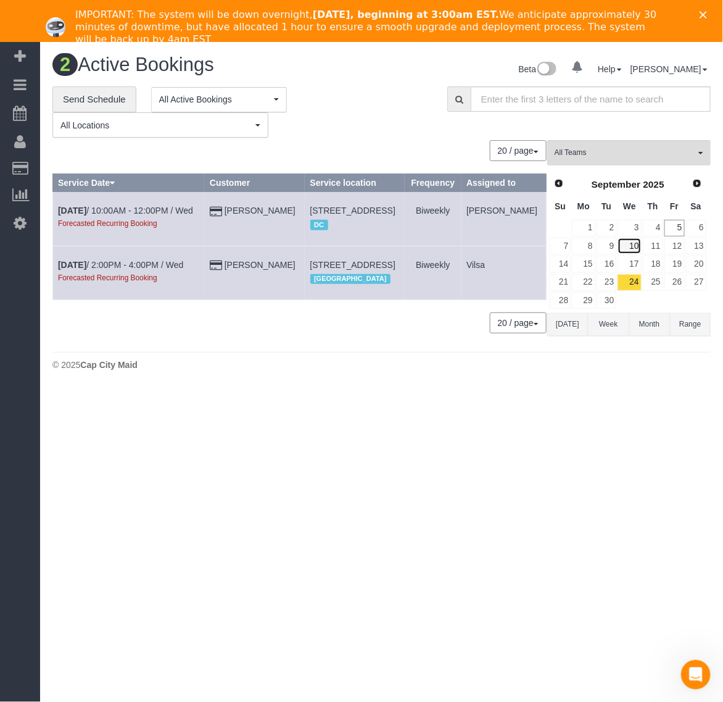
click at [633, 246] on link "10" at bounding box center [629, 246] width 23 height 17
click at [83, 215] on b "[DATE]" at bounding box center [72, 211] width 28 height 10
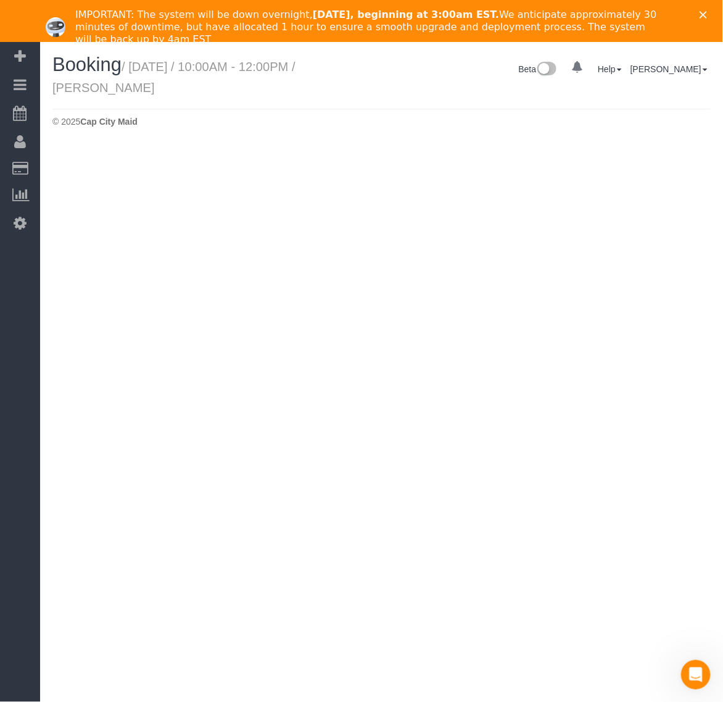
select select "VA"
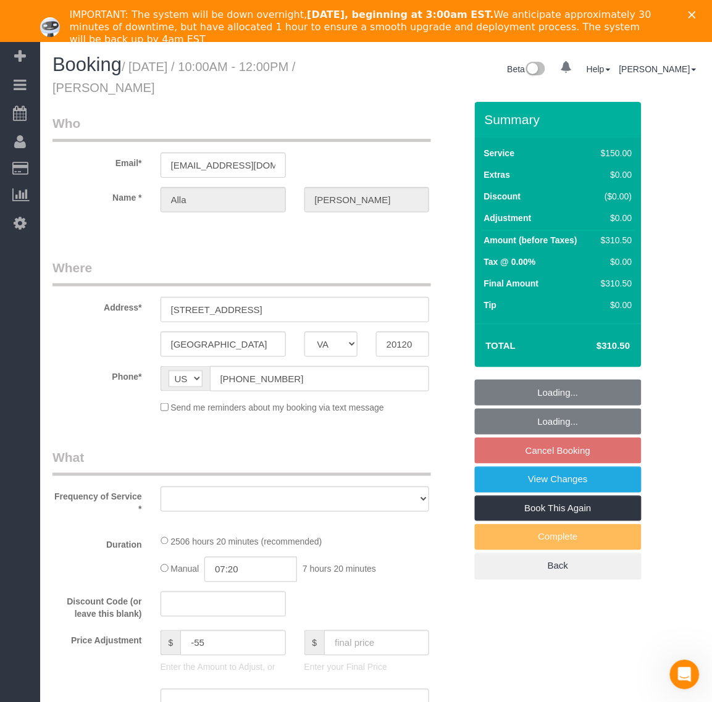
select select "object:17290"
select select "string:fspay-199232cb-4e9d-4b0b-a1d1-a0eb648f9444"
select select "number:5"
select select "number:26"
select select "number:35"
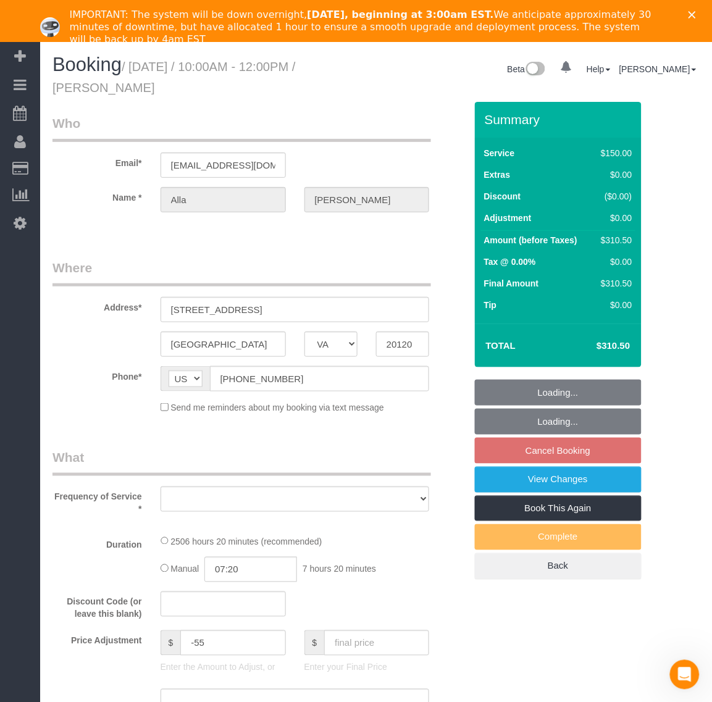
select select "number:17"
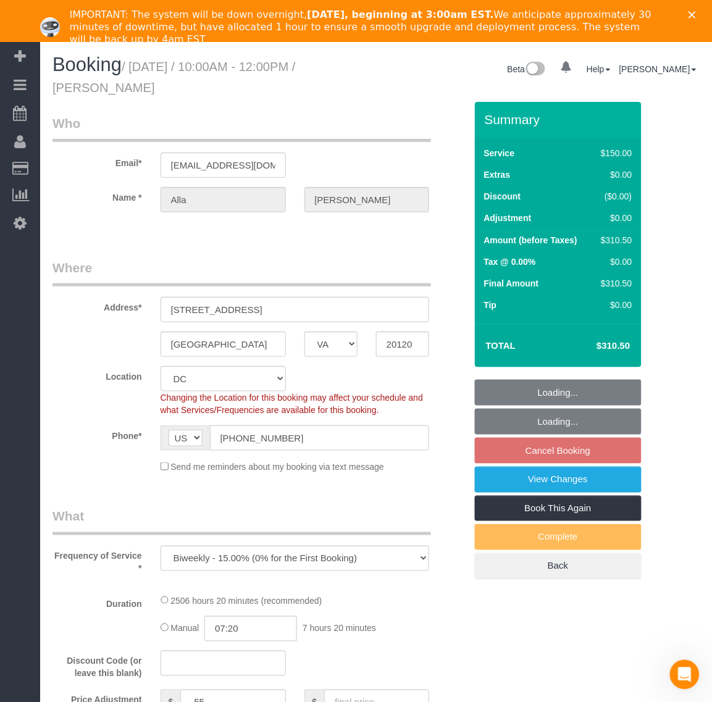
select select "spot204"
select select "2501"
select select "3"
select select "1"
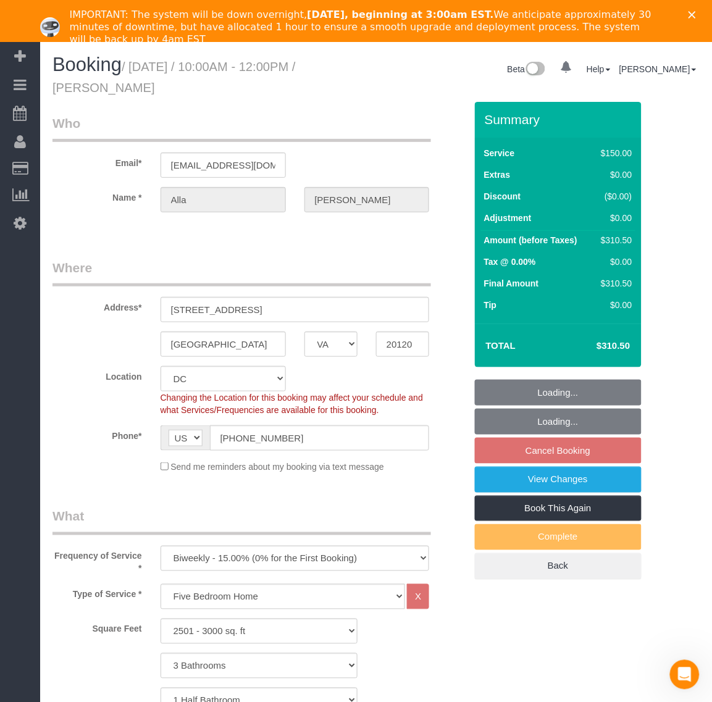
select select "object:17691"
select select "2501"
select select "3"
select select "1"
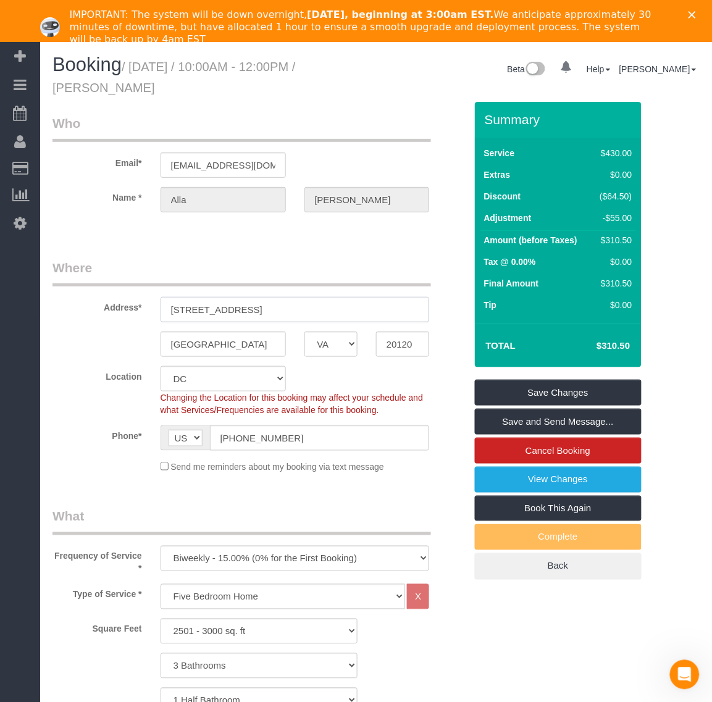
drag, startPoint x: 338, startPoint y: 307, endPoint x: 96, endPoint y: 304, distance: 241.9
click at [96, 304] on div "Address* [STREET_ADDRESS]" at bounding box center [258, 291] width 431 height 64
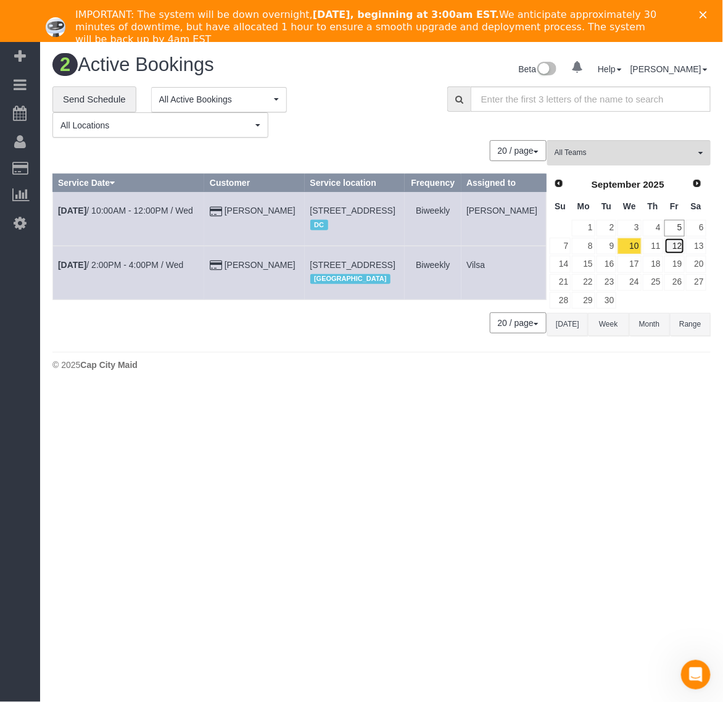
click at [670, 247] on link "12" at bounding box center [675, 246] width 20 height 17
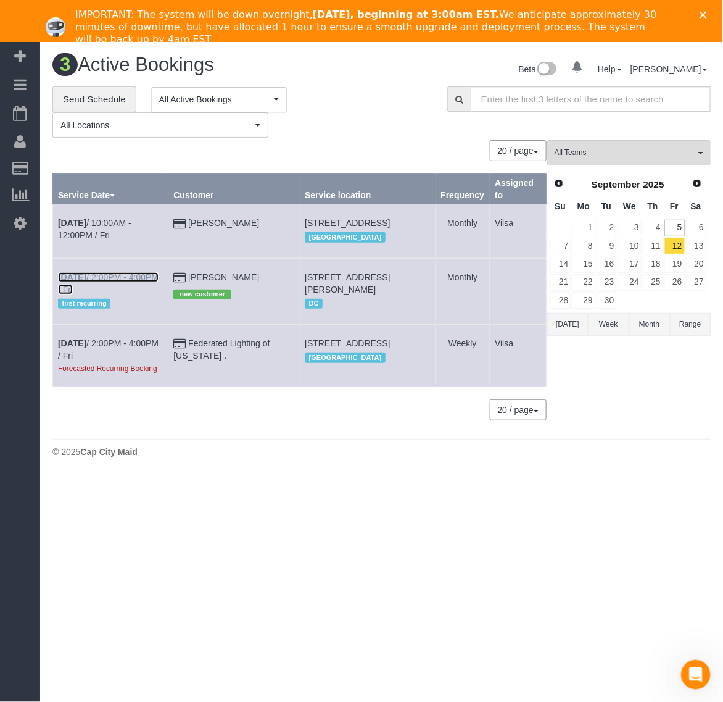
click at [62, 282] on b "[DATE]" at bounding box center [72, 277] width 28 height 10
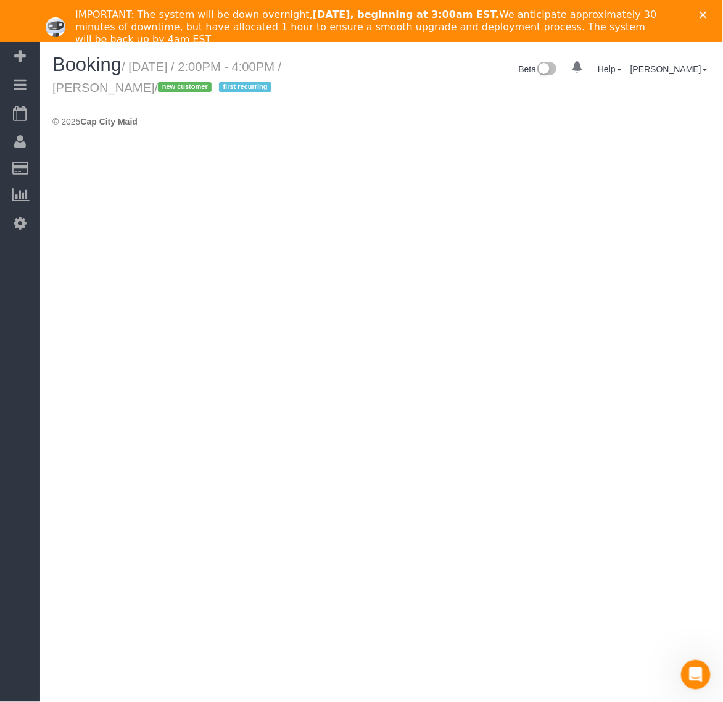
select select "VA"
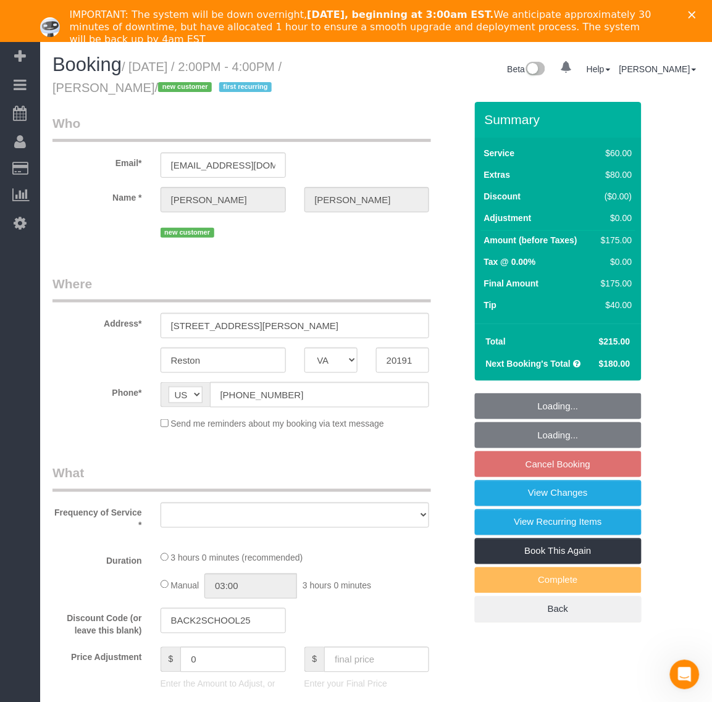
select select "string:fspay-25ce36c4-6527-4e61-9833-f67d63e3a11c"
select select "number:1"
select select "number:26"
select select "number:35"
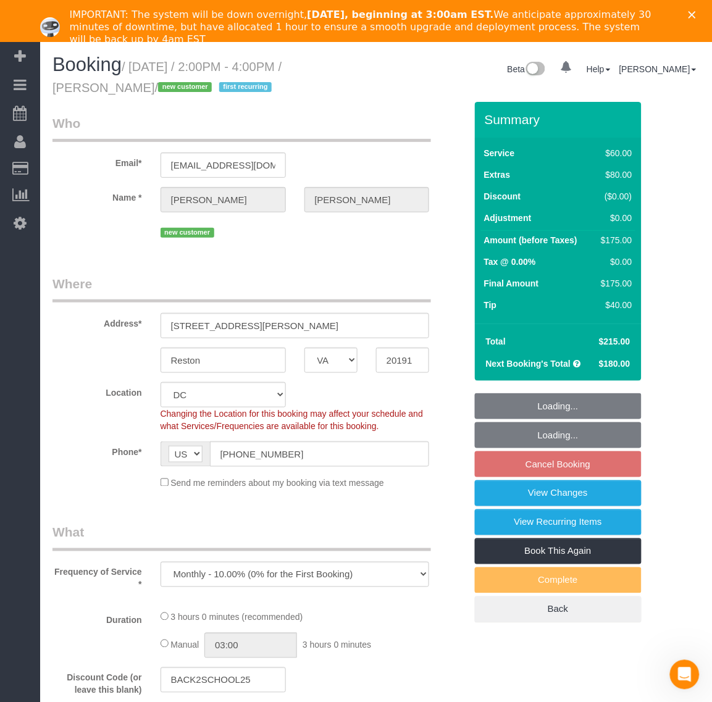
select select "object:18487"
select select "spot220"
select select "object:18694"
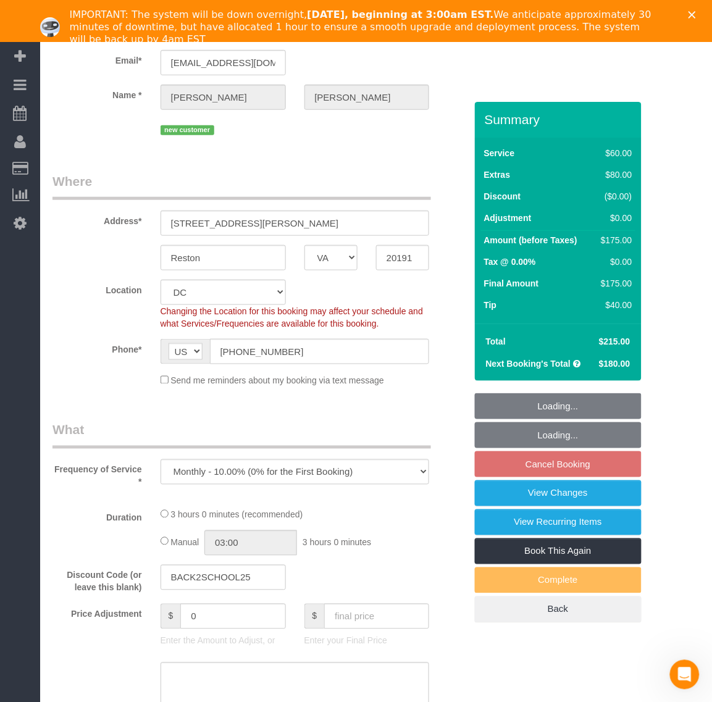
select select "1"
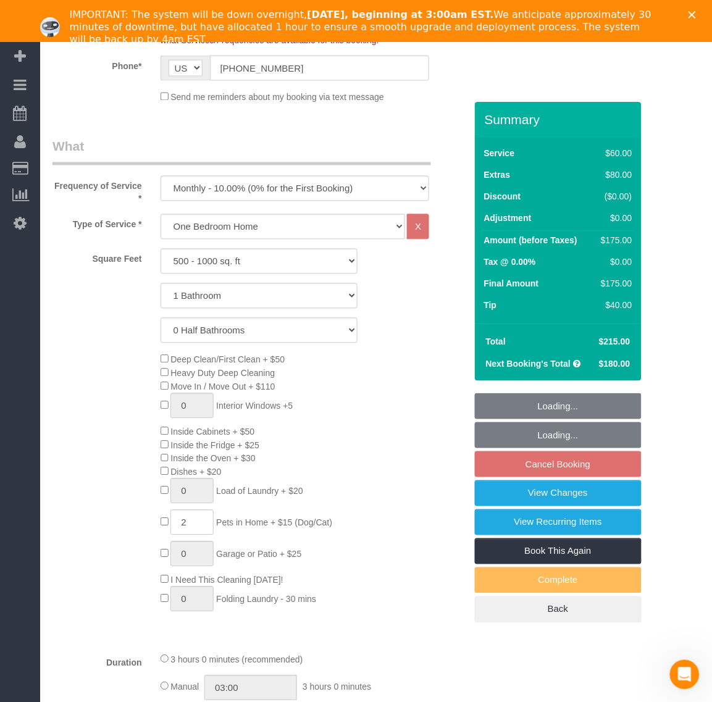
select select "1"
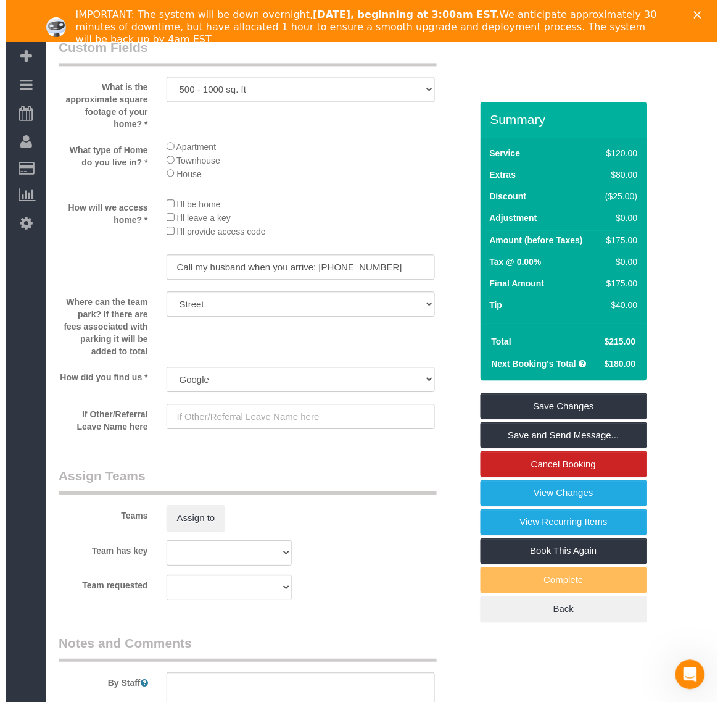
scroll to position [1738, 0]
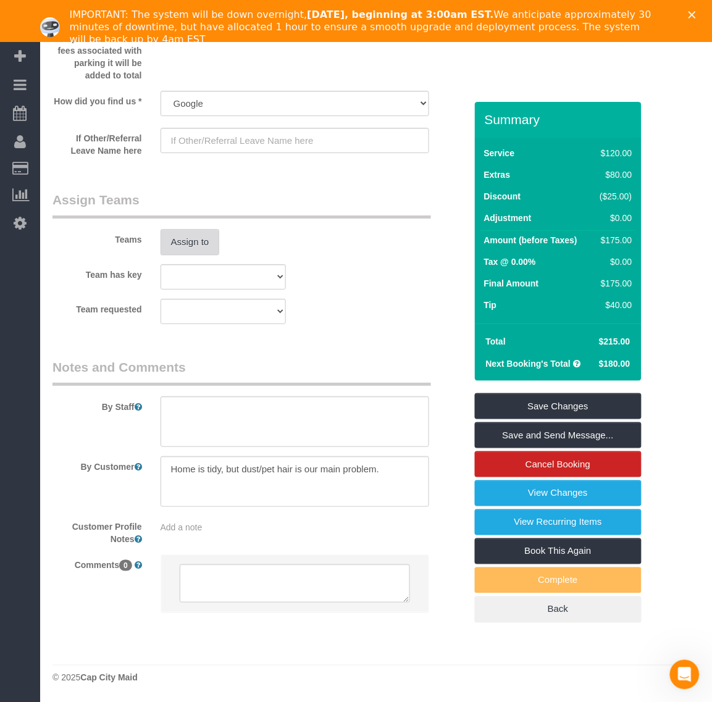
click at [207, 249] on button "Assign to" at bounding box center [189, 242] width 59 height 26
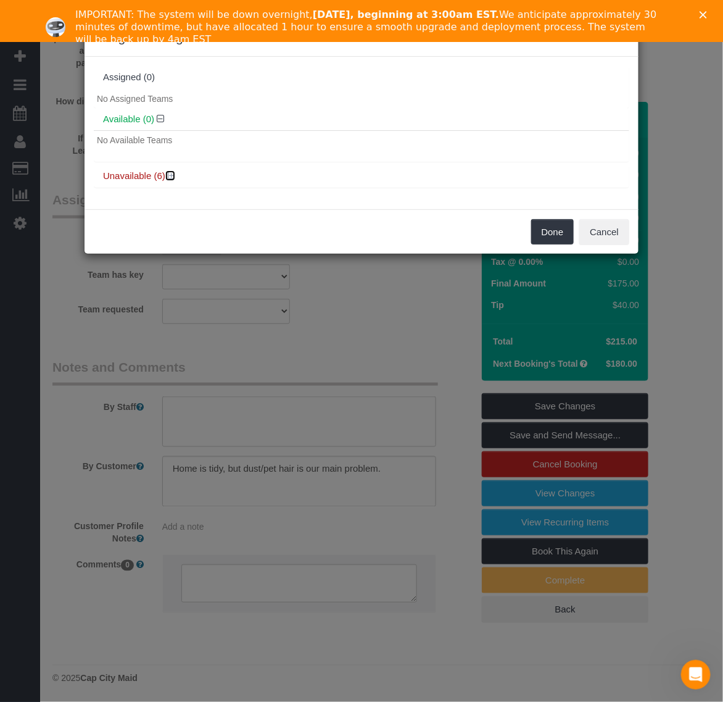
click at [170, 174] on icon at bounding box center [171, 175] width 7 height 9
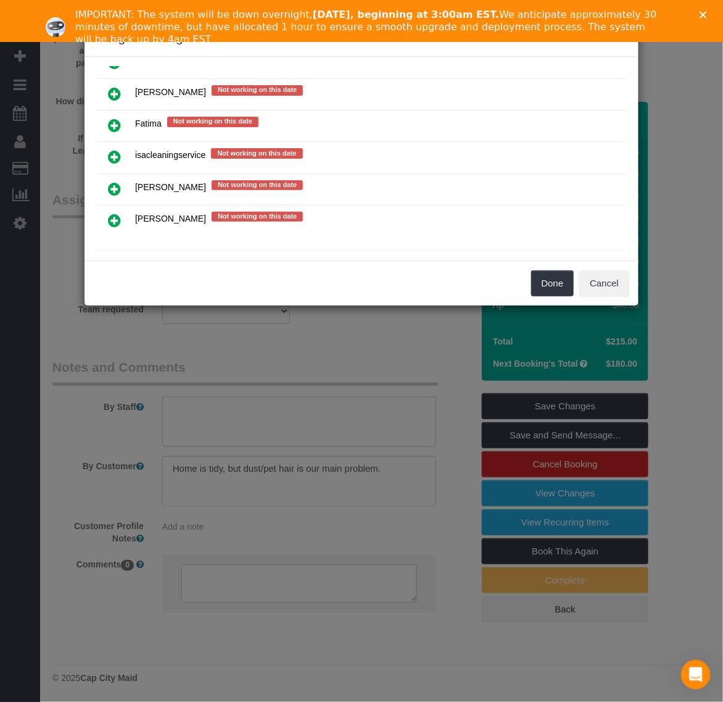
click at [114, 184] on icon at bounding box center [114, 188] width 13 height 15
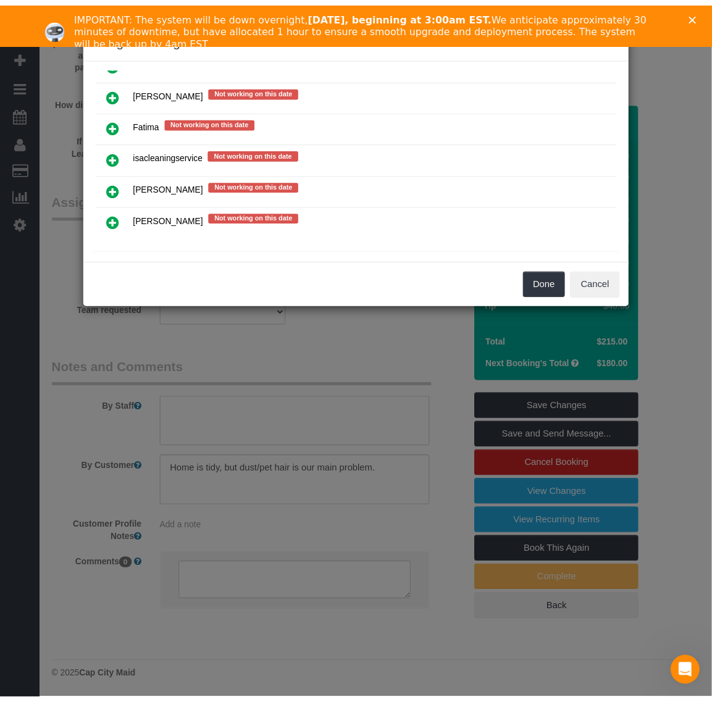
scroll to position [161, 0]
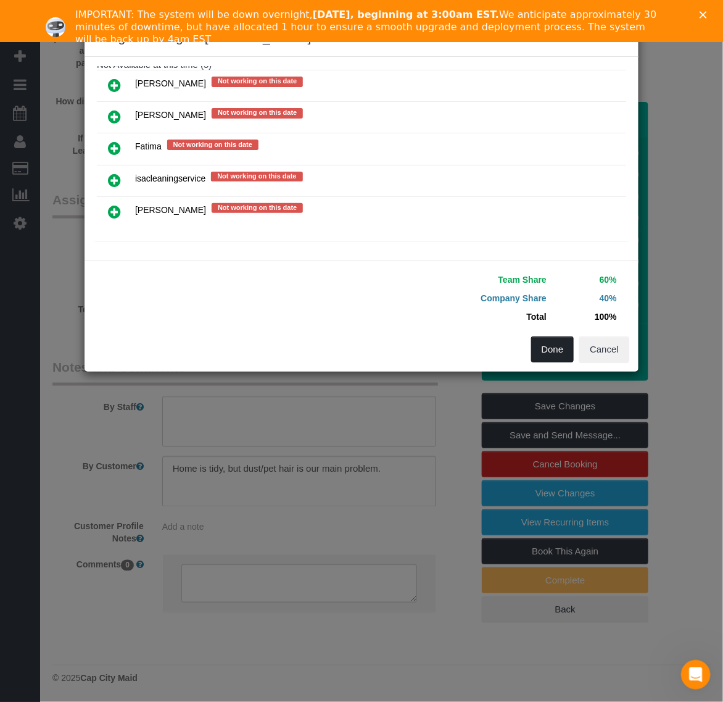
click at [562, 355] on button "Done" at bounding box center [552, 349] width 43 height 26
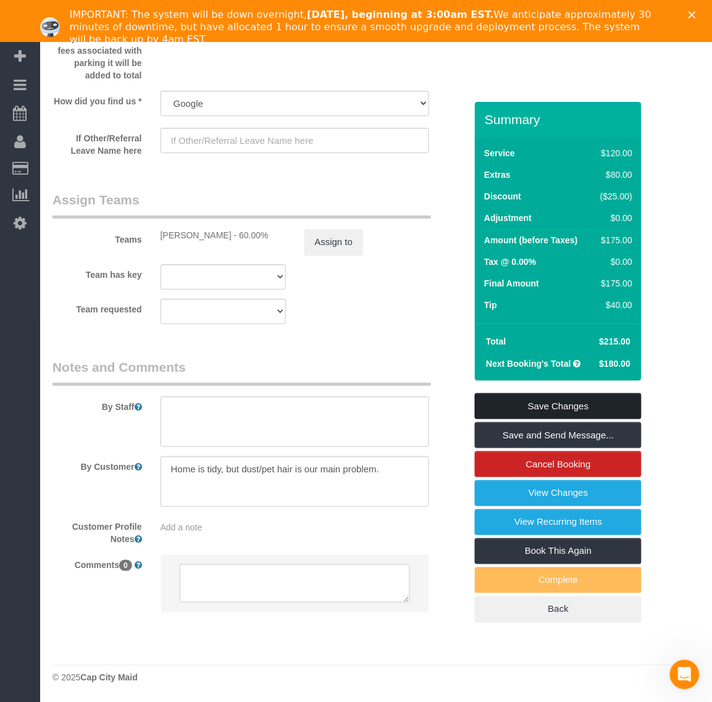
click at [531, 396] on link "Save Changes" at bounding box center [558, 406] width 167 height 26
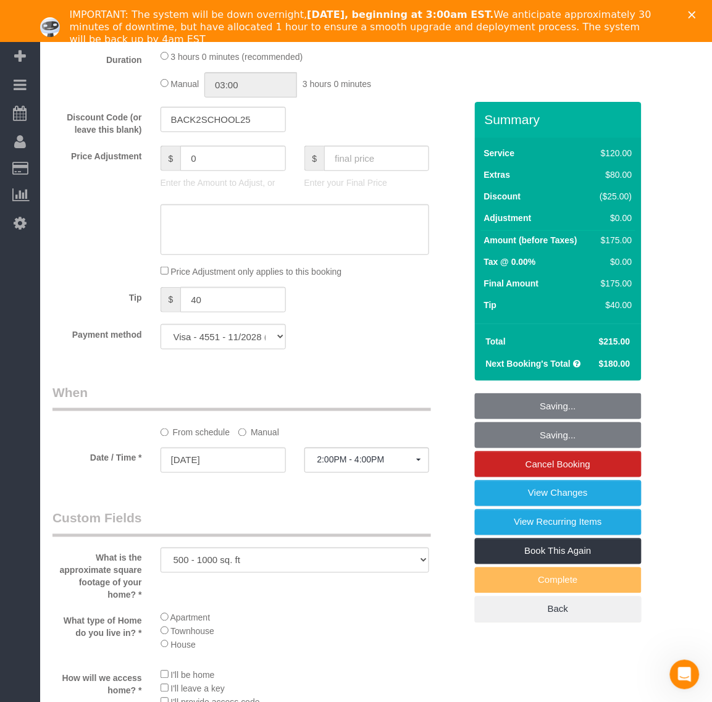
scroll to position [966, 0]
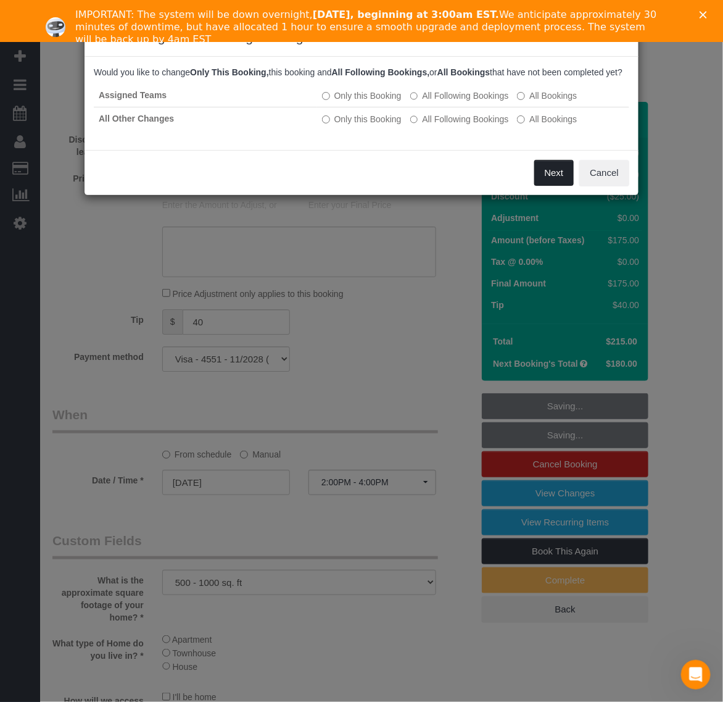
click at [560, 186] on button "Next" at bounding box center [554, 173] width 40 height 26
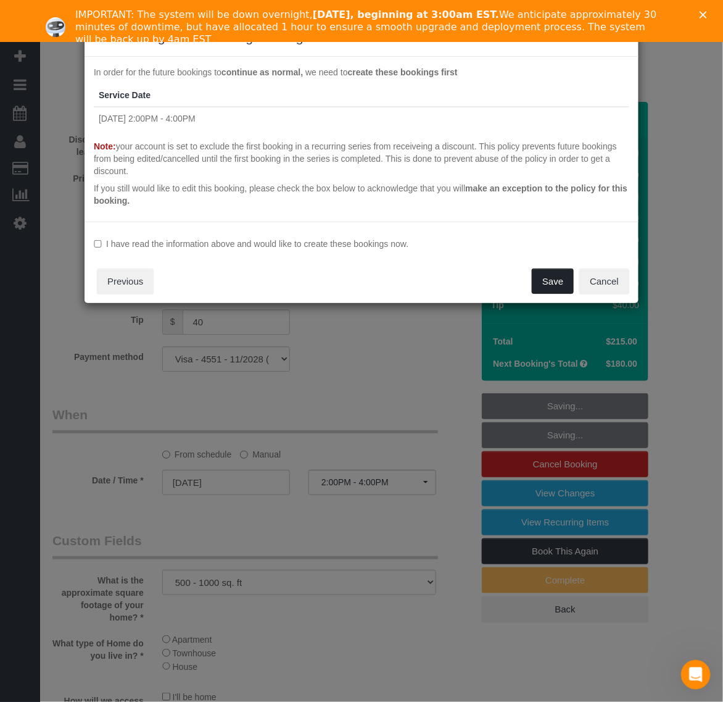
click at [535, 281] on button "Save" at bounding box center [553, 281] width 42 height 26
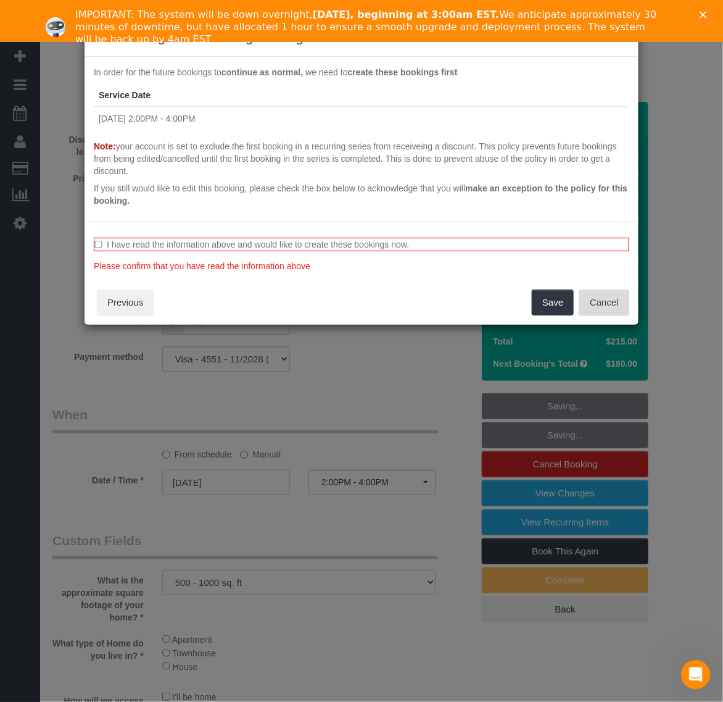
click at [602, 301] on button "Cancel" at bounding box center [604, 302] width 50 height 26
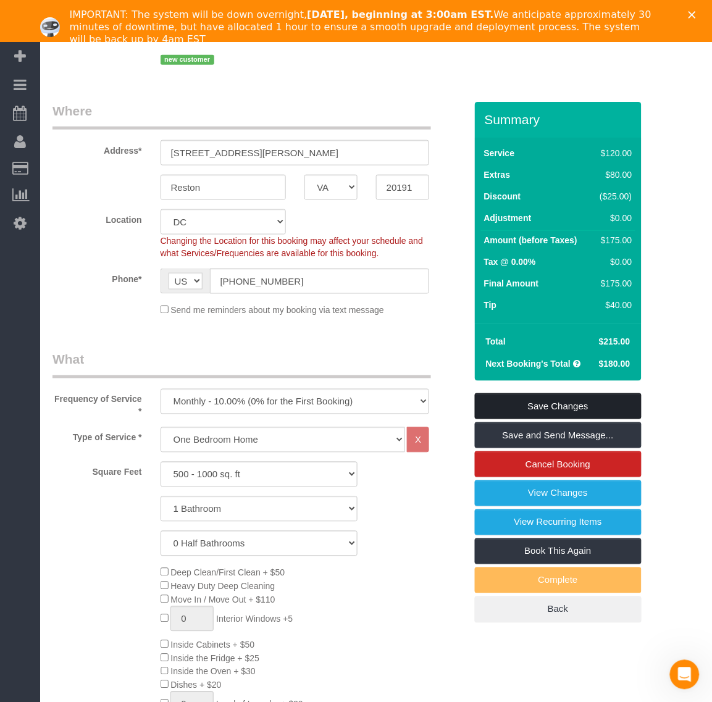
scroll to position [309, 0]
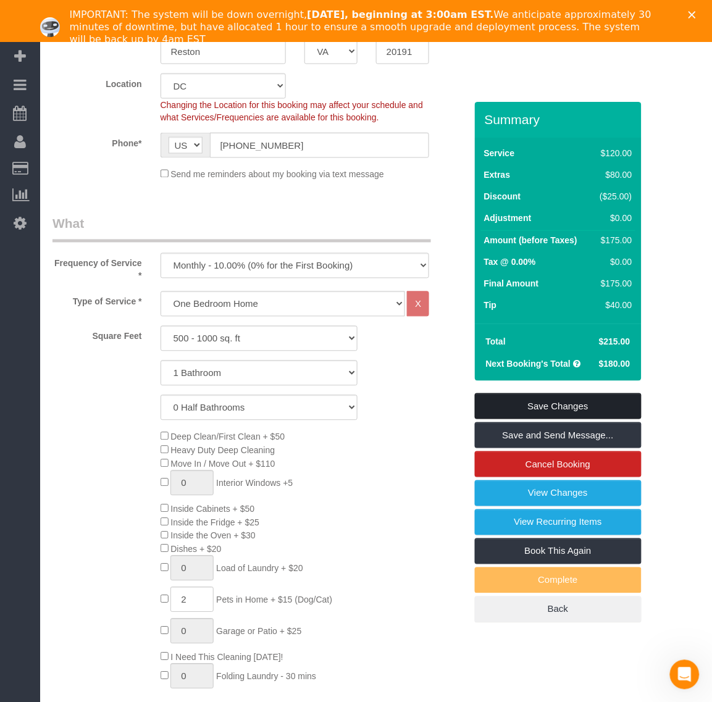
click at [528, 395] on link "Save Changes" at bounding box center [558, 406] width 167 height 26
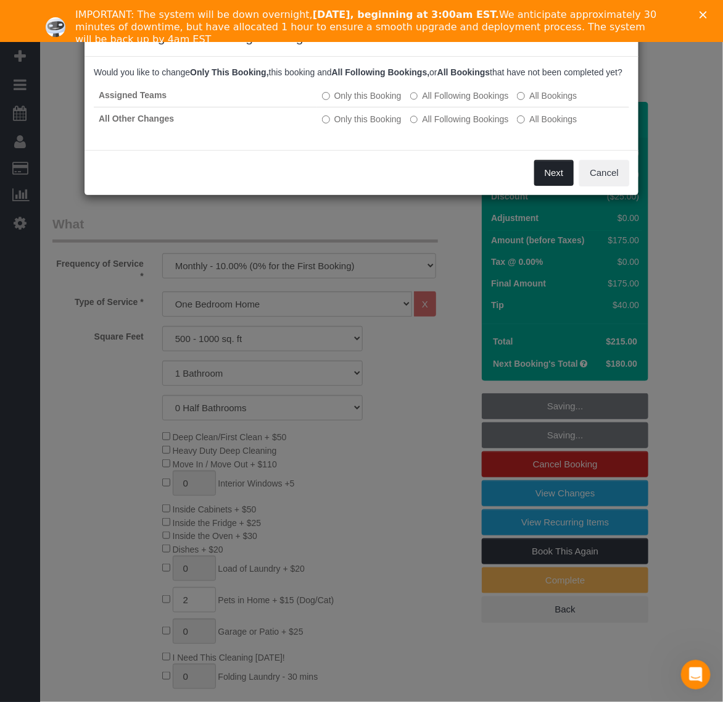
click at [547, 181] on button "Next" at bounding box center [554, 173] width 40 height 26
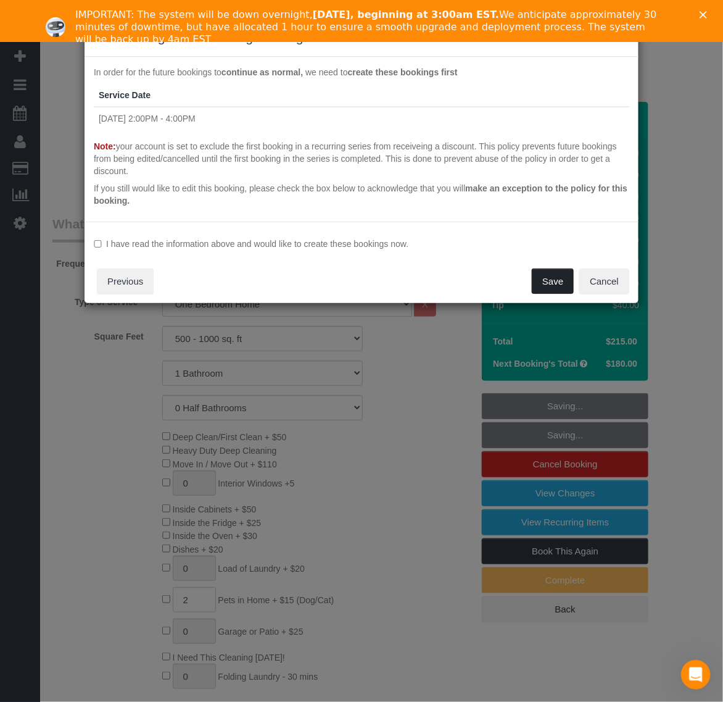
click at [562, 283] on button "Save" at bounding box center [553, 281] width 42 height 26
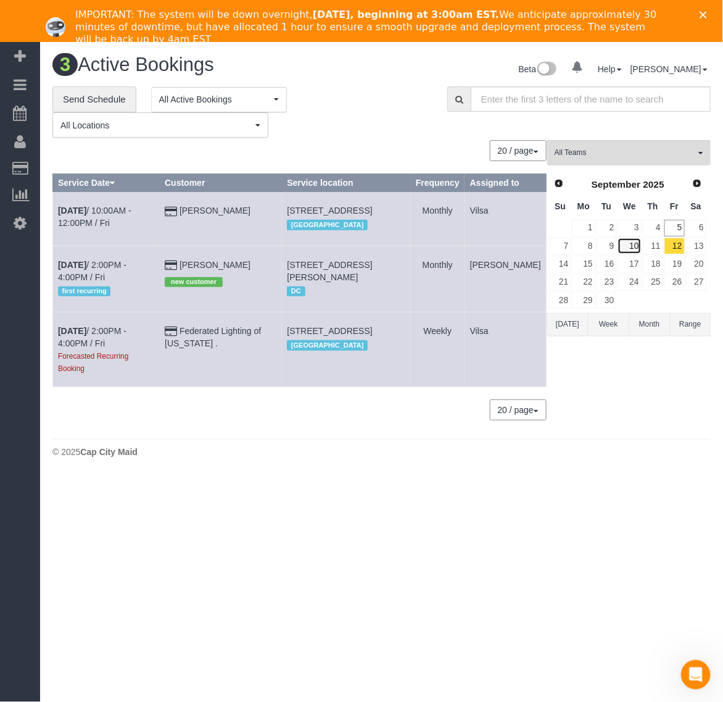
click at [628, 245] on link "10" at bounding box center [629, 246] width 23 height 17
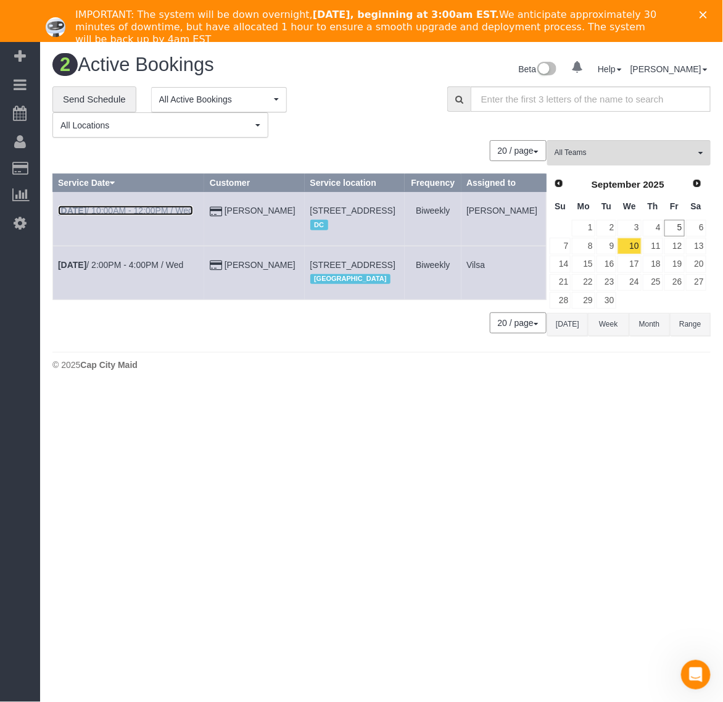
click at [69, 215] on b "[DATE]" at bounding box center [72, 211] width 28 height 10
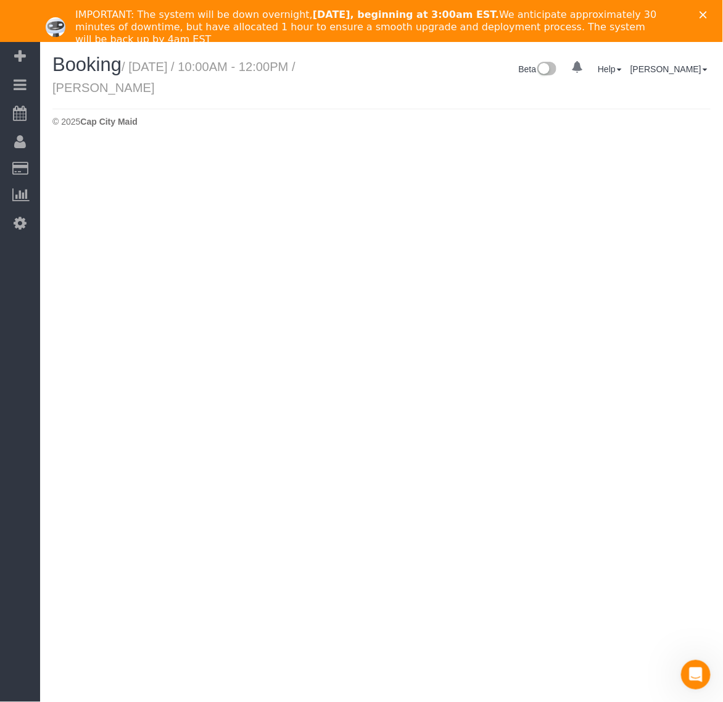
select select "VA"
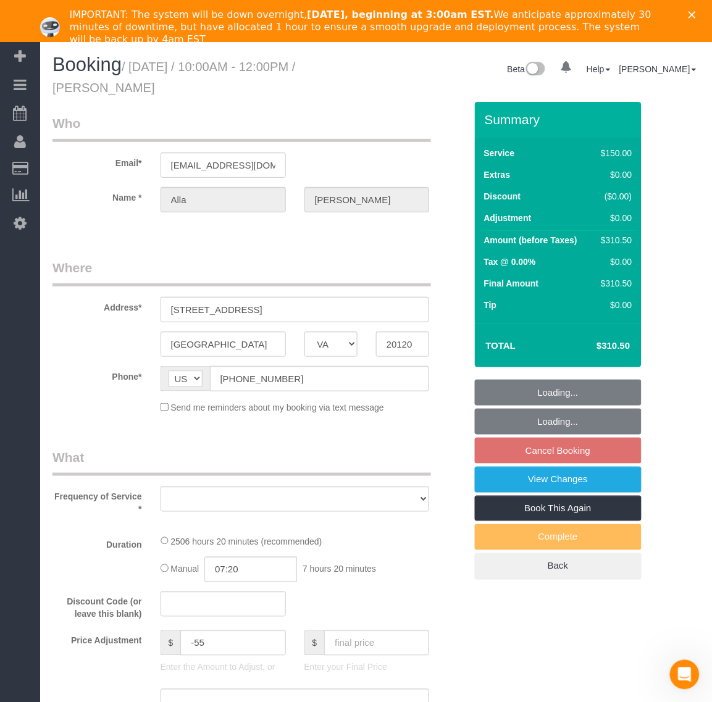
select select "string:fspay-199232cb-4e9d-4b0b-a1d1-a0eb648f9444"
select select "number:5"
select select "number:26"
select select "number:35"
select select "number:17"
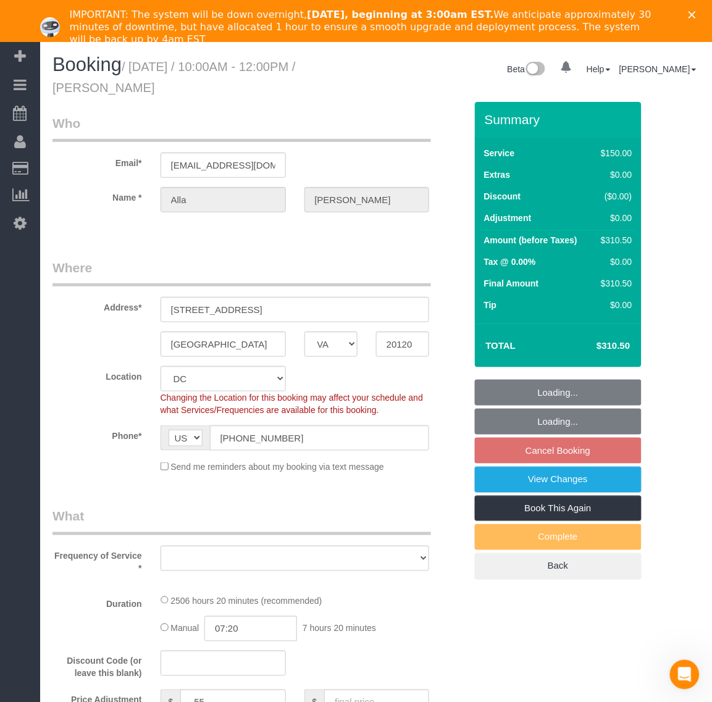
select select "object:19849"
select select "2501"
select select "3"
select select "1"
select select "spot232"
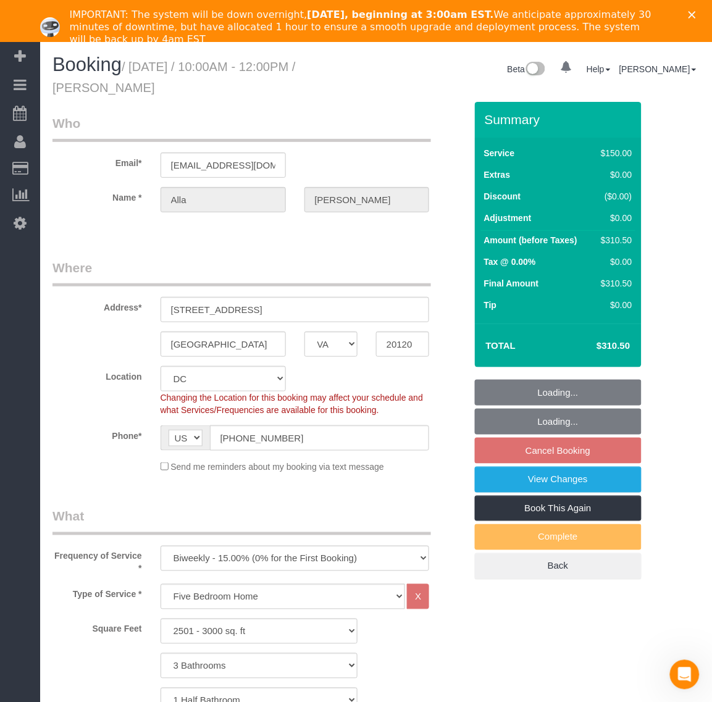
select select "object:20013"
select select "2501"
select select "3"
select select "1"
